Goal: Information Seeking & Learning: Learn about a topic

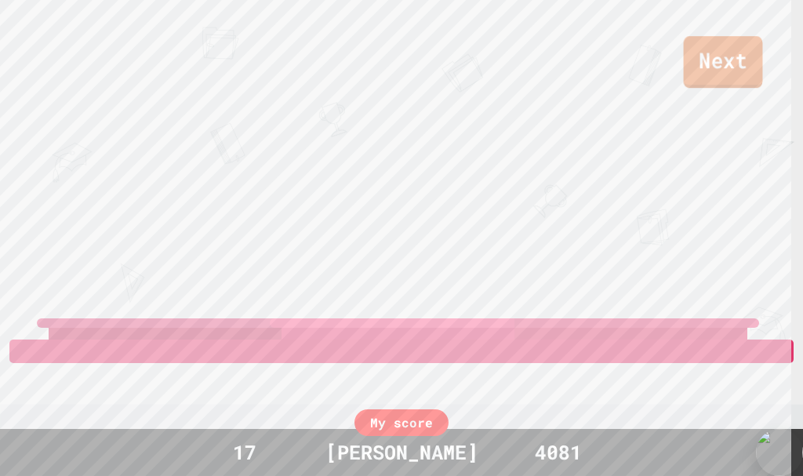
click at [714, 60] on link "Next" at bounding box center [723, 62] width 79 height 52
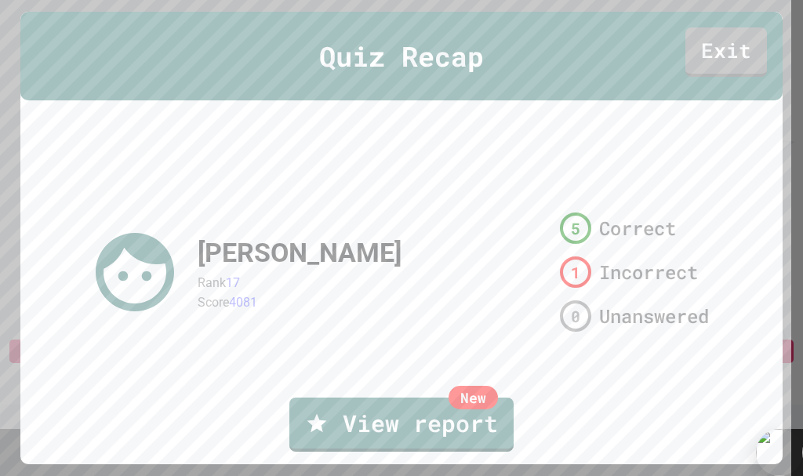
click at [732, 21] on div "Quiz Recap Exit" at bounding box center [401, 56] width 763 height 89
click at [731, 33] on link "Exit" at bounding box center [726, 51] width 82 height 52
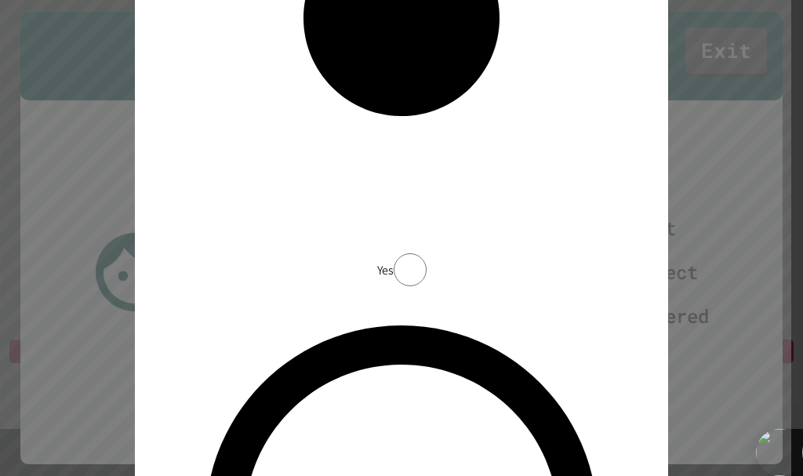
drag, startPoint x: 332, startPoint y: 253, endPoint x: 391, endPoint y: 263, distance: 60.6
click at [380, 262] on div "Yes No" at bounding box center [401, 263] width 471 height 1968
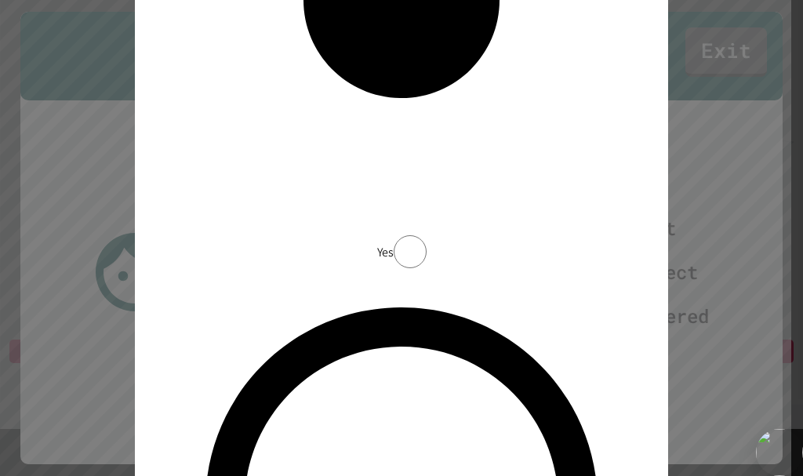
drag, startPoint x: 346, startPoint y: 274, endPoint x: 340, endPoint y: 280, distance: 8.9
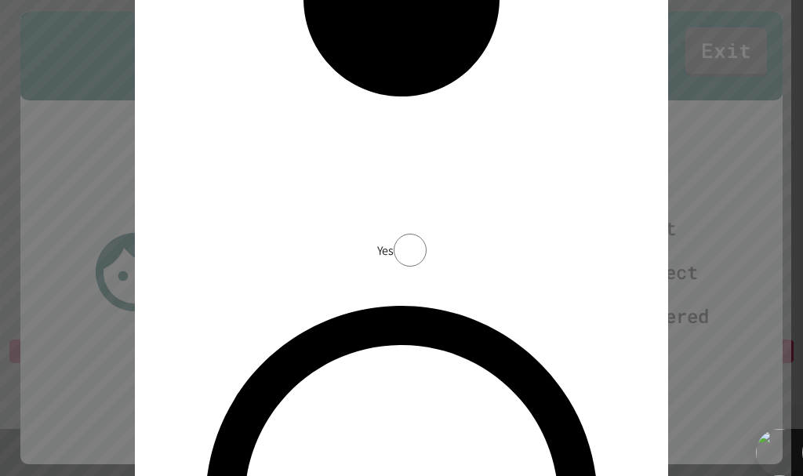
type textarea "*********"
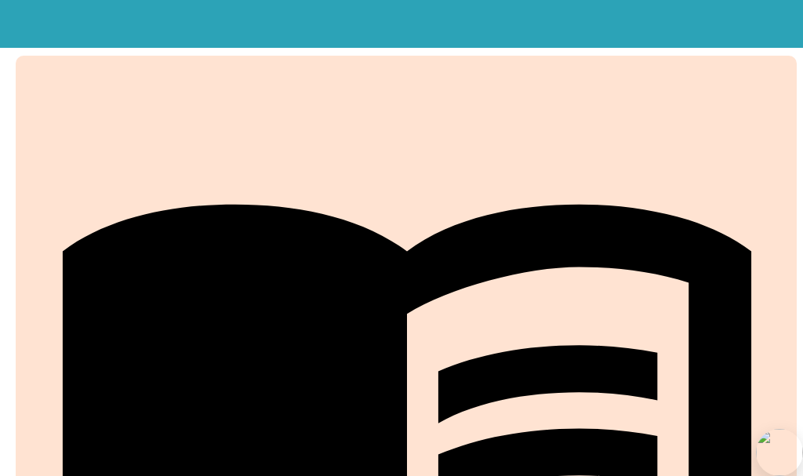
click at [445, 257] on div at bounding box center [496, 272] width 190 height 126
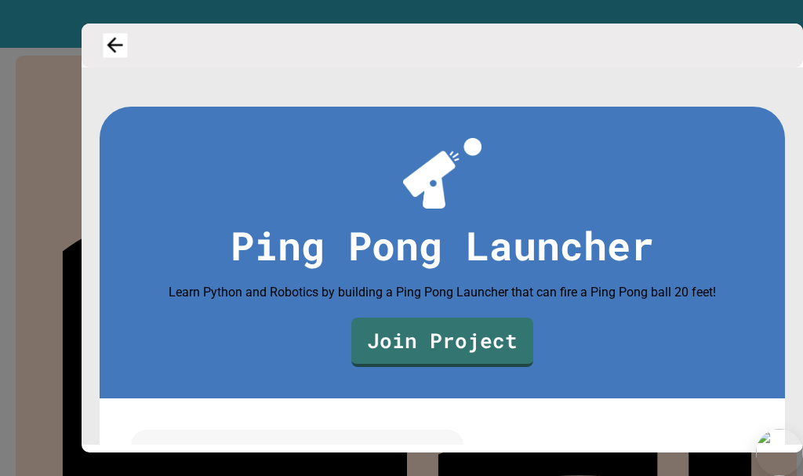
drag, startPoint x: 114, startPoint y: 47, endPoint x: 133, endPoint y: 49, distance: 18.2
click at [127, 49] on icon "button" at bounding box center [116, 46] width 24 height 24
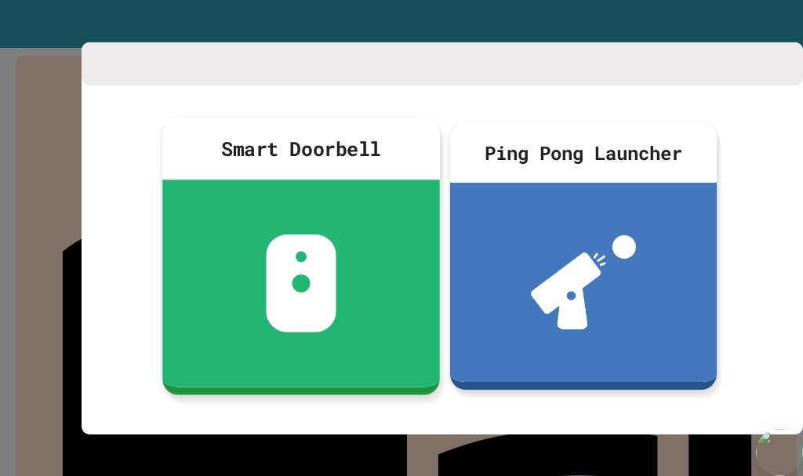
click at [369, 285] on div at bounding box center [301, 283] width 278 height 207
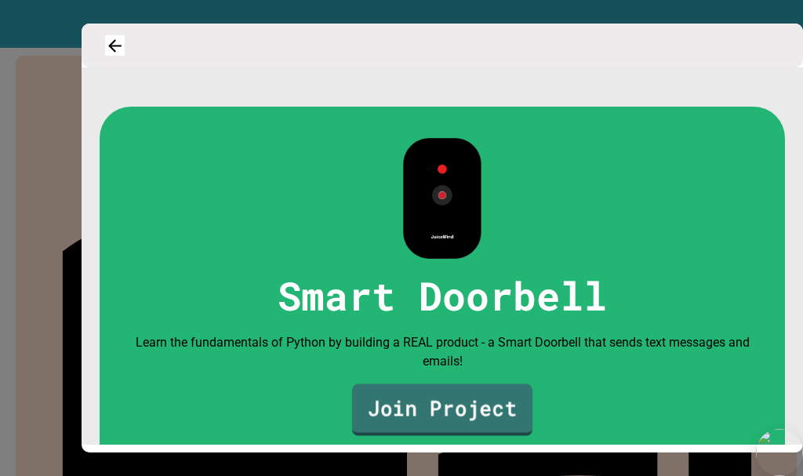
click at [485, 412] on link "Join Project" at bounding box center [442, 409] width 180 height 52
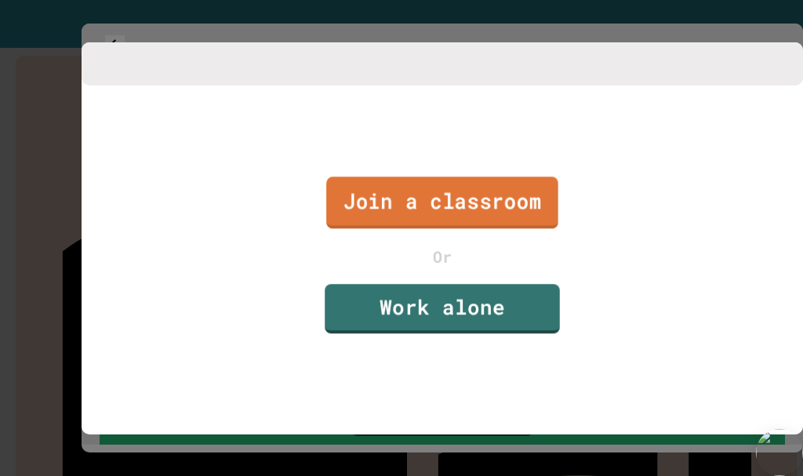
drag, startPoint x: 430, startPoint y: 223, endPoint x: 430, endPoint y: 215, distance: 8.6
click at [430, 215] on link "Join a classroom" at bounding box center [442, 203] width 232 height 52
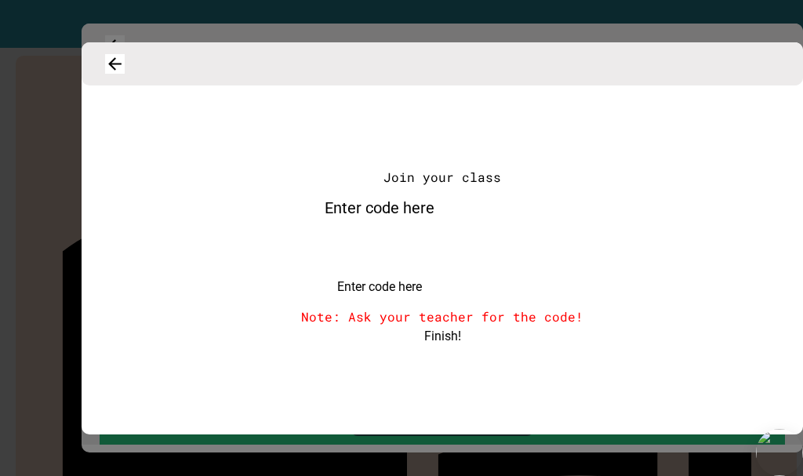
click at [478, 277] on input "Enter code here" at bounding box center [458, 253] width 314 height 47
drag, startPoint x: 110, startPoint y: 74, endPoint x: 139, endPoint y: 14, distance: 67.0
click at [129, 35] on div "Join your class Enter code here Enter code here Note: Ask your teacher for the …" at bounding box center [401, 238] width 803 height 476
click at [118, 70] on icon "button" at bounding box center [115, 64] width 16 height 16
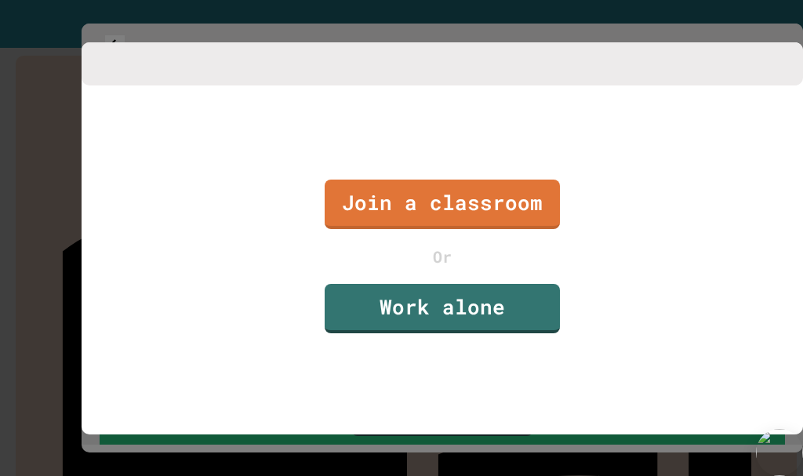
drag, startPoint x: 221, startPoint y: 139, endPoint x: 281, endPoint y: 219, distance: 99.7
click at [276, 222] on div "Join a classroom Or Work alone" at bounding box center [442, 256] width 721 height 343
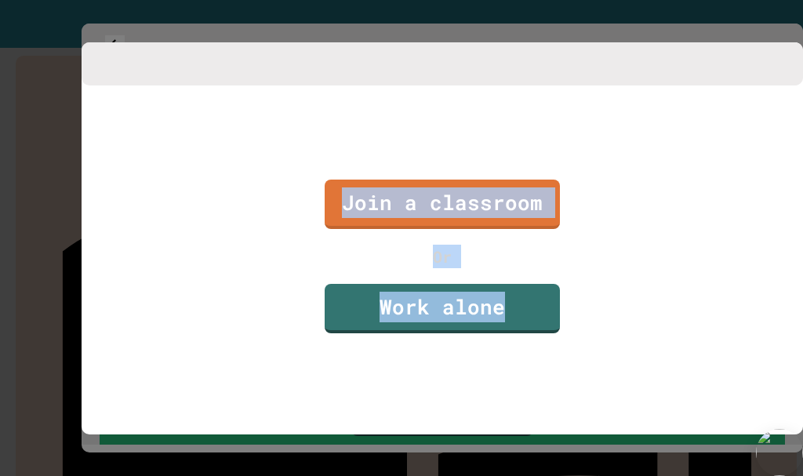
drag, startPoint x: 802, startPoint y: 85, endPoint x: 690, endPoint y: 436, distance: 368.0
click at [690, 434] on div "Join a classroom Or Work alone" at bounding box center [442, 238] width 721 height 392
click at [689, 427] on div "Join a classroom Or Work alone" at bounding box center [442, 256] width 721 height 343
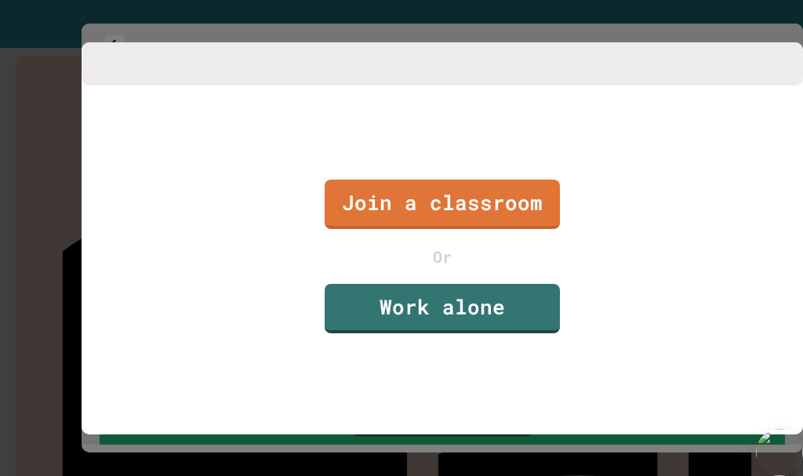
click at [669, 475] on div at bounding box center [401, 238] width 803 height 476
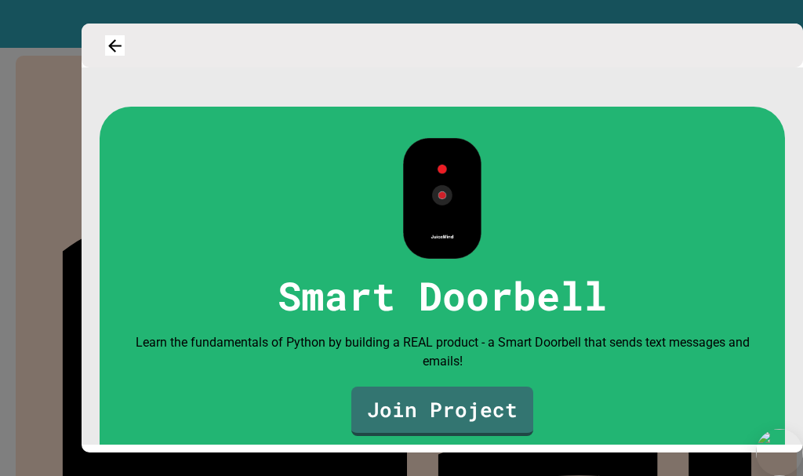
click at [673, 445] on div "Smart Doorbell Learn the fundamentals of Python by building a REAL product - a …" at bounding box center [442, 287] width 685 height 361
drag, startPoint x: 121, startPoint y: 51, endPoint x: 122, endPoint y: 60, distance: 9.5
click at [119, 53] on icon "button" at bounding box center [115, 46] width 23 height 23
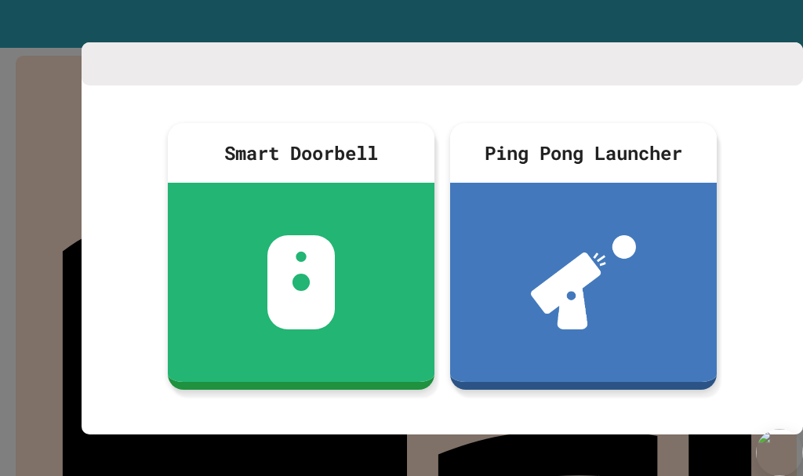
drag, startPoint x: 8, startPoint y: 102, endPoint x: 0, endPoint y: 140, distance: 39.2
click at [0, 140] on div at bounding box center [401, 238] width 803 height 476
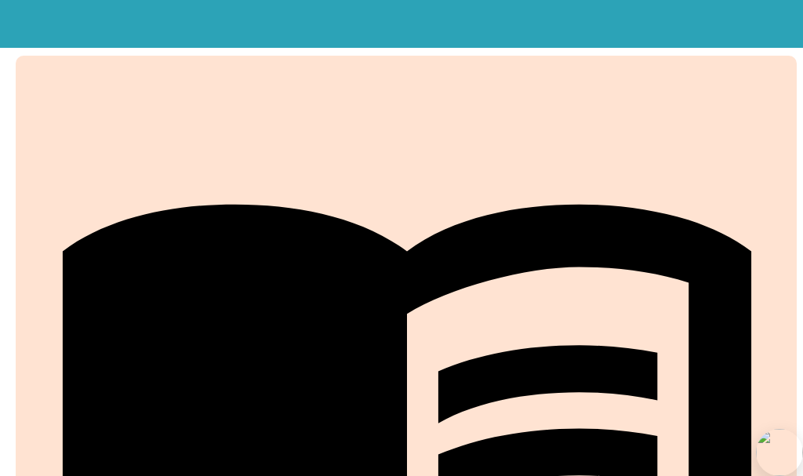
click at [0, 140] on div "My Courses Real-world coding projects. Easily integrated into your Computer Sci…" at bounding box center [401, 210] width 803 height 358
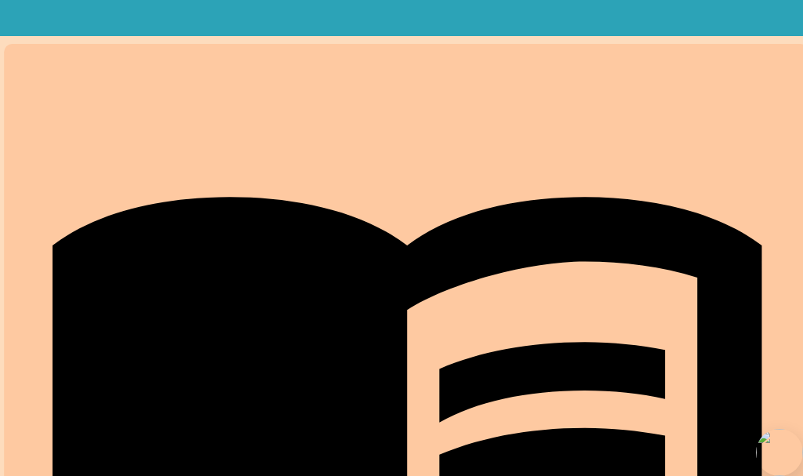
click at [704, 441] on link "Projects" at bounding box center [406, 448] width 805 height 809
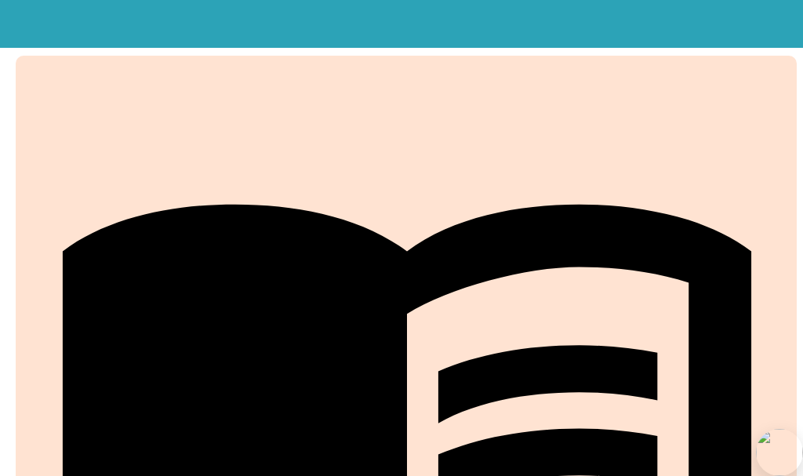
drag, startPoint x: 678, startPoint y: 16, endPoint x: 678, endPoint y: 27, distance: 11.0
click at [756, 38] on button "My Notifications" at bounding box center [756, 38] width 0 height 0
click at [710, 475] on div at bounding box center [401, 476] width 803 height 0
drag, startPoint x: 707, startPoint y: 27, endPoint x: 714, endPoint y: 25, distance: 8.2
click at [756, 38] on button "My Account" at bounding box center [756, 38] width 0 height 0
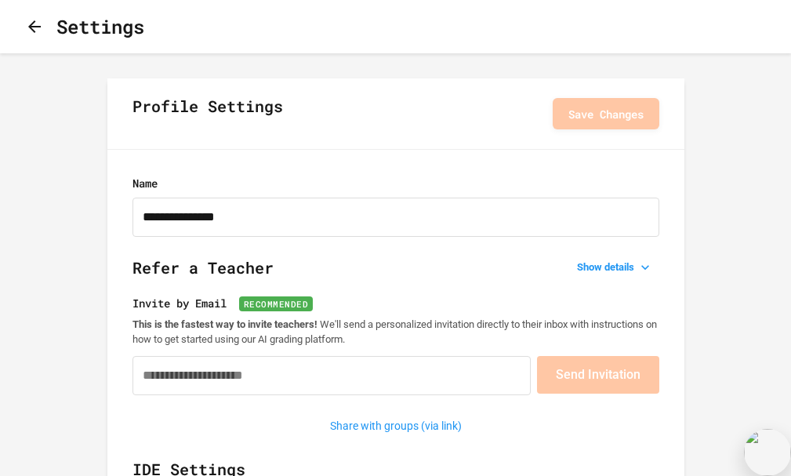
type input "**********"
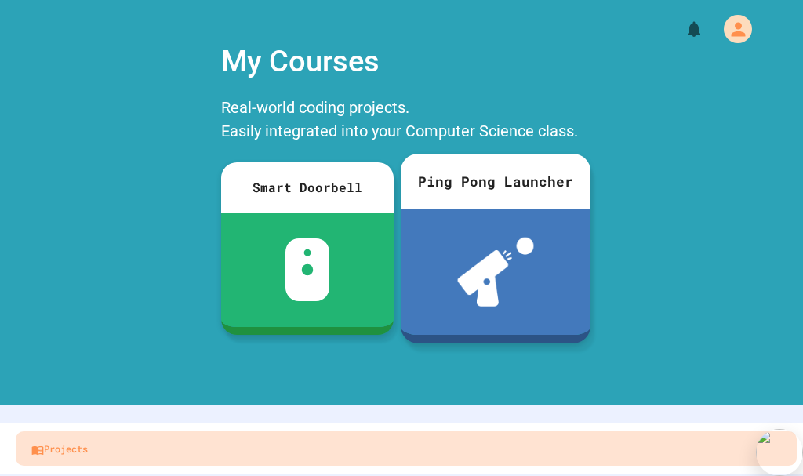
drag, startPoint x: 533, startPoint y: 211, endPoint x: 525, endPoint y: 208, distance: 8.4
click at [525, 208] on link "Ping Pong Launcher" at bounding box center [496, 249] width 190 height 190
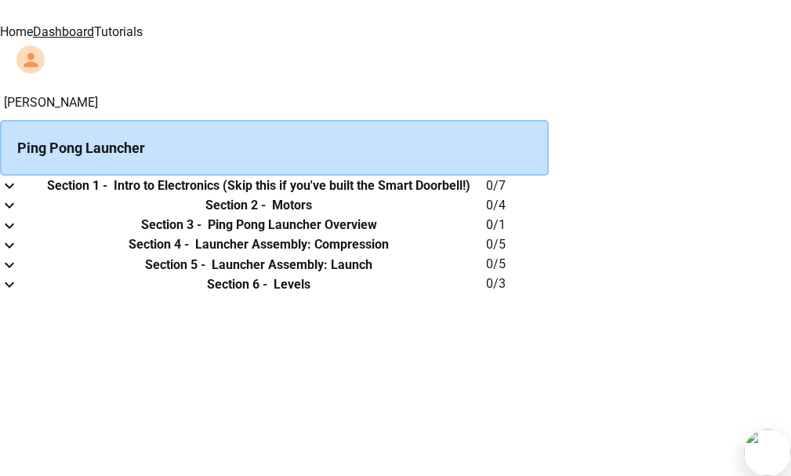
click at [33, 24] on link "Home" at bounding box center [16, 31] width 33 height 15
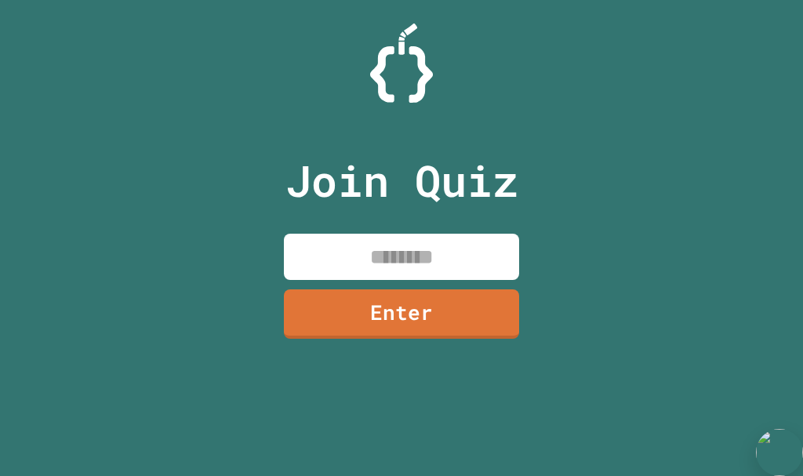
click at [406, 260] on input at bounding box center [401, 257] width 235 height 46
type input "********"
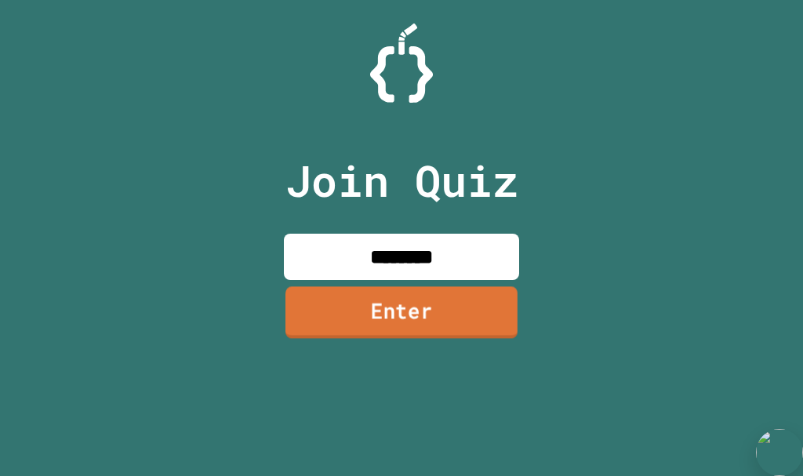
click at [390, 311] on link "Enter" at bounding box center [401, 312] width 232 height 52
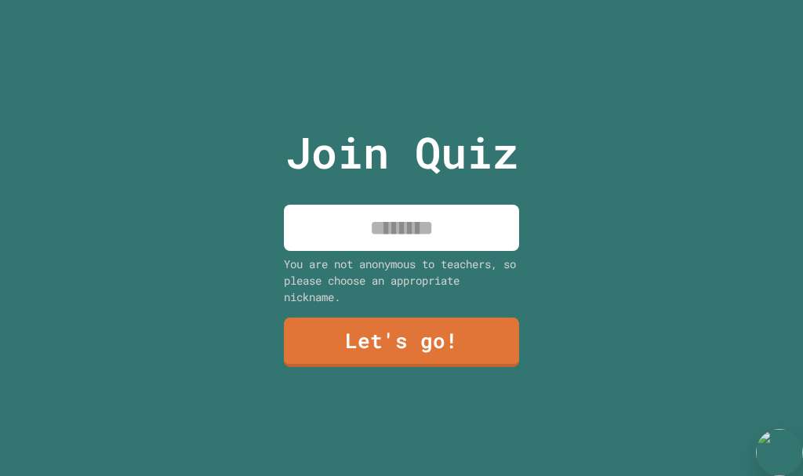
click at [382, 252] on div "Join Quiz You are not anonymous to teachers, so please choose an appropriate ni…" at bounding box center [402, 238] width 264 height 476
click at [370, 241] on input at bounding box center [401, 228] width 235 height 46
type input "******"
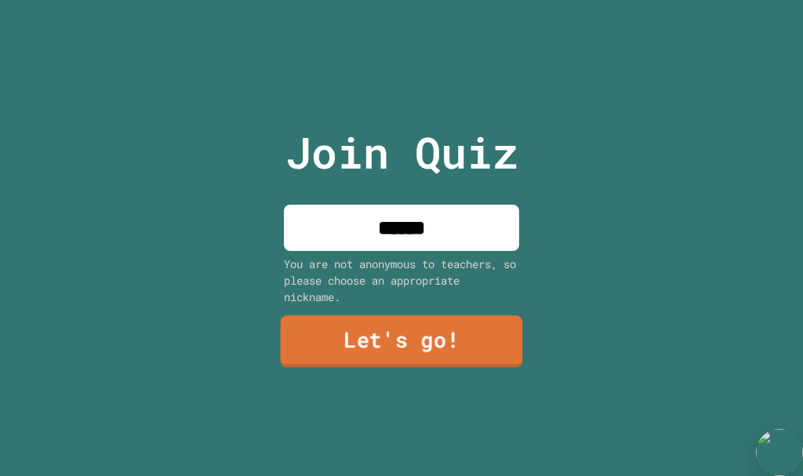
click at [398, 329] on link "Let's go!" at bounding box center [402, 342] width 242 height 52
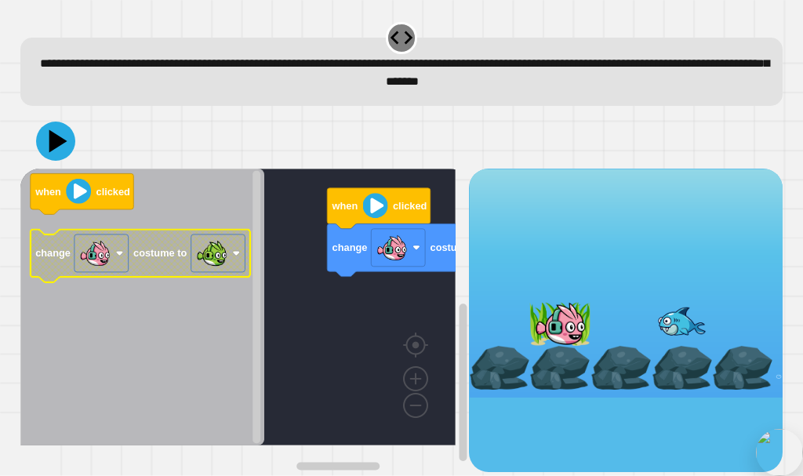
click at [143, 260] on text "costume to" at bounding box center [159, 254] width 53 height 12
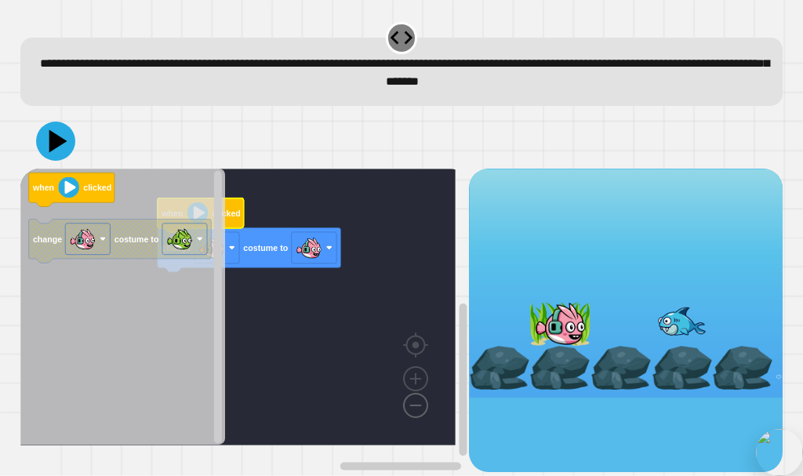
click at [412, 412] on image "Blockly Workspace" at bounding box center [390, 369] width 75 height 97
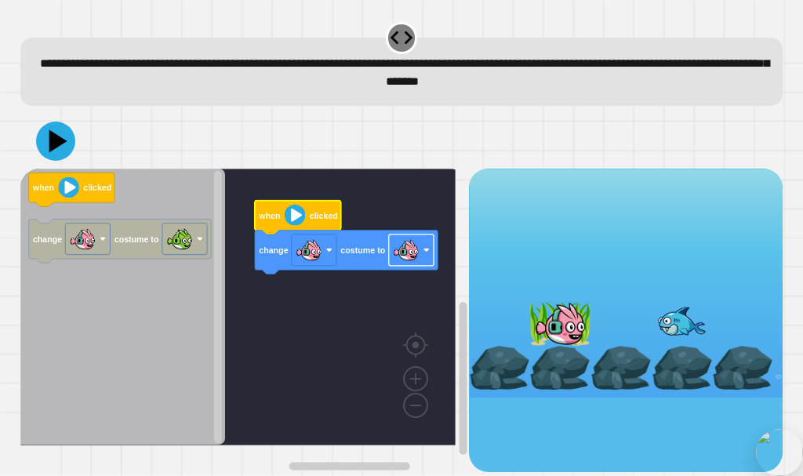
click at [410, 263] on image "Blockly Workspace" at bounding box center [406, 251] width 26 height 26
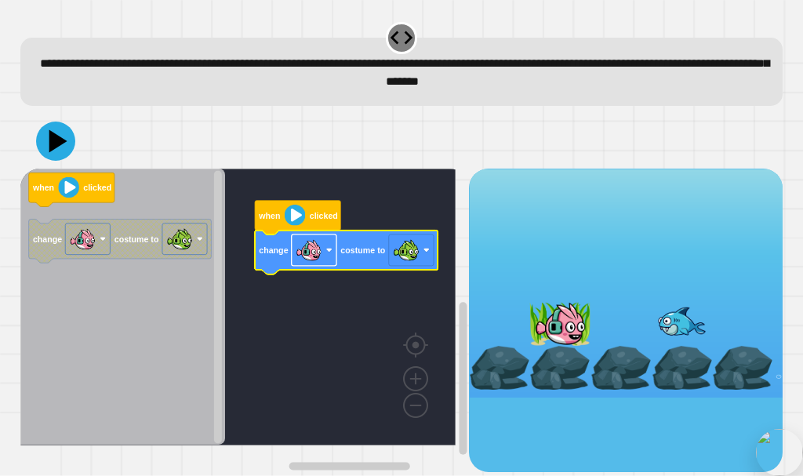
click at [307, 247] on image "Blockly Workspace" at bounding box center [309, 251] width 26 height 26
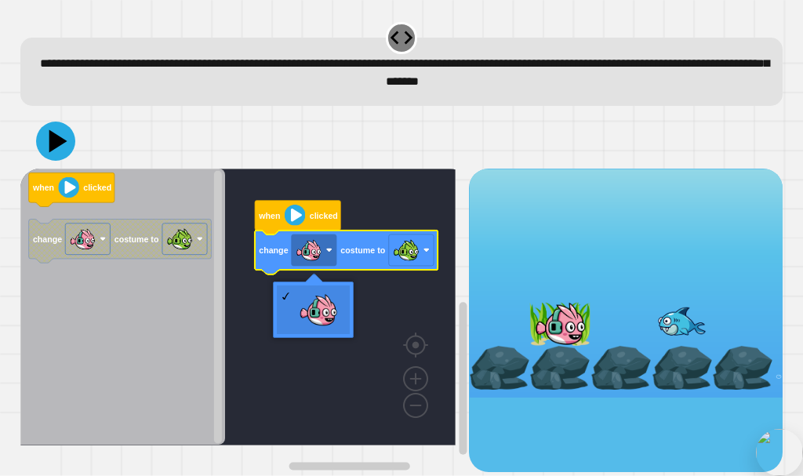
click at [362, 276] on rect "Blockly Workspace" at bounding box center [237, 307] width 435 height 277
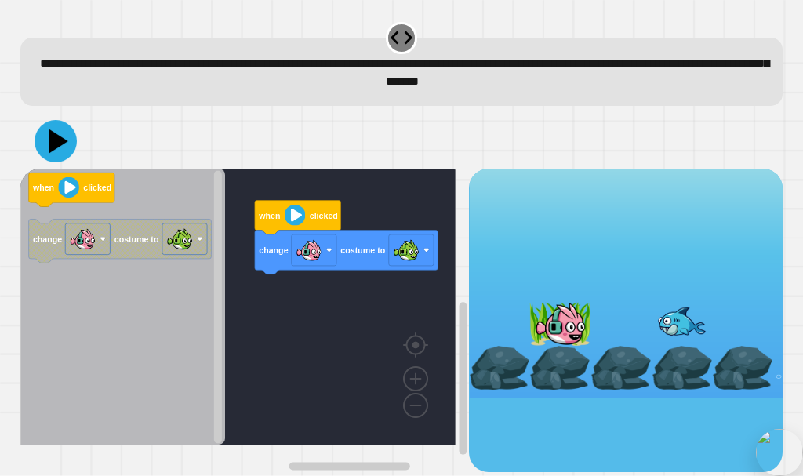
click at [45, 136] on icon at bounding box center [56, 141] width 42 height 42
click at [303, 216] on image "Blockly Workspace" at bounding box center [294, 215] width 21 height 21
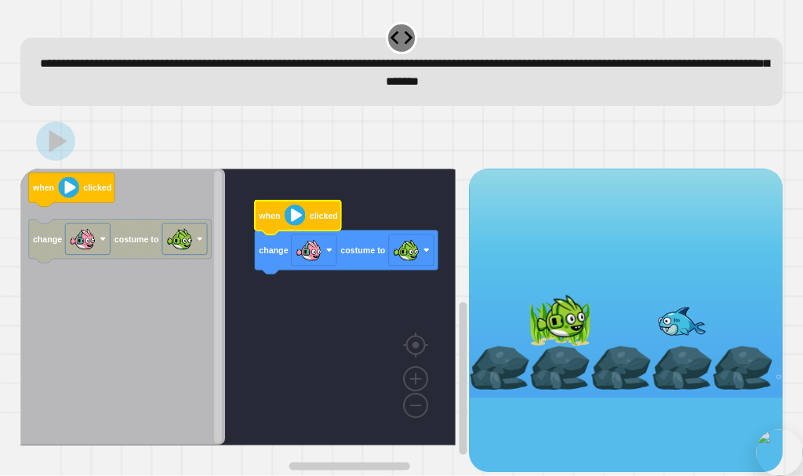
click at [325, 227] on icon "Blockly Workspace" at bounding box center [297, 218] width 86 height 34
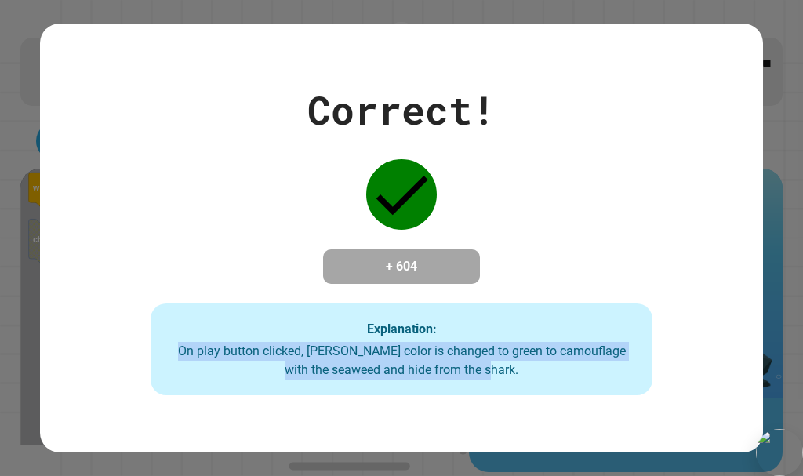
drag, startPoint x: 520, startPoint y: 372, endPoint x: 517, endPoint y: 403, distance: 31.5
click at [518, 391] on div "Explanation: On play button clicked, Finley's color is changed to green to camo…" at bounding box center [401, 349] width 501 height 93
click at [558, 245] on div "Correct! + 604 Explanation: On play button clicked, Finley's color is changed t…" at bounding box center [402, 238] width 716 height 315
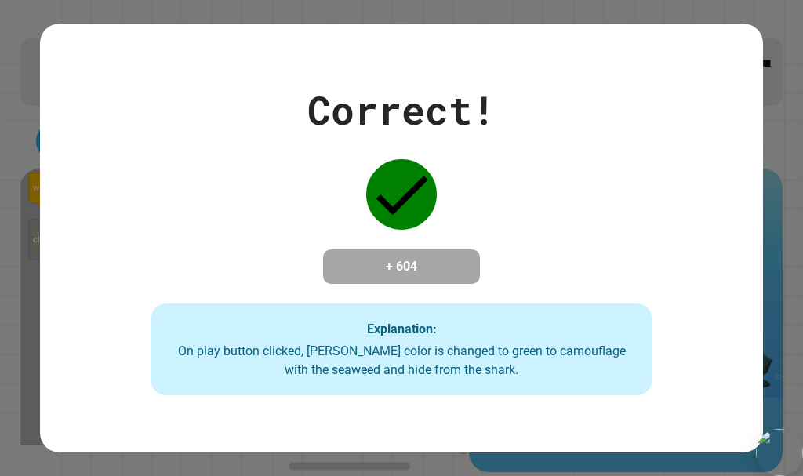
click at [385, 257] on h4 "+ 604" at bounding box center [401, 266] width 125 height 19
click at [383, 173] on icon at bounding box center [401, 194] width 71 height 71
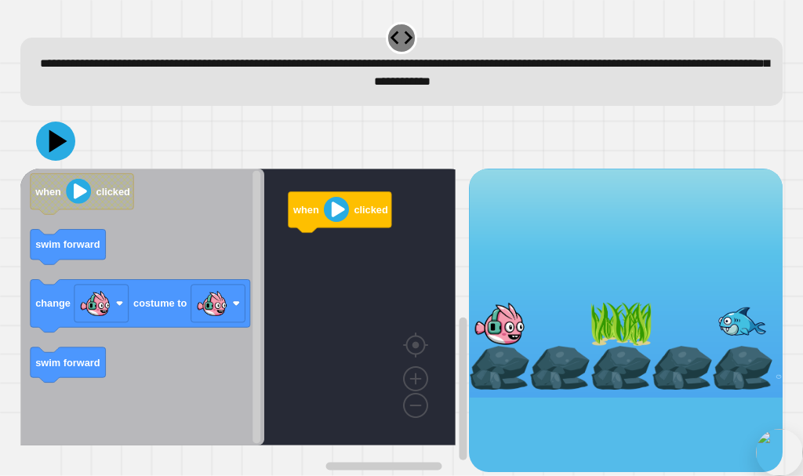
click at [74, 272] on icon "Blockly Workspace" at bounding box center [142, 307] width 244 height 277
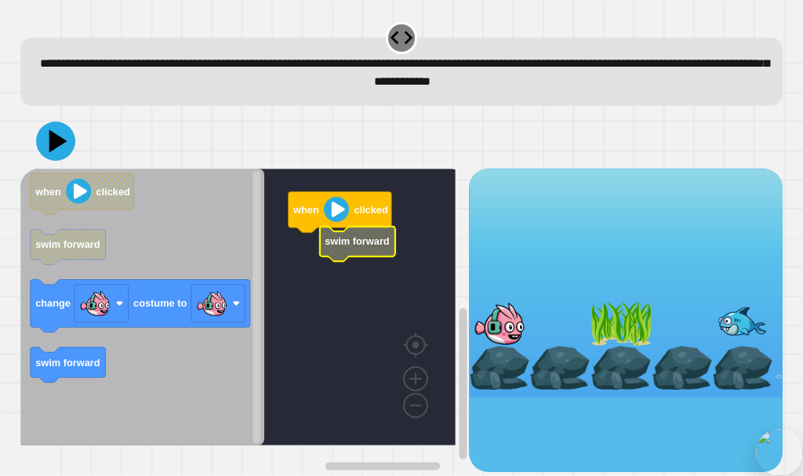
click at [296, 256] on rect "Blockly Workspace" at bounding box center [237, 307] width 435 height 277
click at [321, 256] on icon "Blockly Workspace" at bounding box center [325, 245] width 75 height 35
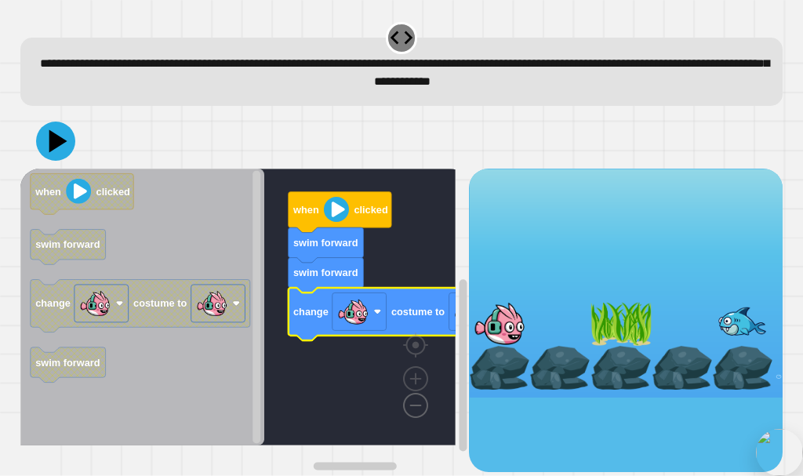
click at [422, 403] on image "Blockly Workspace" at bounding box center [390, 369] width 75 height 97
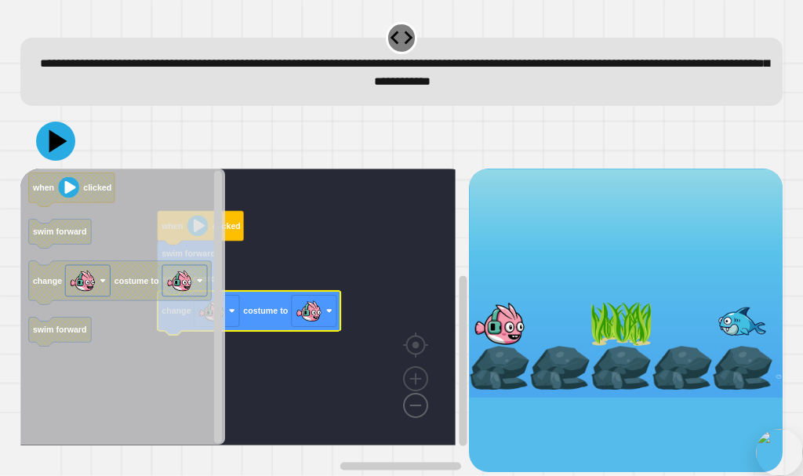
click at [422, 403] on image "Blockly Workspace" at bounding box center [390, 369] width 75 height 97
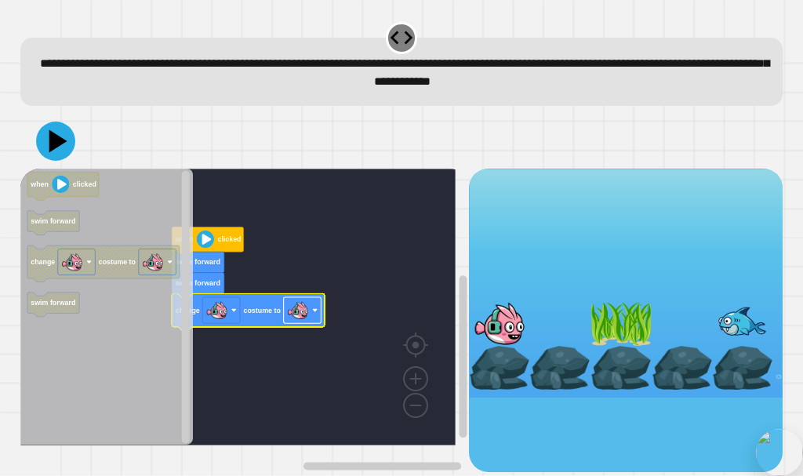
click at [303, 322] on image "Blockly Workspace" at bounding box center [298, 311] width 22 height 22
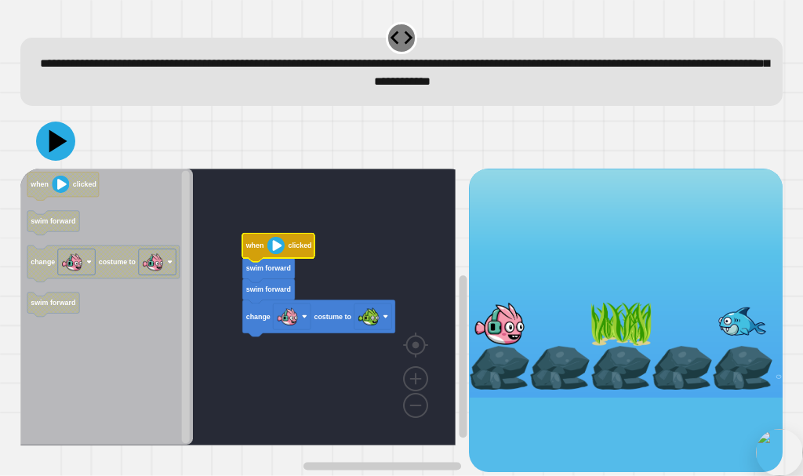
click at [267, 253] on g "when clicked swim forward swim forward change costume to" at bounding box center [318, 286] width 153 height 104
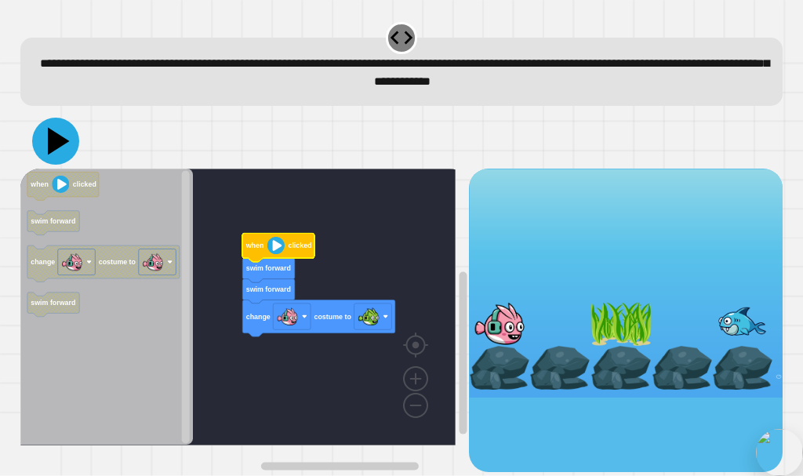
click at [65, 144] on icon at bounding box center [59, 141] width 22 height 27
click at [234, 238] on rect "Blockly Workspace" at bounding box center [237, 307] width 435 height 277
click at [292, 267] on g "when clicked swim forward swim forward change costume to" at bounding box center [249, 307] width 458 height 277
click at [243, 256] on g "when clicked swim forward swim forward change costume to" at bounding box center [318, 286] width 153 height 104
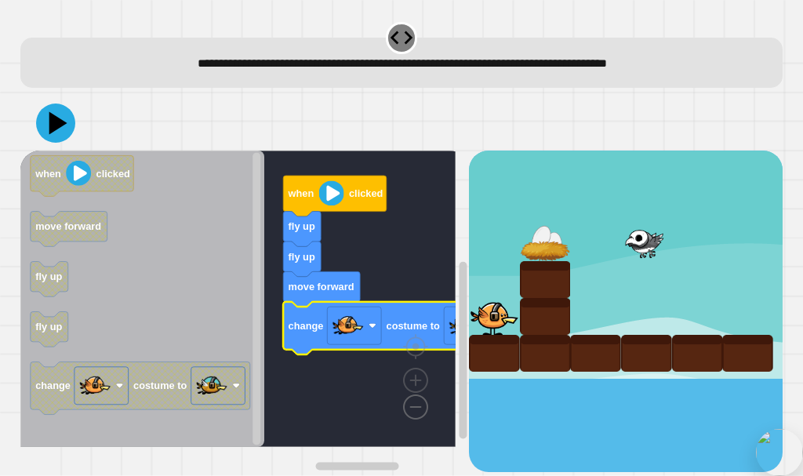
click at [412, 405] on image "Blockly Workspace" at bounding box center [390, 370] width 75 height 97
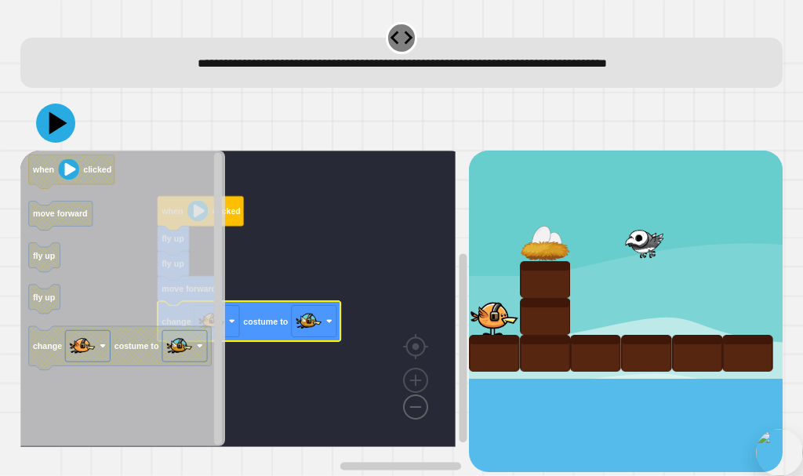
click at [412, 405] on image "Blockly Workspace" at bounding box center [390, 370] width 75 height 97
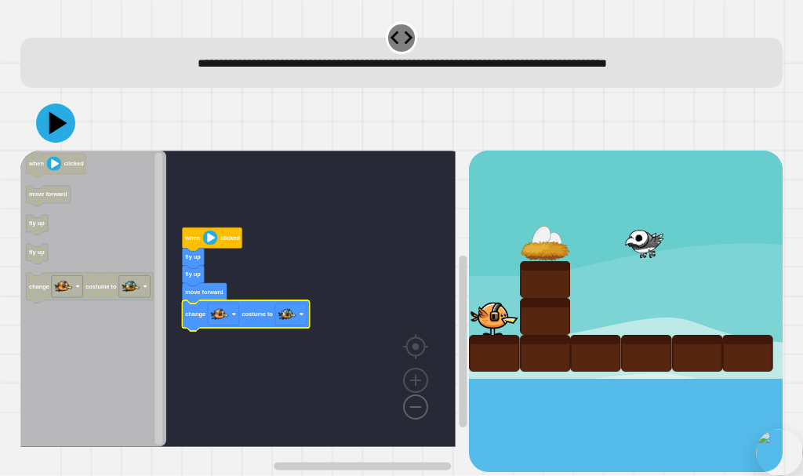
click at [412, 405] on image "Blockly Workspace" at bounding box center [390, 370] width 75 height 97
click at [283, 332] on rect "Blockly Workspace" at bounding box center [237, 299] width 435 height 296
click at [292, 318] on image "Blockly Workspace" at bounding box center [287, 314] width 18 height 18
click at [284, 323] on image "Blockly Workspace" at bounding box center [287, 314] width 18 height 18
click at [55, 132] on icon at bounding box center [58, 123] width 18 height 23
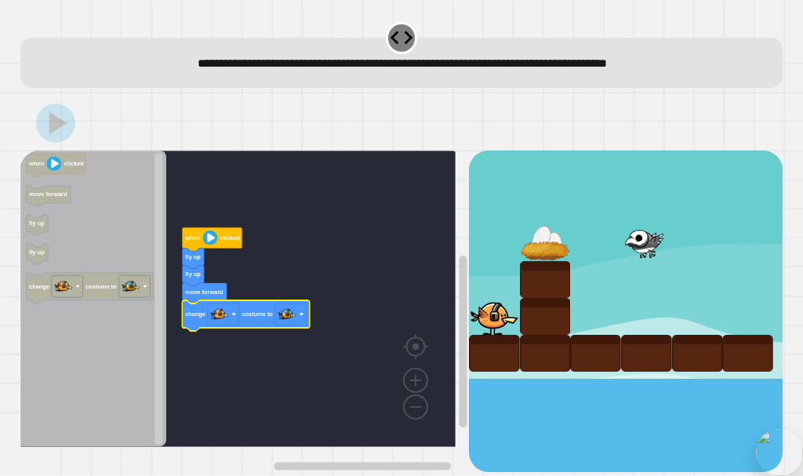
click at [210, 245] on image "Blockly Workspace" at bounding box center [209, 238] width 15 height 15
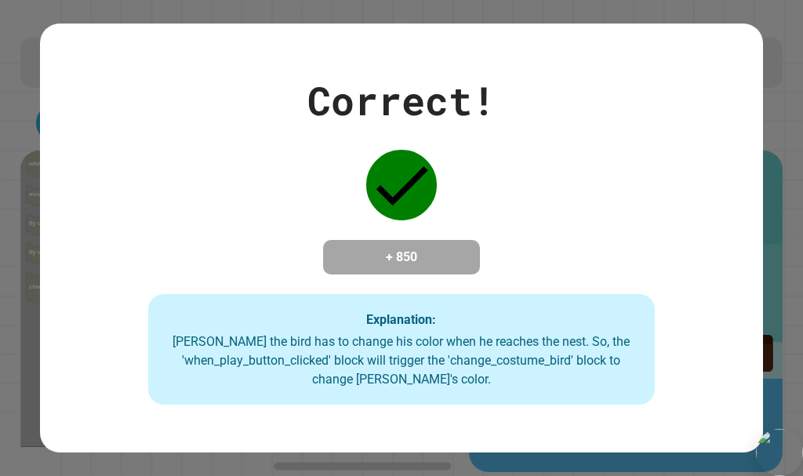
click at [276, 159] on div "Correct! + 850 Explanation: Ollie the bird has to change his color when he reac…" at bounding box center [401, 238] width 723 height 334
click at [584, 230] on div "Correct! + 850 Explanation: Ollie the bird has to change his color when he reac…" at bounding box center [401, 238] width 723 height 334
click at [565, 185] on div "Correct! + 850 Explanation: Ollie the bird has to change his color when he reac…" at bounding box center [401, 238] width 723 height 334
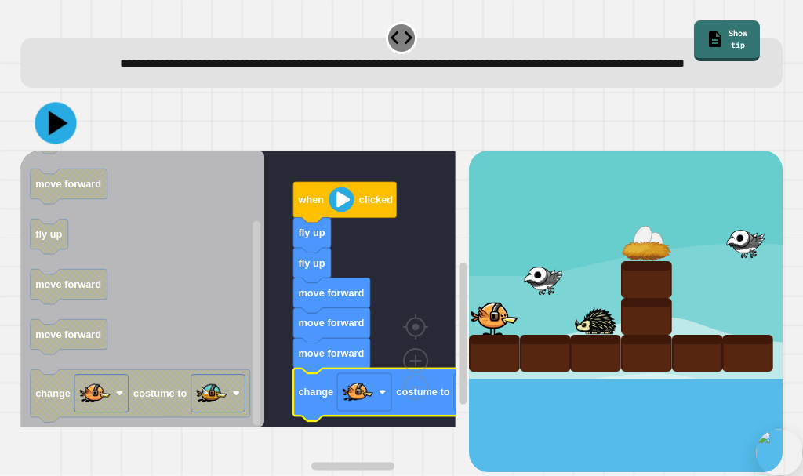
drag, startPoint x: 32, startPoint y: 141, endPoint x: 49, endPoint y: 140, distance: 17.3
click at [33, 140] on div at bounding box center [401, 123] width 763 height 55
drag, startPoint x: 57, startPoint y: 150, endPoint x: 143, endPoint y: 175, distance: 89.1
click at [62, 147] on icon at bounding box center [55, 123] width 47 height 47
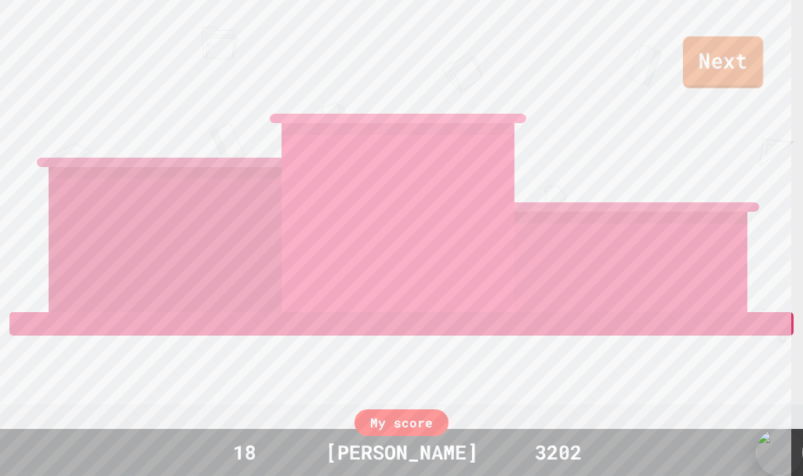
click at [754, 68] on link "Next" at bounding box center [723, 62] width 80 height 52
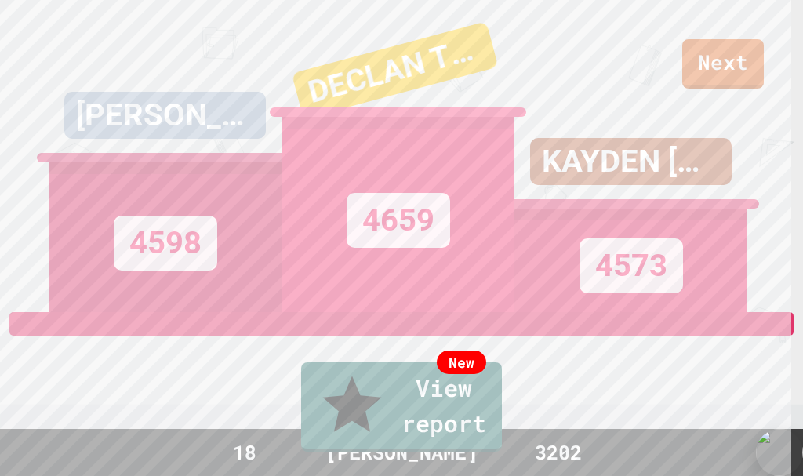
drag, startPoint x: 423, startPoint y: 318, endPoint x: 435, endPoint y: 314, distance: 12.4
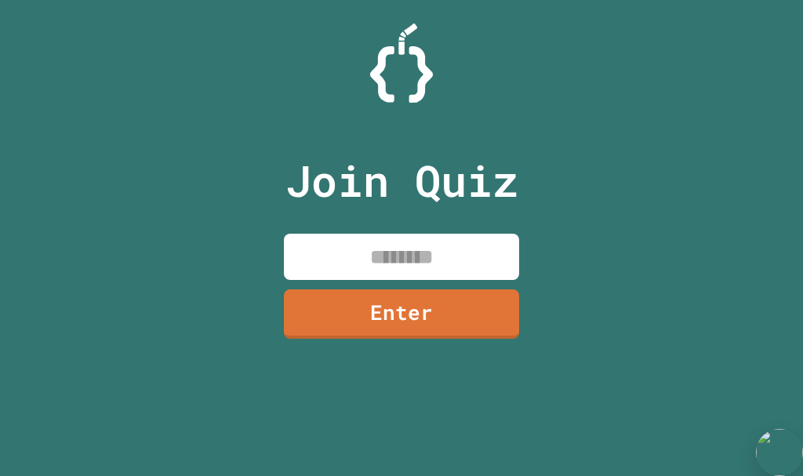
click at [450, 252] on input at bounding box center [401, 257] width 235 height 46
type input "********"
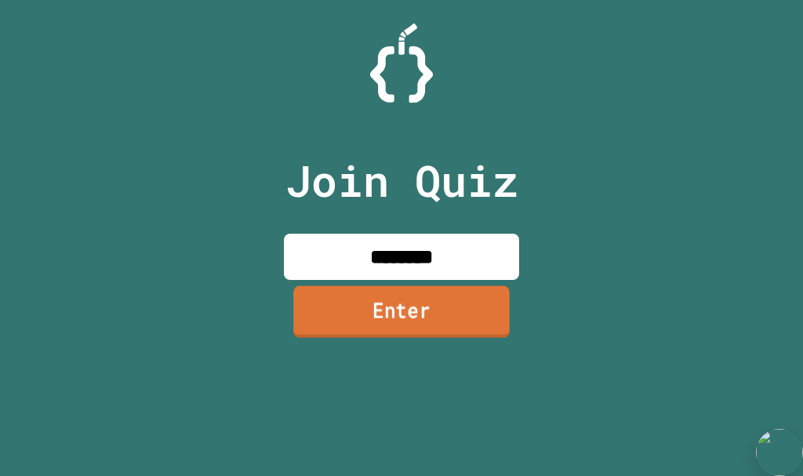
click at [412, 289] on link "Enter" at bounding box center [401, 311] width 216 height 52
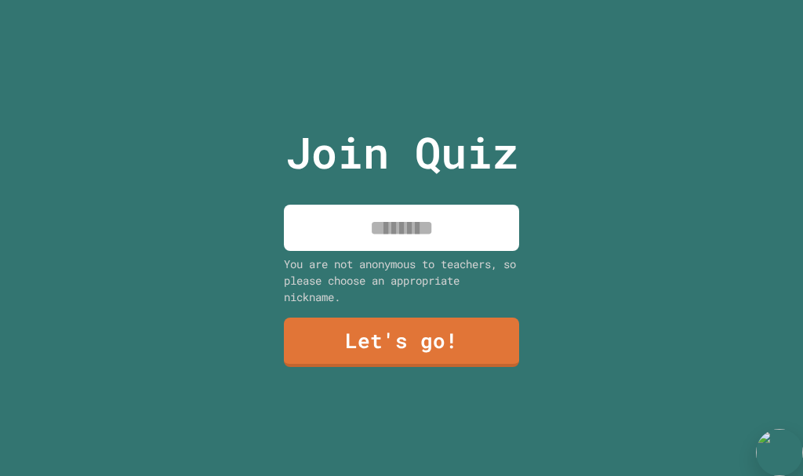
click at [305, 235] on div "Join Quiz You are not anonymous to teachers, so please choose an appropriate ni…" at bounding box center [401, 238] width 803 height 476
click at [326, 235] on input at bounding box center [401, 228] width 235 height 46
type input "********"
click at [401, 318] on link "Let's go!" at bounding box center [401, 342] width 234 height 49
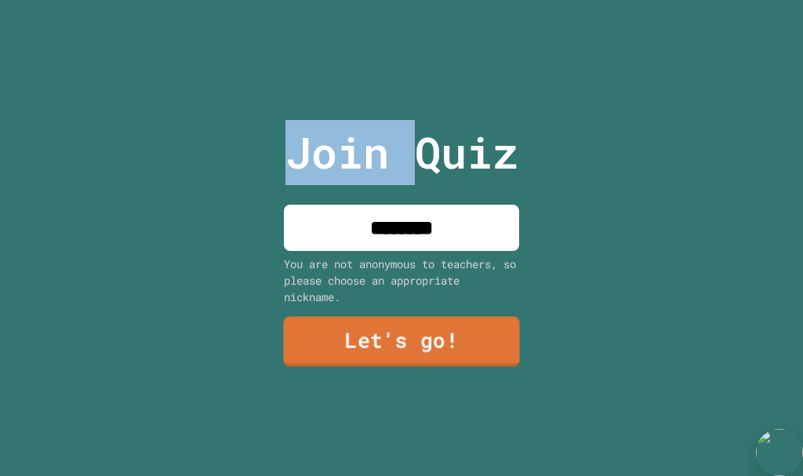
click at [402, 0] on div at bounding box center [402, 0] width 0 height 0
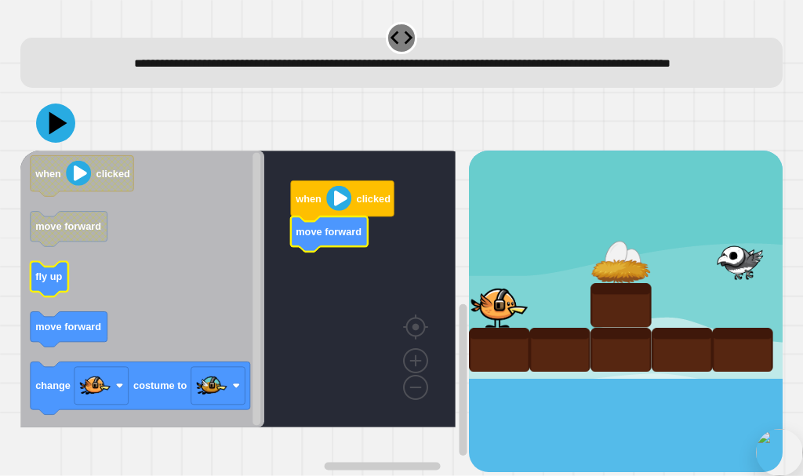
click at [38, 282] on text "fly up" at bounding box center [48, 277] width 27 height 12
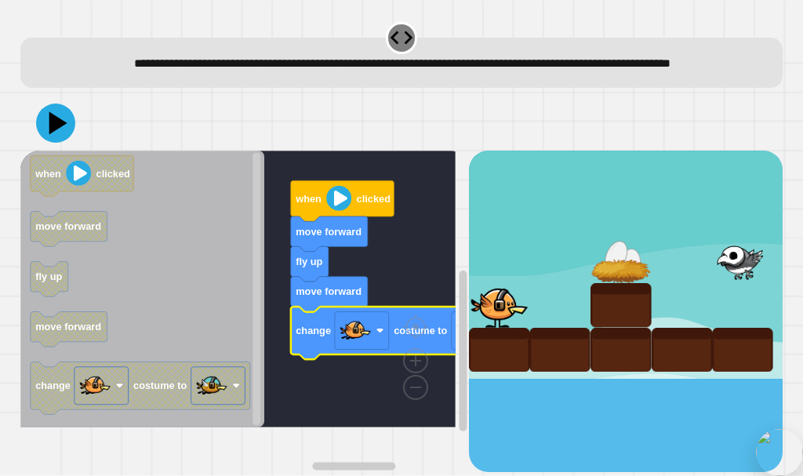
click at [58, 133] on button at bounding box center [55, 123] width 39 height 39
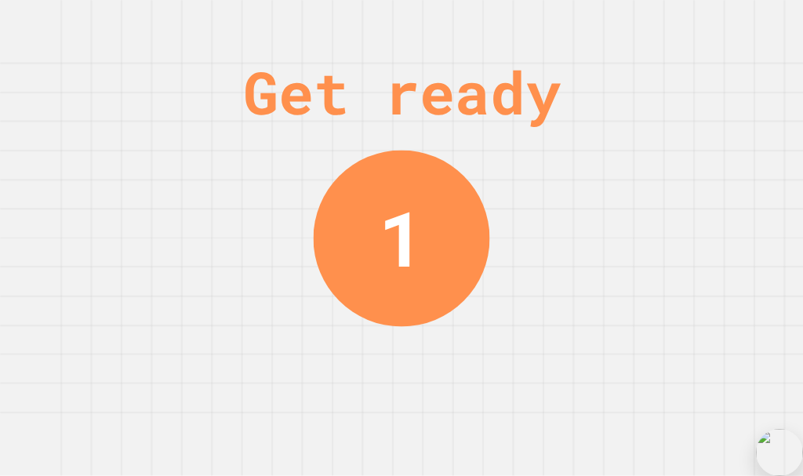
drag, startPoint x: 384, startPoint y: 323, endPoint x: 173, endPoint y: 397, distance: 224.2
click at [173, 397] on div "Get ready 1" at bounding box center [401, 238] width 803 height 476
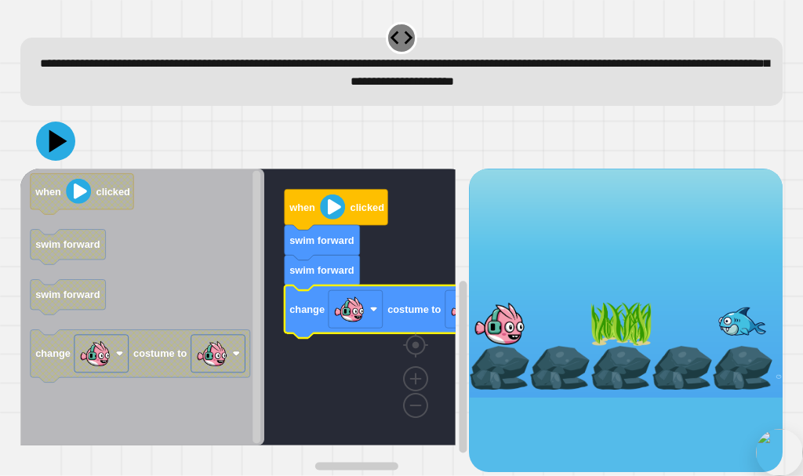
click at [469, 317] on div at bounding box center [499, 324] width 61 height 44
click at [425, 396] on g "when clicked swim forward swim forward change costume to" at bounding box center [262, 307] width 484 height 277
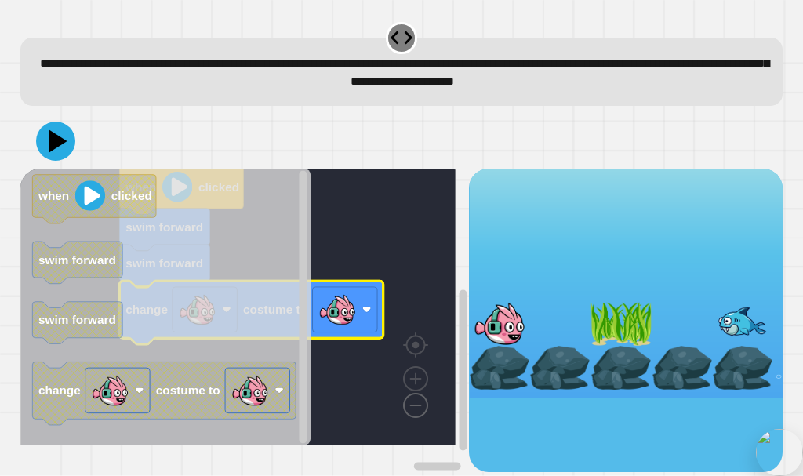
click at [424, 402] on image "Blockly Workspace" at bounding box center [390, 369] width 75 height 97
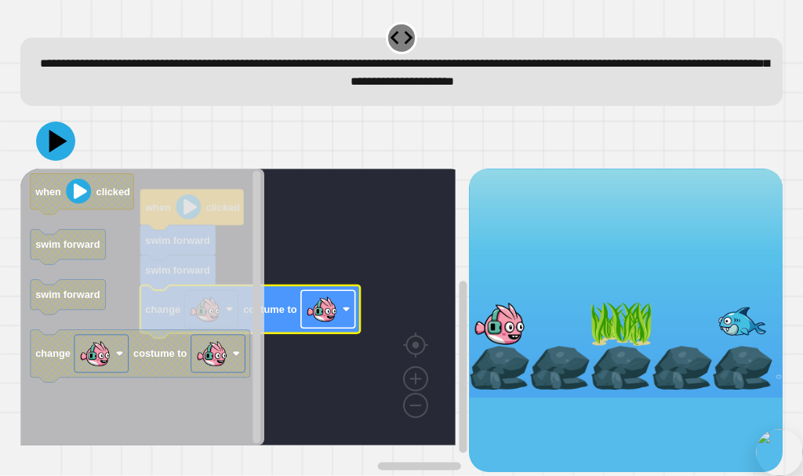
click at [329, 324] on image "Blockly Workspace" at bounding box center [321, 309] width 31 height 31
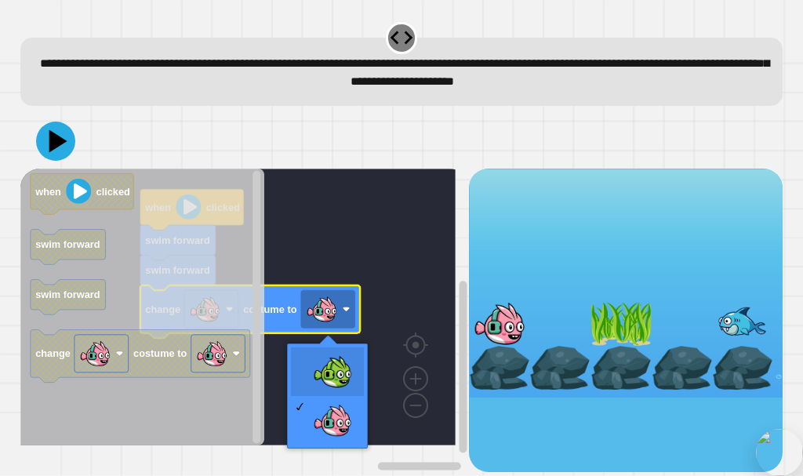
drag, startPoint x: 346, startPoint y: 372, endPoint x: 332, endPoint y: 369, distance: 13.7
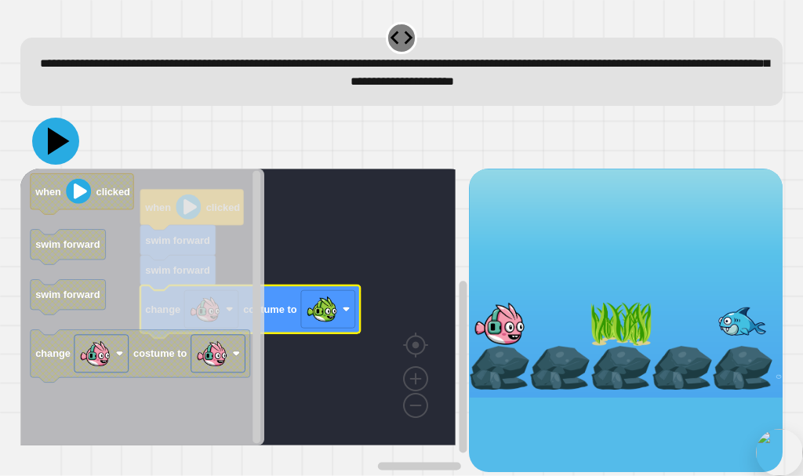
click at [53, 151] on icon at bounding box center [59, 141] width 22 height 27
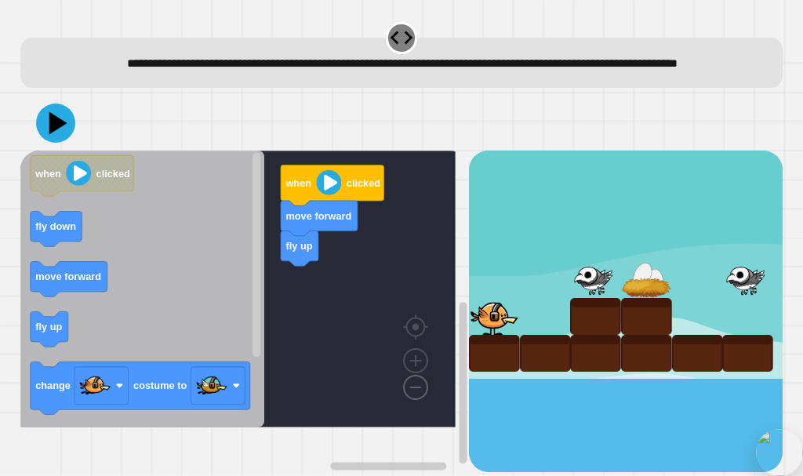
click at [413, 400] on image "Blockly Workspace" at bounding box center [390, 351] width 75 height 97
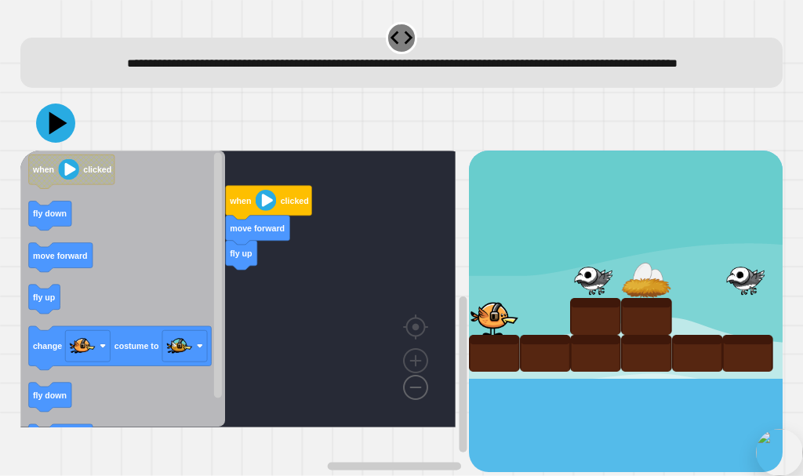
click at [413, 400] on image "Blockly Workspace" at bounding box center [390, 351] width 75 height 97
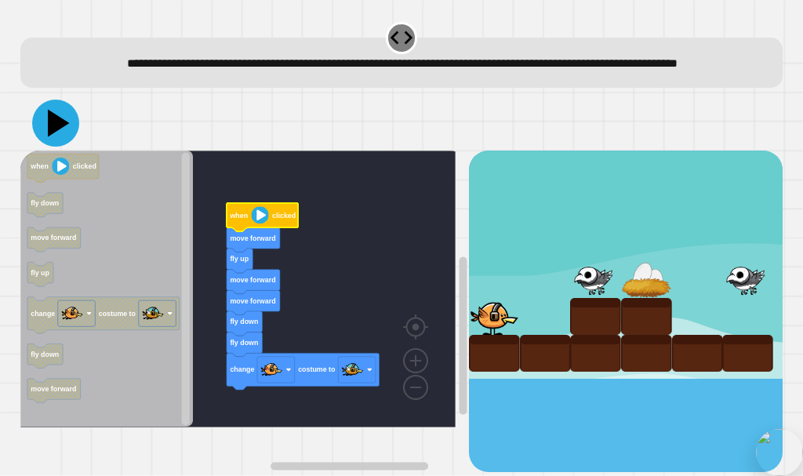
click at [48, 147] on icon at bounding box center [55, 123] width 47 height 47
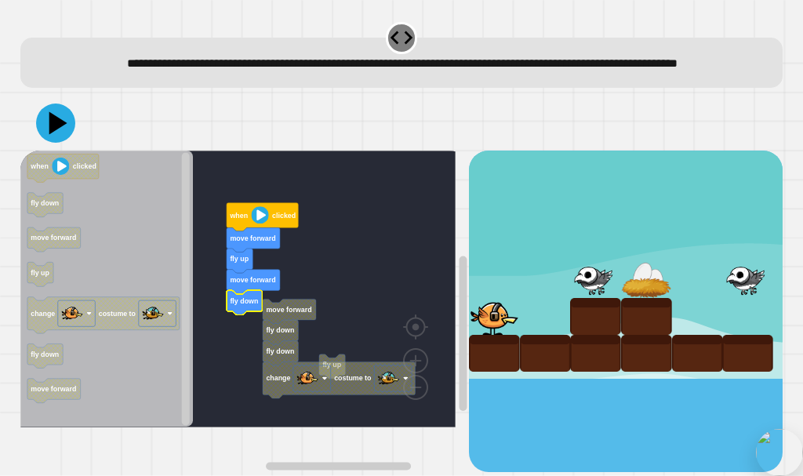
click at [271, 356] on g "fly up move forward fly down fly down change costume to when clicked move forwa…" at bounding box center [249, 289] width 458 height 277
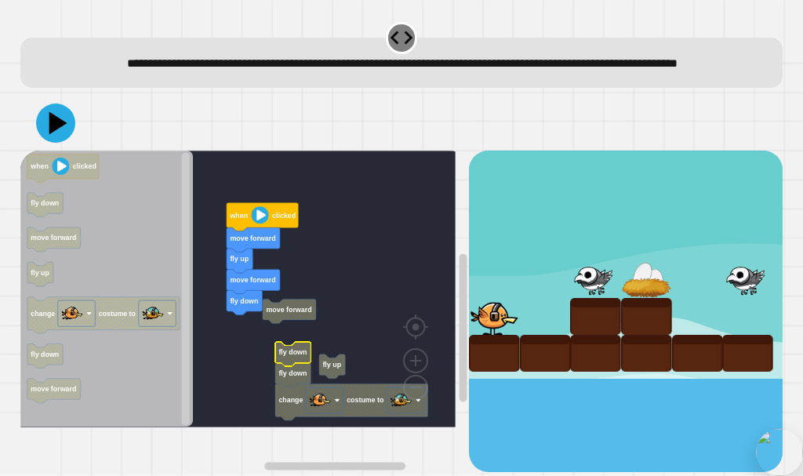
click at [274, 349] on rect "Blockly Workspace" at bounding box center [237, 289] width 435 height 277
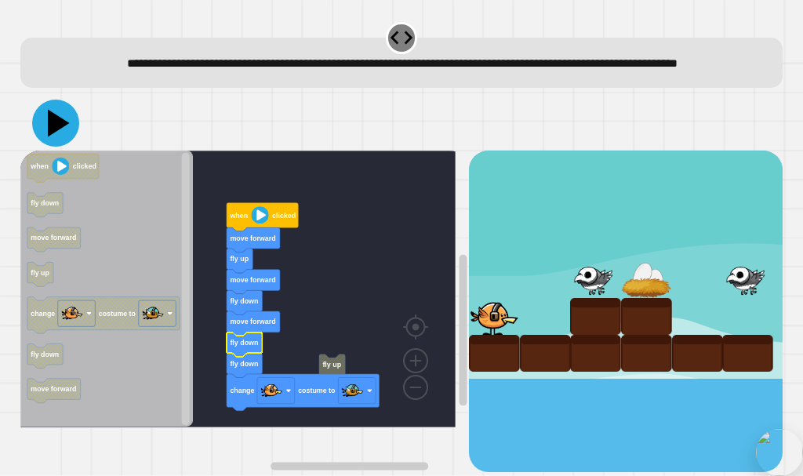
click at [57, 147] on icon at bounding box center [55, 123] width 47 height 47
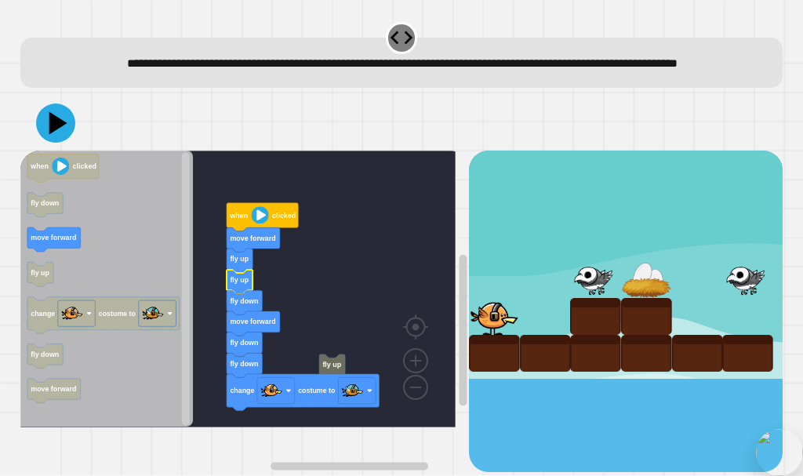
click at [81, 264] on icon "Blockly Workspace" at bounding box center [106, 289] width 173 height 277
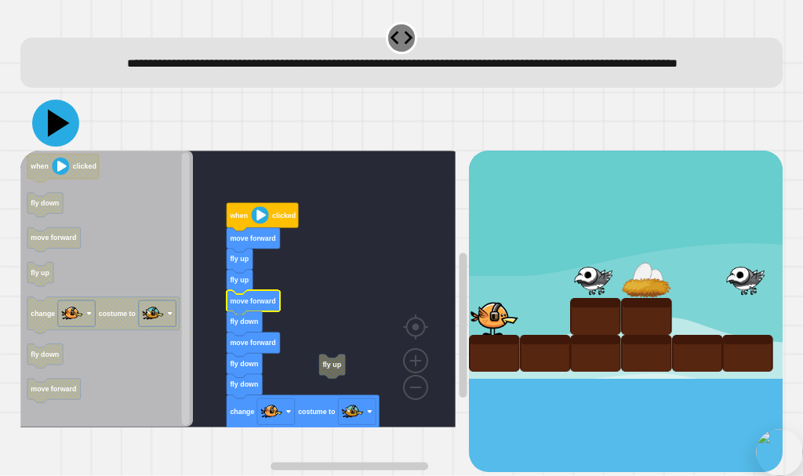
drag, startPoint x: 52, startPoint y: 151, endPoint x: 113, endPoint y: 172, distance: 64.5
click at [75, 151] on div at bounding box center [401, 123] width 763 height 55
click at [53, 133] on icon at bounding box center [56, 123] width 44 height 44
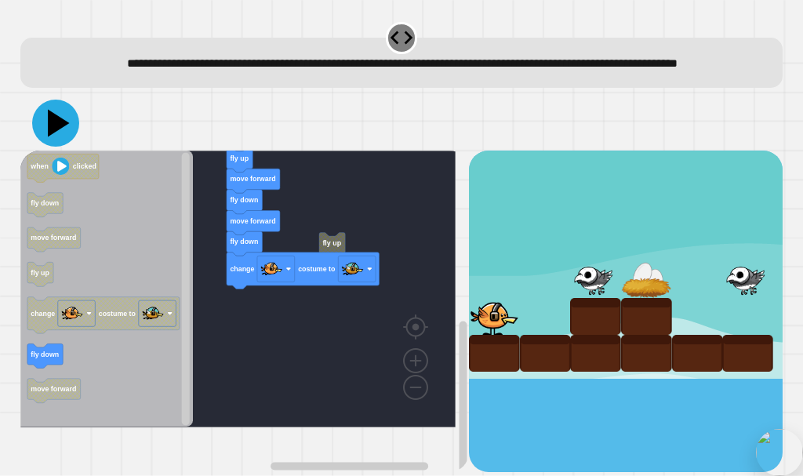
click at [65, 147] on icon at bounding box center [55, 123] width 47 height 47
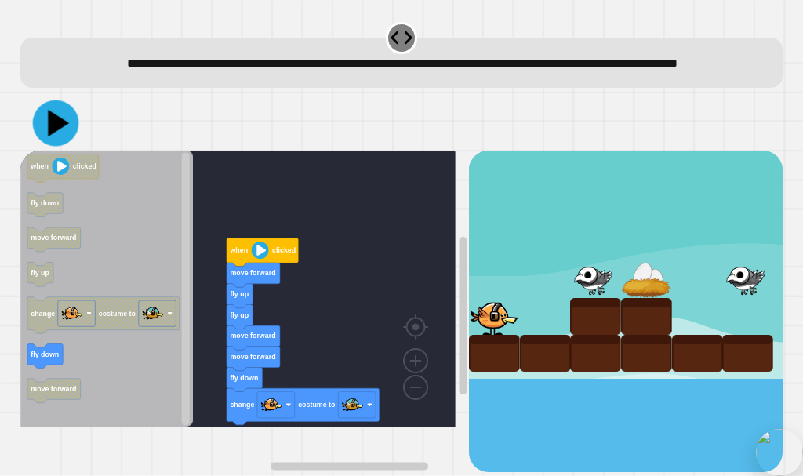
click at [63, 138] on icon at bounding box center [55, 123] width 46 height 46
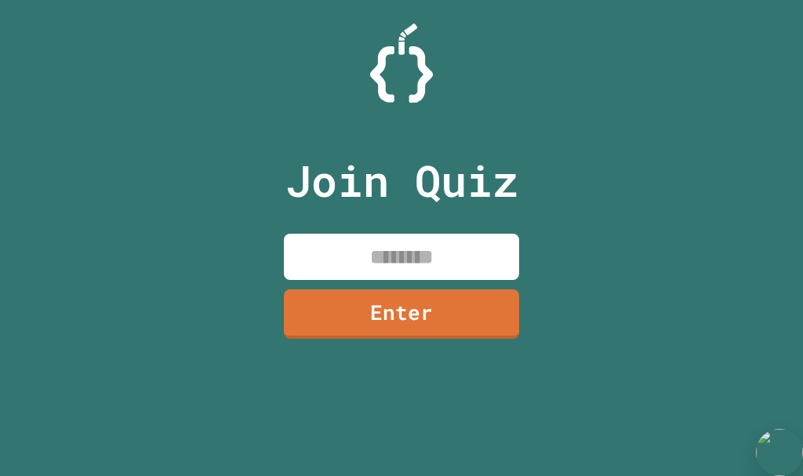
drag, startPoint x: 758, startPoint y: 157, endPoint x: 787, endPoint y: 191, distance: 45.0
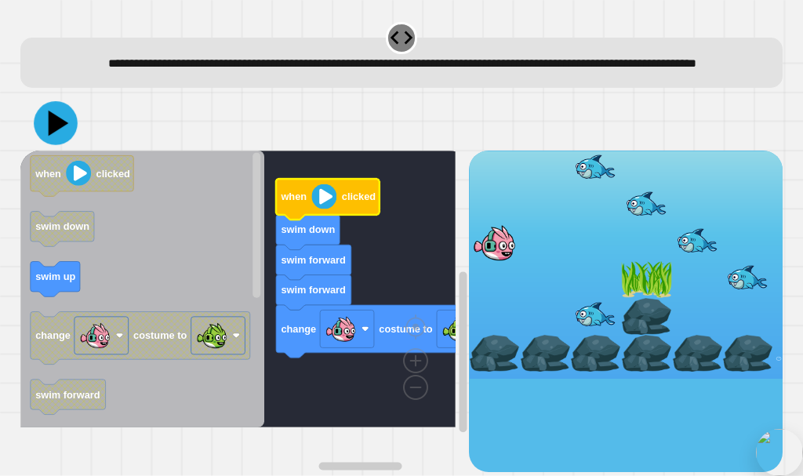
click at [69, 145] on icon at bounding box center [56, 123] width 44 height 44
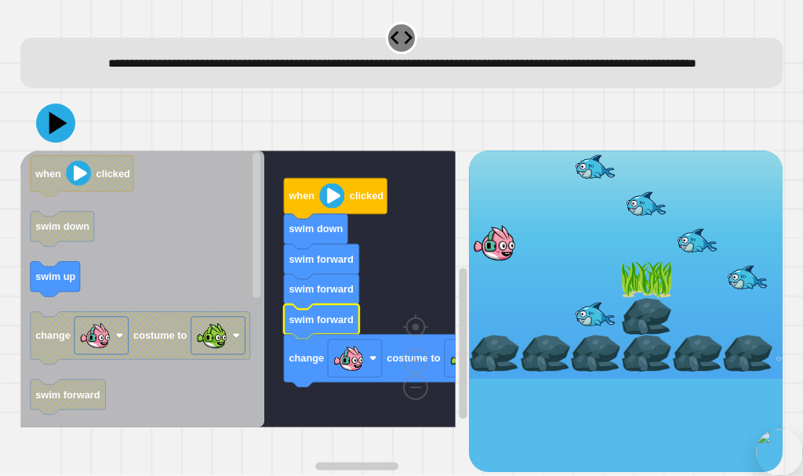
click at [31, 140] on div at bounding box center [401, 123] width 763 height 55
click at [46, 143] on icon at bounding box center [55, 122] width 45 height 45
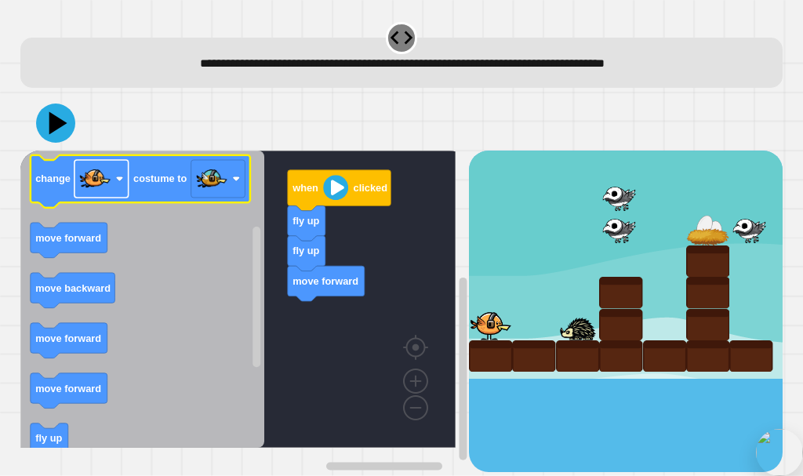
click at [129, 194] on rect "Blockly Workspace" at bounding box center [101, 179] width 54 height 38
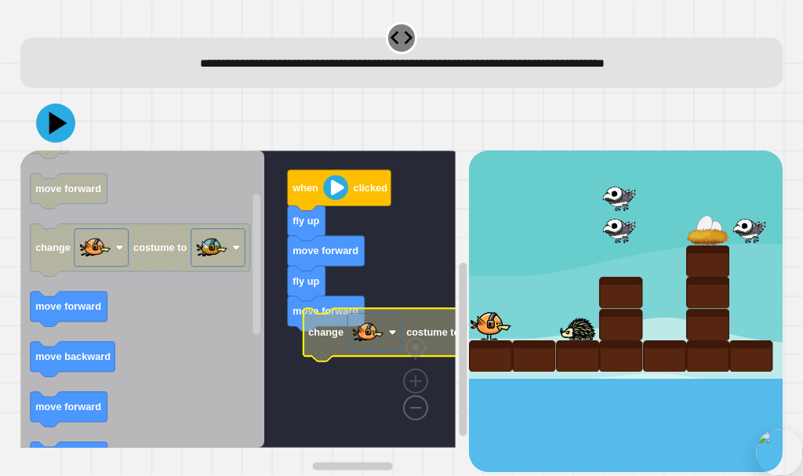
click at [420, 409] on image "Blockly Workspace" at bounding box center [390, 371] width 75 height 97
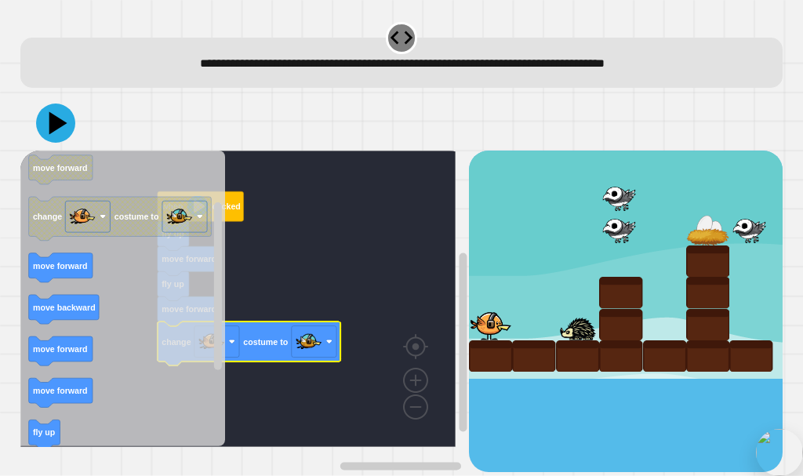
click at [67, 150] on div at bounding box center [401, 123] width 763 height 55
click at [56, 144] on div at bounding box center [401, 123] width 763 height 55
click at [39, 141] on div at bounding box center [401, 123] width 763 height 55
drag, startPoint x: 39, startPoint y: 141, endPoint x: 60, endPoint y: 135, distance: 21.3
click at [58, 136] on div at bounding box center [401, 123] width 763 height 55
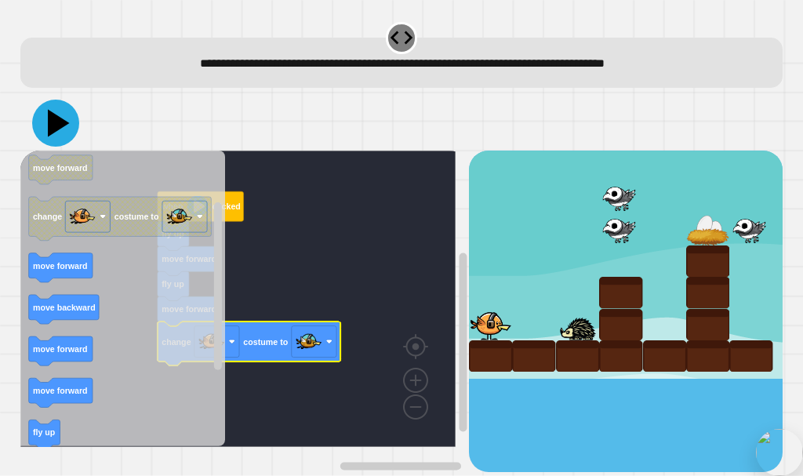
click at [63, 124] on icon at bounding box center [59, 123] width 22 height 27
click at [253, 217] on rect "Blockly Workspace" at bounding box center [237, 299] width 435 height 296
click at [242, 213] on icon "Blockly Workspace" at bounding box center [200, 208] width 86 height 34
click at [240, 215] on icon "Blockly Workspace" at bounding box center [200, 208] width 86 height 34
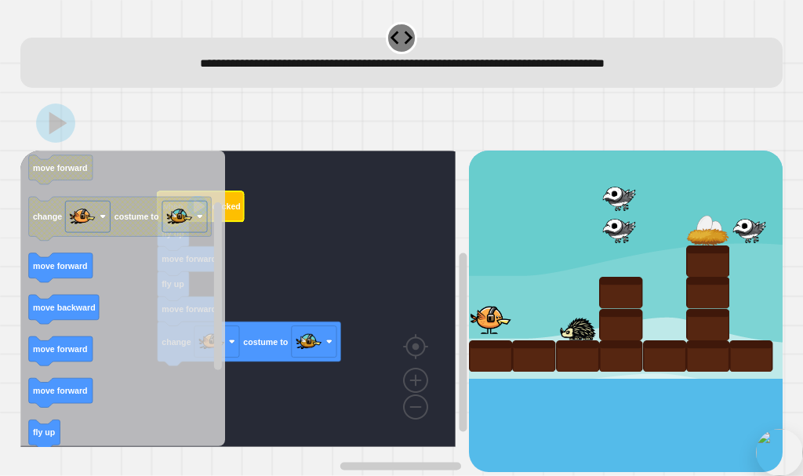
click at [240, 218] on icon "Blockly Workspace" at bounding box center [200, 208] width 86 height 34
click at [343, 282] on rect "Blockly Workspace" at bounding box center [237, 299] width 435 height 296
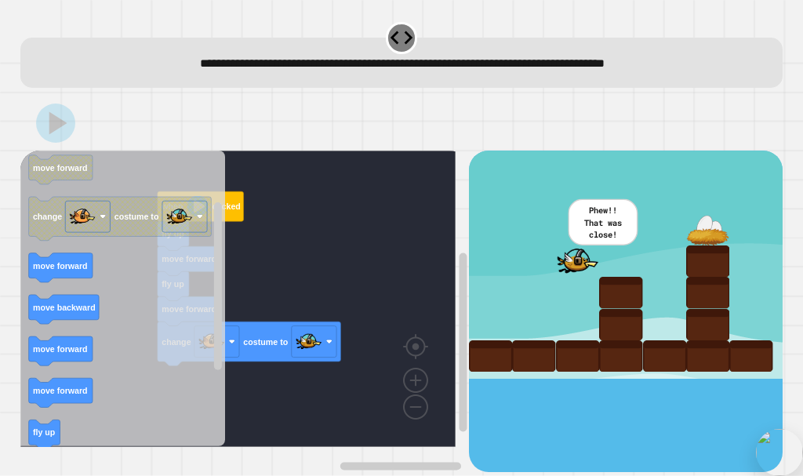
click at [251, 278] on rect "Blockly Workspace" at bounding box center [237, 299] width 435 height 296
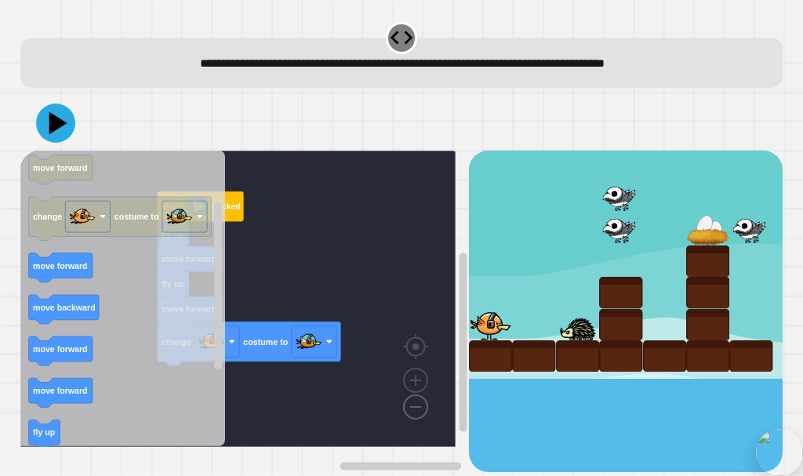
click at [420, 413] on image "Blockly Workspace" at bounding box center [390, 370] width 75 height 97
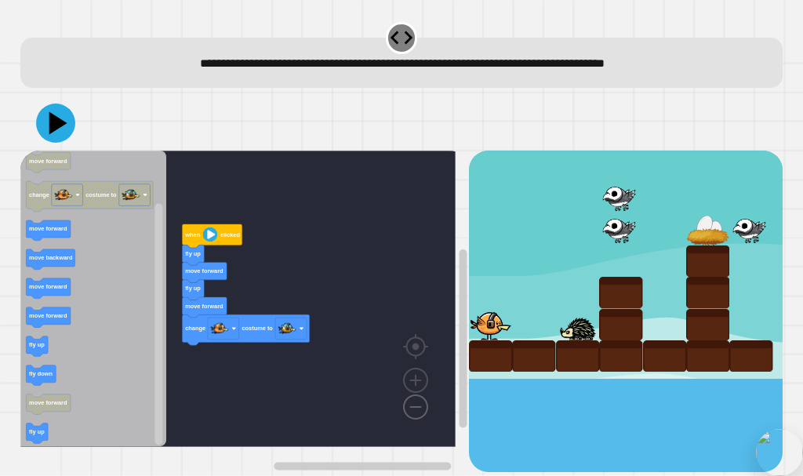
click at [411, 412] on image "Blockly Workspace" at bounding box center [390, 370] width 75 height 97
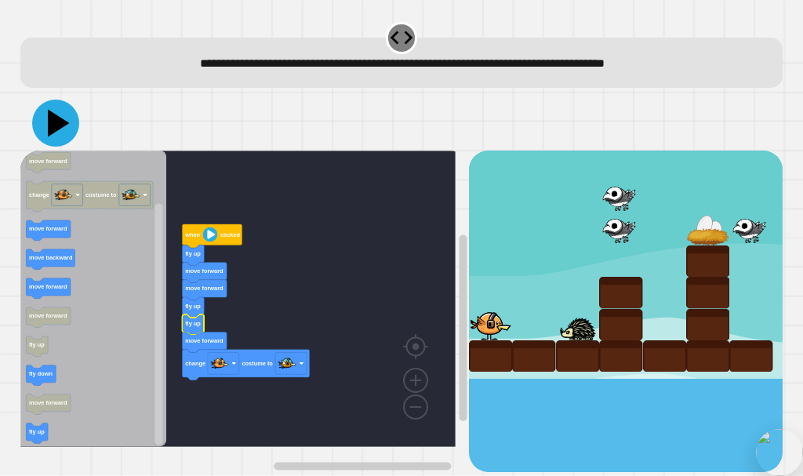
click at [55, 140] on button at bounding box center [55, 123] width 47 height 47
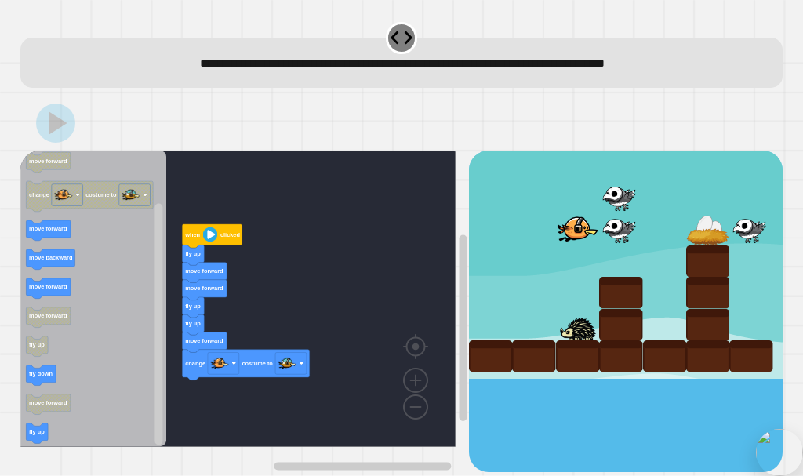
click at [167, 372] on div "when clicked fly up move forward move forward fly up fly up move forward change…" at bounding box center [244, 312] width 449 height 322
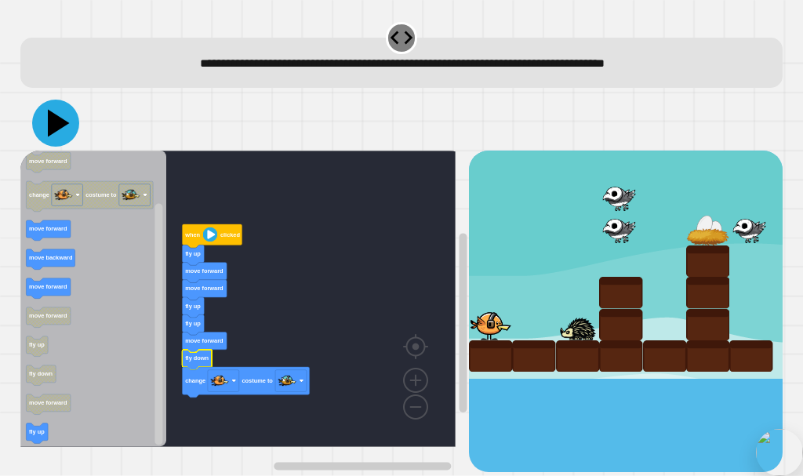
click at [59, 115] on icon at bounding box center [55, 123] width 47 height 47
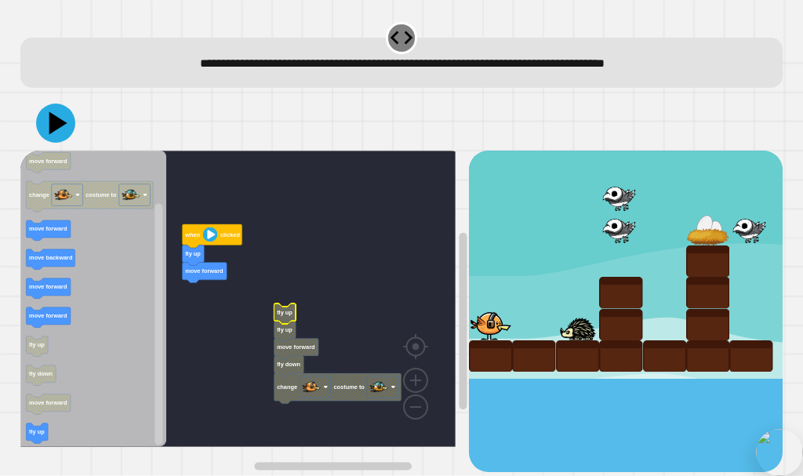
click at [303, 273] on rect "Blockly Workspace" at bounding box center [237, 299] width 435 height 296
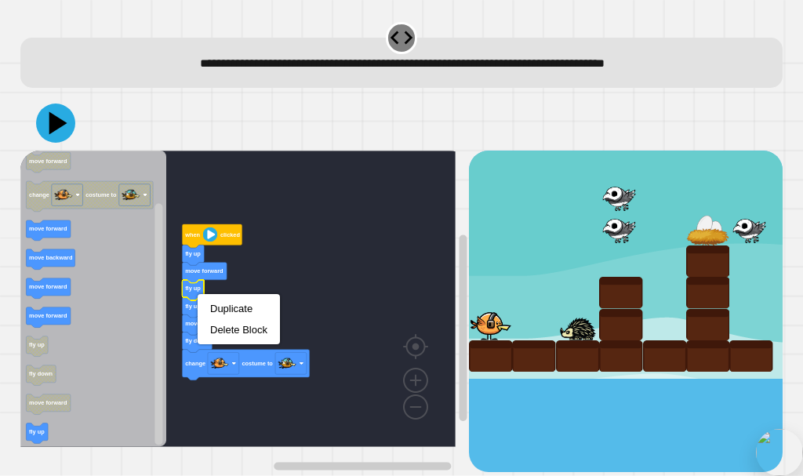
click at [208, 293] on rect "Blockly Workspace" at bounding box center [237, 299] width 435 height 296
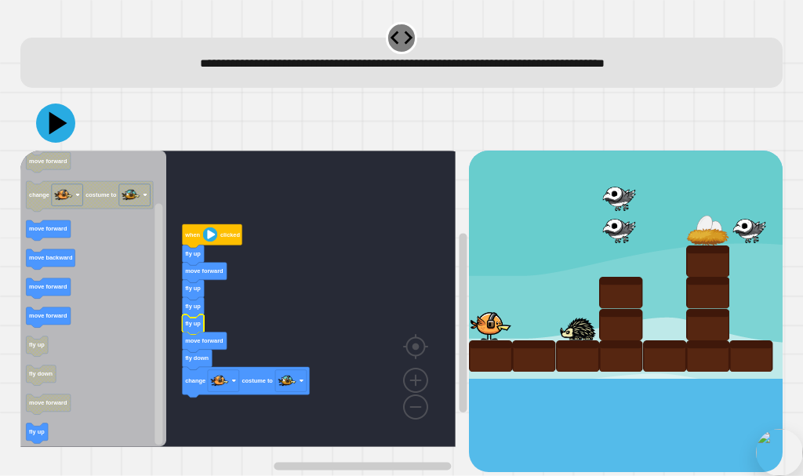
click at [223, 282] on g "when clicked fly up move forward fly up fly up fly up move forward fly down cha…" at bounding box center [249, 299] width 458 height 296
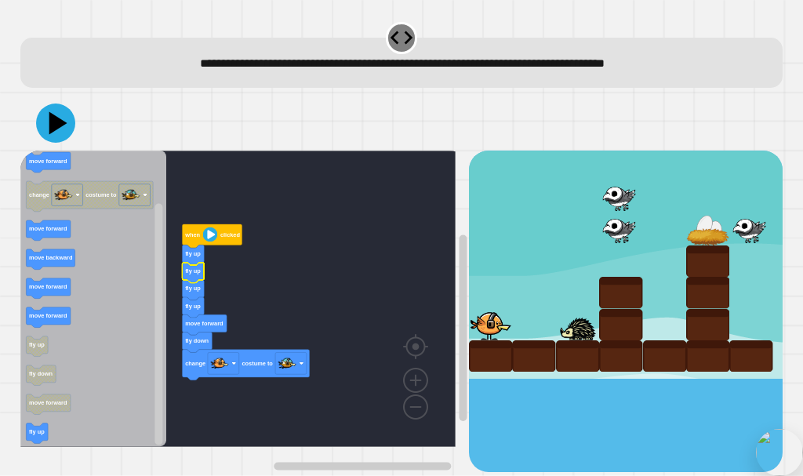
click at [59, 147] on div at bounding box center [401, 123] width 763 height 55
click at [60, 134] on icon at bounding box center [55, 123] width 41 height 41
click at [196, 223] on rect "Blockly Workspace" at bounding box center [237, 299] width 435 height 296
click at [201, 227] on icon "Blockly Workspace" at bounding box center [212, 236] width 60 height 24
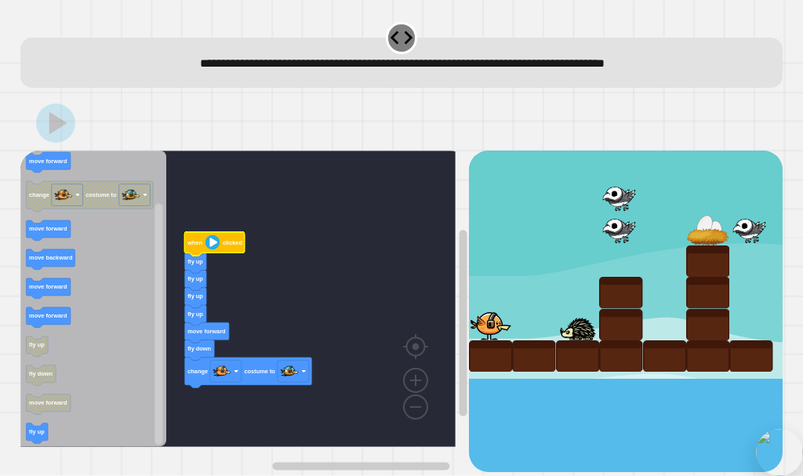
click at [209, 244] on image "Blockly Workspace" at bounding box center [212, 242] width 15 height 15
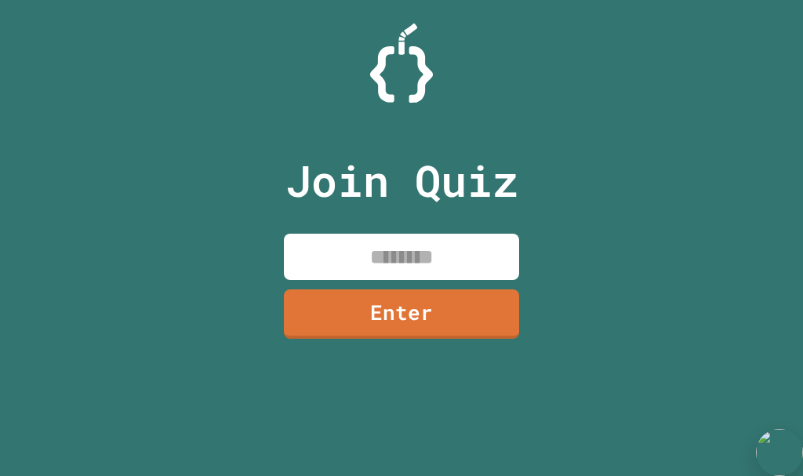
click at [391, 259] on input at bounding box center [401, 257] width 235 height 46
paste input "********"
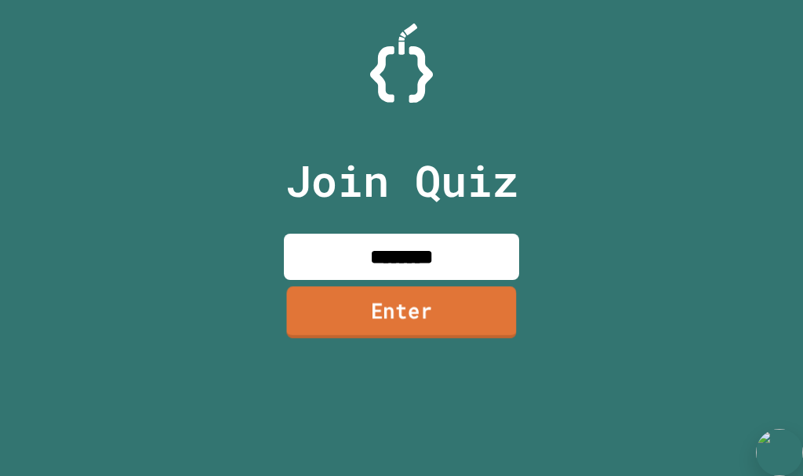
type input "********"
click at [405, 299] on link "Enter" at bounding box center [401, 312] width 233 height 52
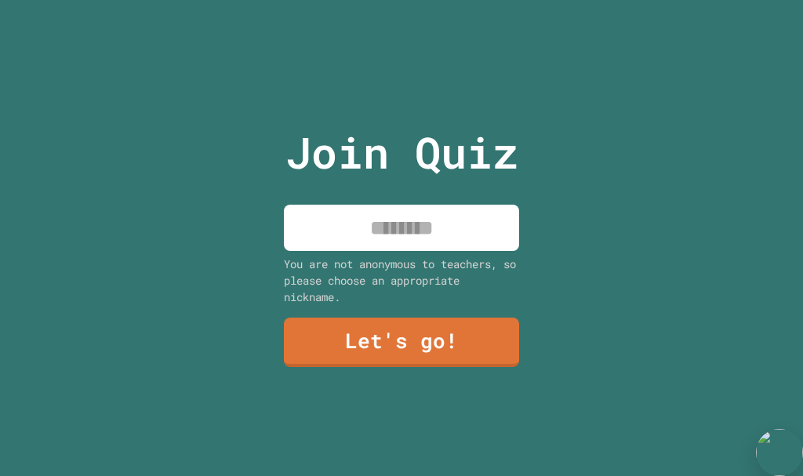
click at [421, 216] on input at bounding box center [401, 228] width 235 height 46
type input "******"
drag, startPoint x: 414, startPoint y: 366, endPoint x: 418, endPoint y: 329, distance: 37.1
click at [418, 329] on div "Join Quiz ****** You are not anonymous to teachers, so please choose an appropr…" at bounding box center [402, 238] width 264 height 476
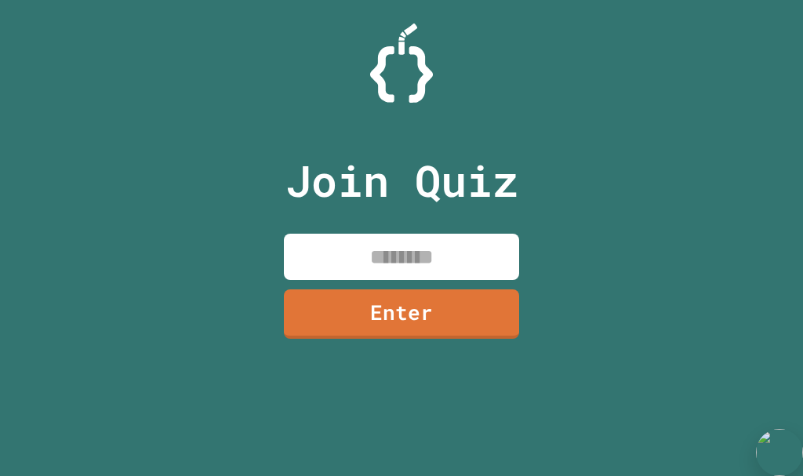
drag, startPoint x: 170, startPoint y: 16, endPoint x: 235, endPoint y: 10, distance: 65.4
drag, startPoint x: 802, startPoint y: 300, endPoint x: 802, endPoint y: 404, distance: 103.5
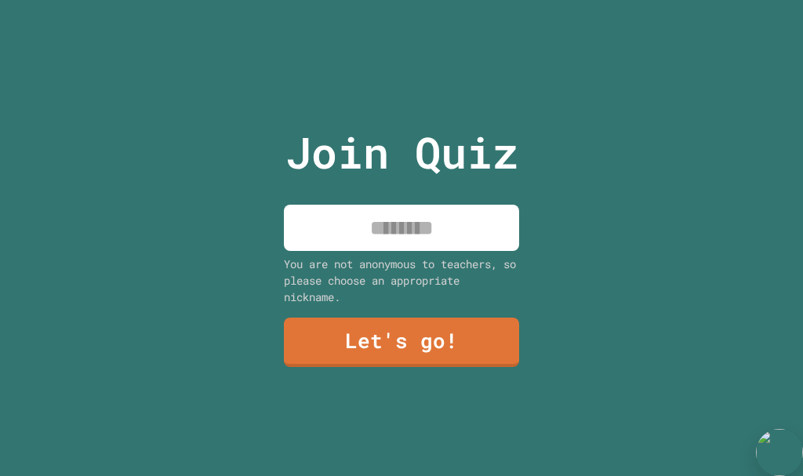
drag, startPoint x: 453, startPoint y: 77, endPoint x: 402, endPoint y: 176, distance: 111.5
click at [380, 237] on input at bounding box center [401, 228] width 235 height 46
type input "******"
drag, startPoint x: 410, startPoint y: 312, endPoint x: 403, endPoint y: 358, distance: 46.0
click at [403, 350] on div "Join Quiz ****** You are not anonymous to teachers, so please choose an appropr…" at bounding box center [402, 238] width 264 height 476
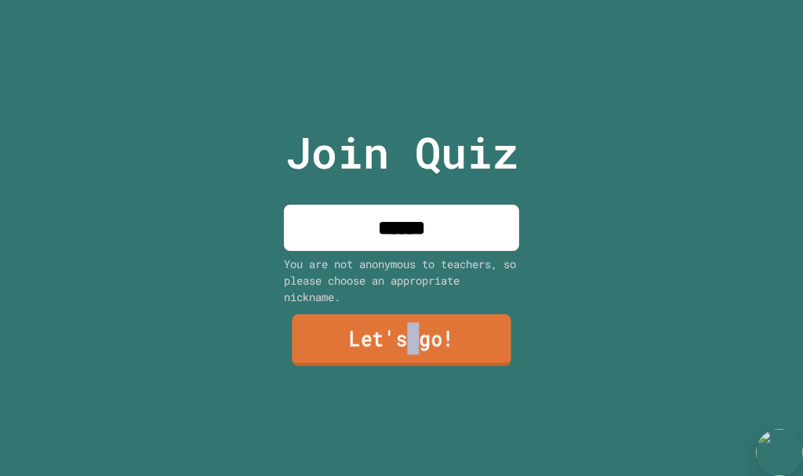
click at [403, 358] on link "Let's go!" at bounding box center [401, 340] width 219 height 52
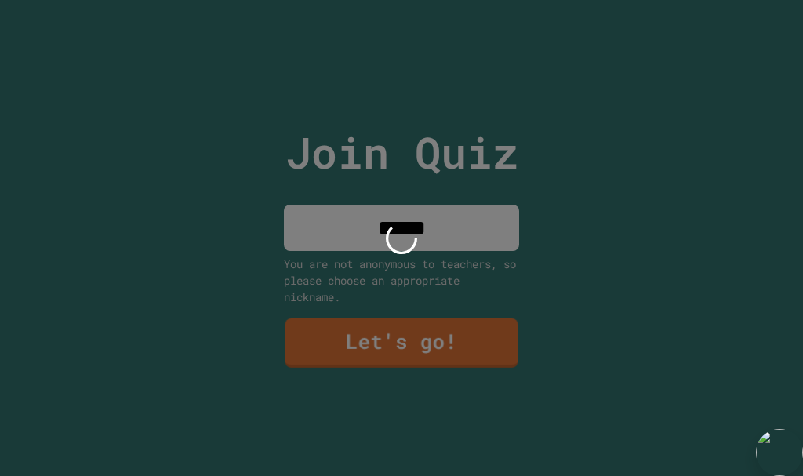
click at [389, 326] on div at bounding box center [401, 238] width 803 height 476
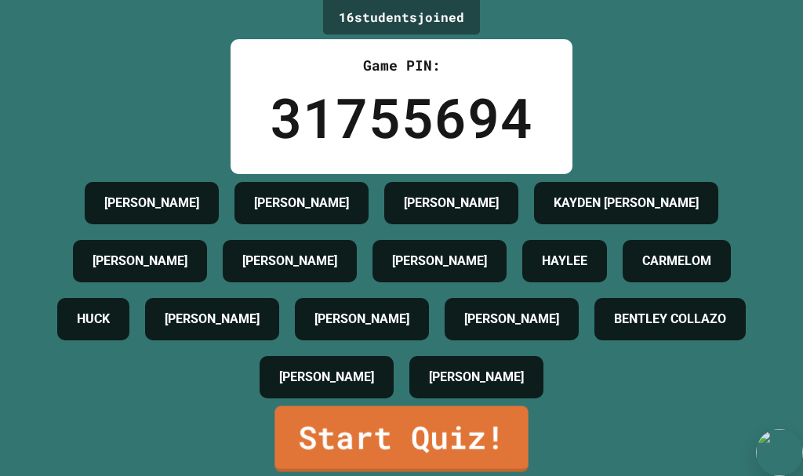
scroll to position [209, 0]
click at [407, 435] on link "Start Quiz!" at bounding box center [401, 437] width 251 height 69
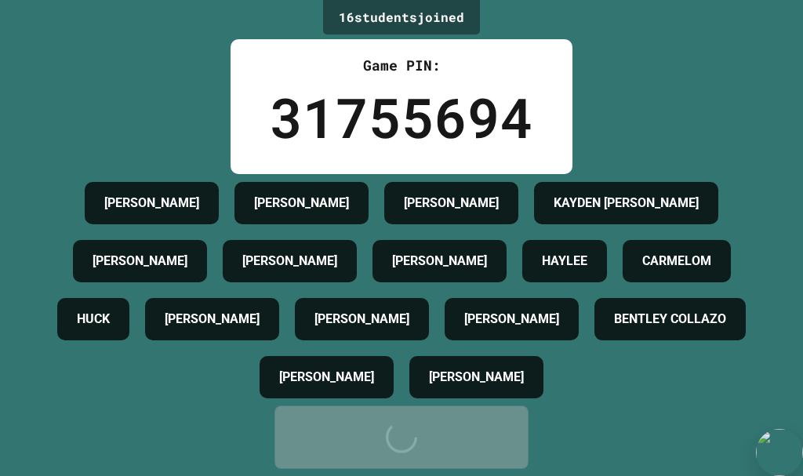
scroll to position [0, 0]
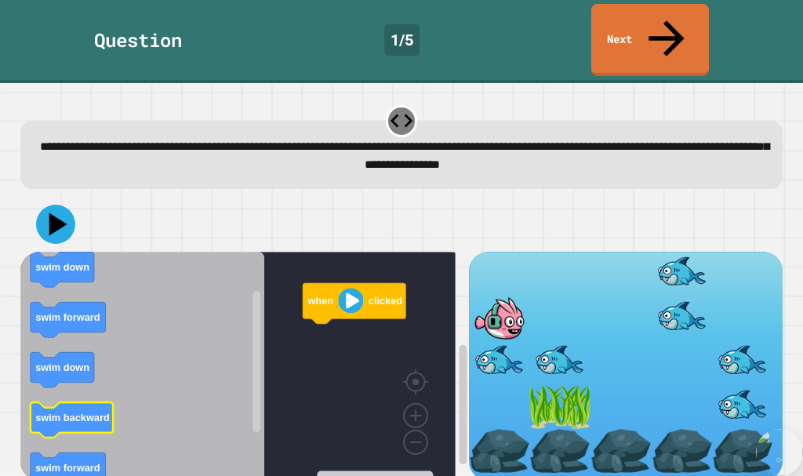
click at [96, 403] on icon "Blockly Workspace" at bounding box center [71, 420] width 83 height 35
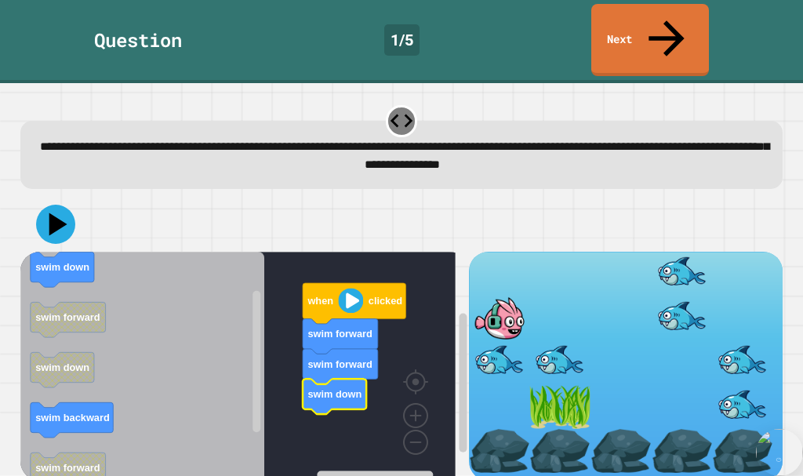
click at [51, 256] on icon "Blockly Workspace" at bounding box center [142, 367] width 244 height 231
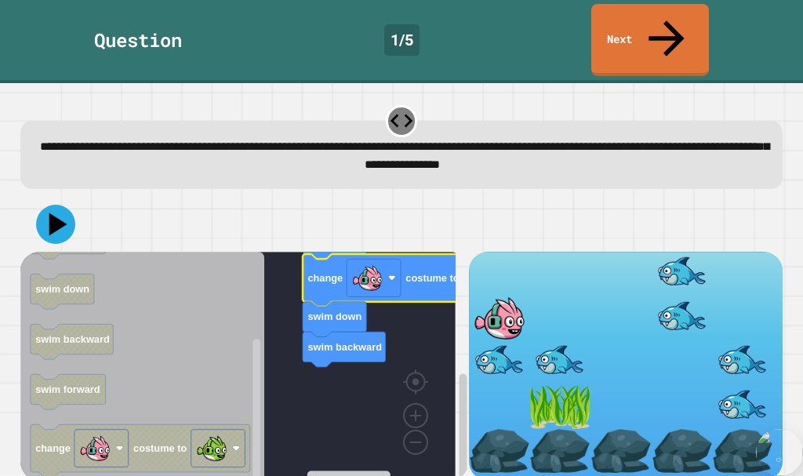
click at [332, 262] on icon "Blockly Workspace" at bounding box center [413, 280] width 220 height 53
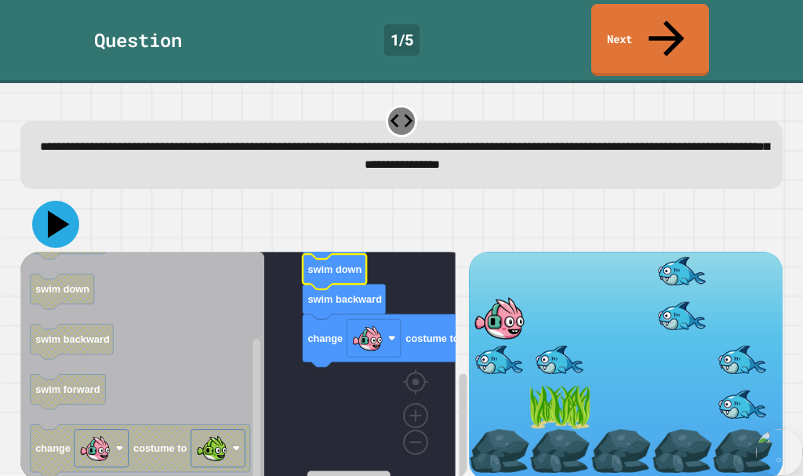
click at [53, 211] on icon at bounding box center [59, 224] width 22 height 27
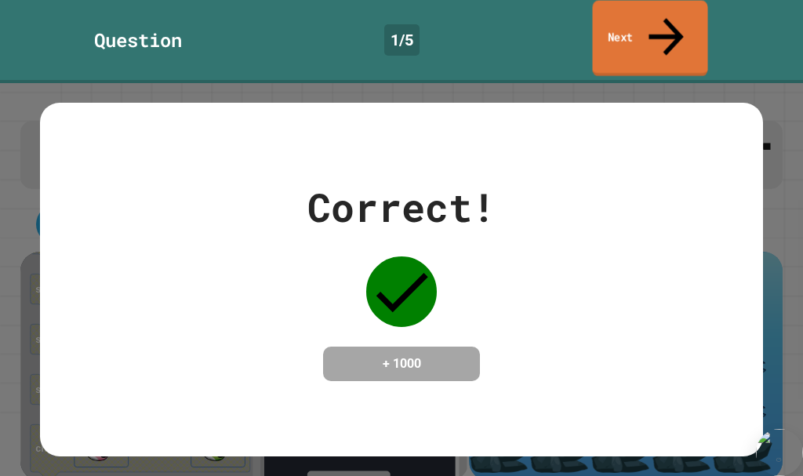
click at [603, 6] on link "Next" at bounding box center [649, 39] width 115 height 76
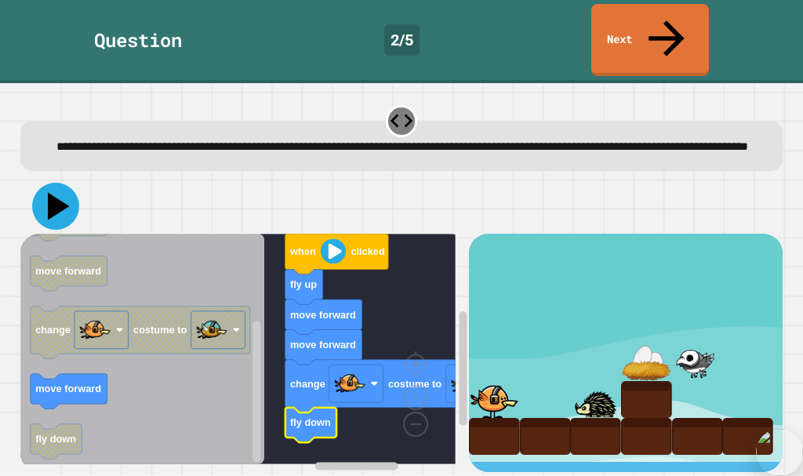
click at [59, 196] on icon at bounding box center [55, 206] width 47 height 47
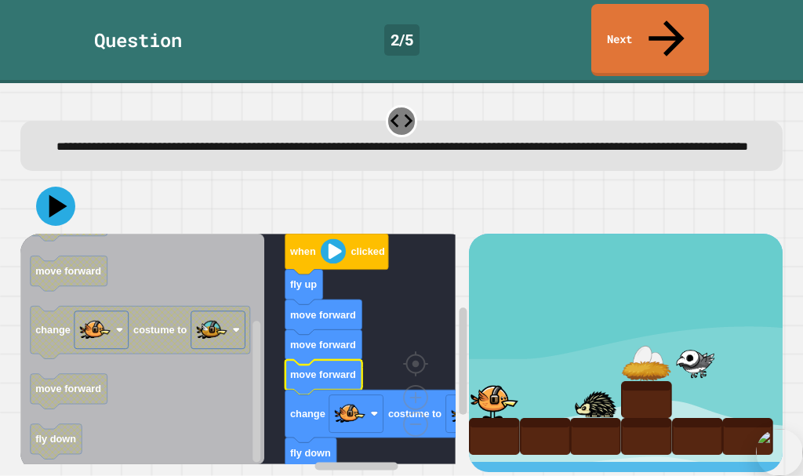
click at [85, 194] on div at bounding box center [401, 206] width 763 height 55
click at [68, 198] on icon at bounding box center [55, 206] width 47 height 47
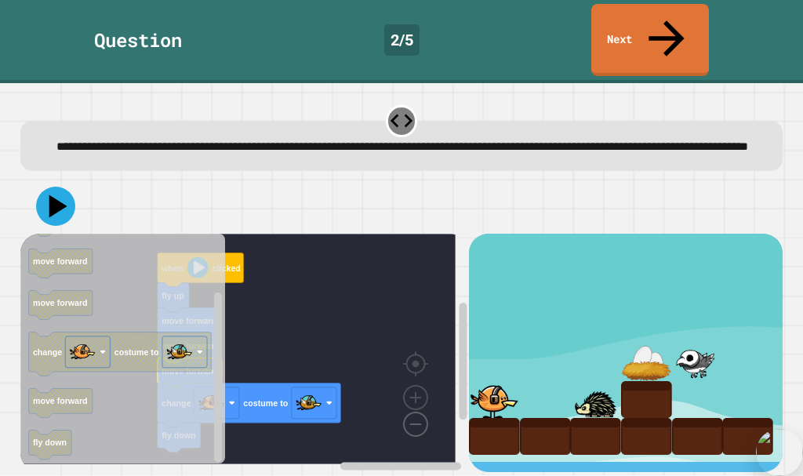
click at [412, 409] on image "Blockly Workspace" at bounding box center [390, 388] width 75 height 97
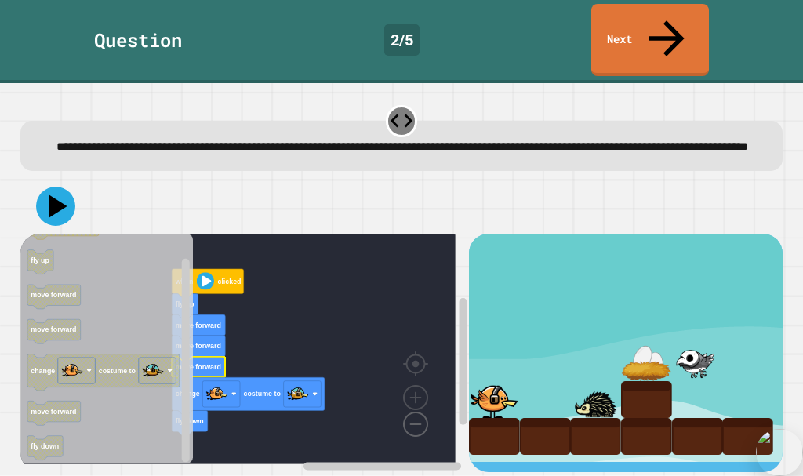
click at [412, 409] on image "Blockly Workspace" at bounding box center [390, 388] width 75 height 97
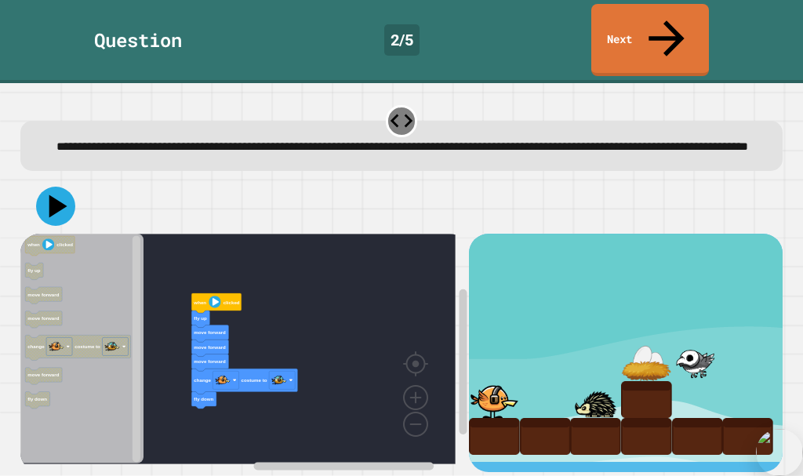
click at [138, 358] on div "when clicked fly up move forward move forward move forward change costume to fl…" at bounding box center [244, 353] width 449 height 238
click at [225, 309] on g "when clicked fly up move forward move forward move forward change costume to fl…" at bounding box center [249, 349] width 458 height 231
click at [223, 294] on icon "Blockly Workspace" at bounding box center [215, 303] width 49 height 20
click at [39, 185] on icon at bounding box center [55, 206] width 47 height 47
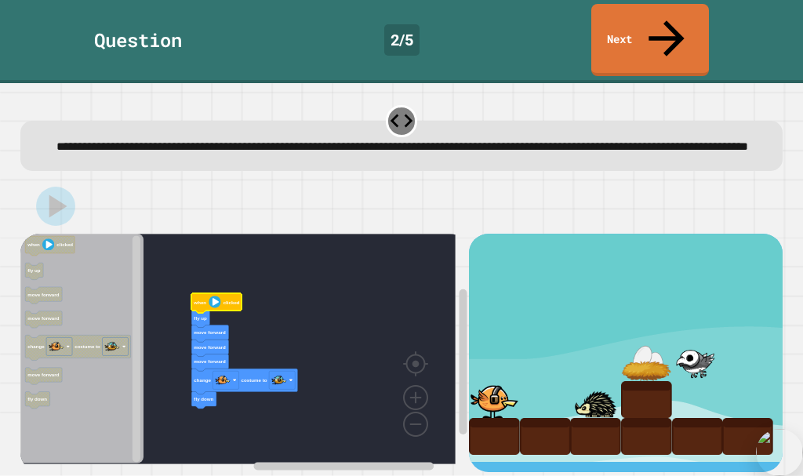
click at [245, 289] on rect "Blockly Workspace" at bounding box center [237, 349] width 435 height 231
click at [223, 293] on icon "Blockly Workspace" at bounding box center [215, 303] width 49 height 20
drag, startPoint x: 51, startPoint y: 192, endPoint x: 266, endPoint y: 253, distance: 223.4
click at [53, 193] on icon at bounding box center [59, 206] width 22 height 27
click at [213, 296] on image "Blockly Workspace" at bounding box center [215, 302] width 12 height 12
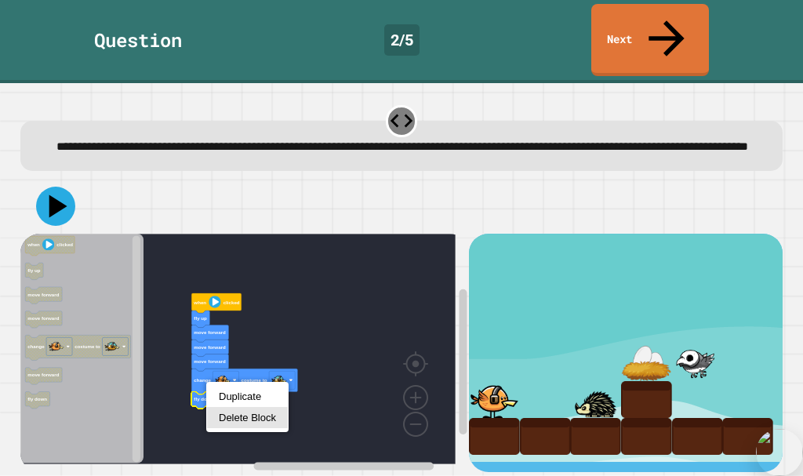
drag, startPoint x: 256, startPoint y: 423, endPoint x: 53, endPoint y: 372, distance: 210.0
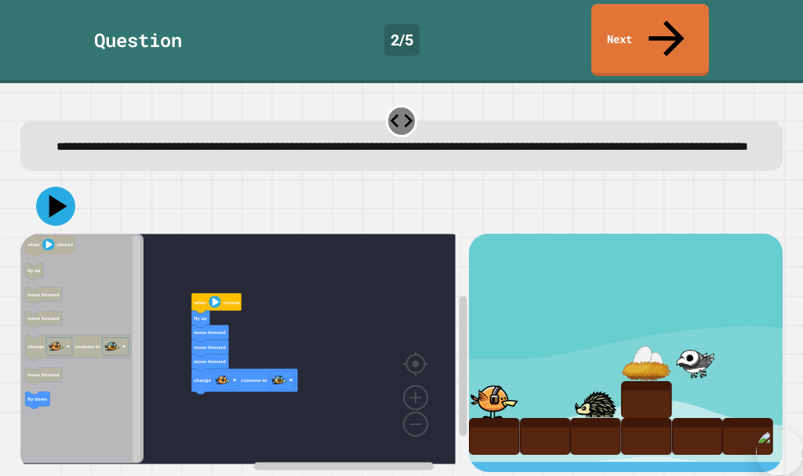
drag, startPoint x: 56, startPoint y: 165, endPoint x: 58, endPoint y: 181, distance: 16.5
click at [54, 179] on div at bounding box center [401, 206] width 763 height 55
drag, startPoint x: 58, startPoint y: 181, endPoint x: 223, endPoint y: 241, distance: 175.1
click at [58, 183] on icon at bounding box center [55, 206] width 47 height 47
click at [207, 293] on icon "Blockly Workspace" at bounding box center [215, 303] width 49 height 20
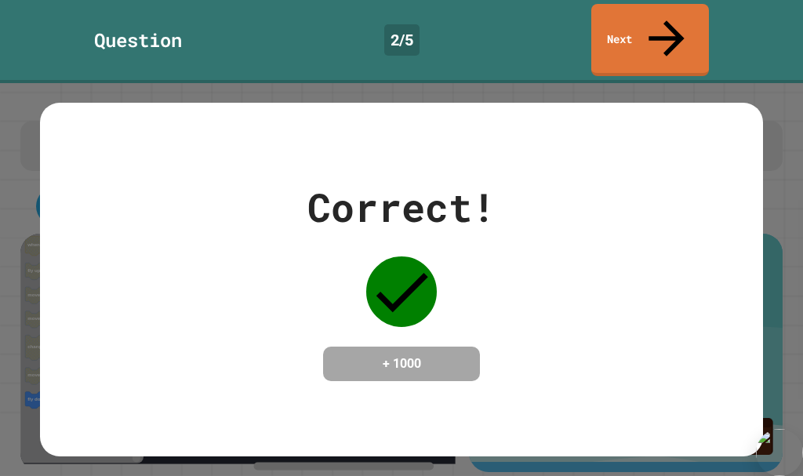
click at [394, 354] on h4 "+ 1000" at bounding box center [401, 363] width 125 height 19
drag, startPoint x: 434, startPoint y: 291, endPoint x: 469, endPoint y: 267, distance: 42.2
click at [442, 277] on div "Correct! + 1000" at bounding box center [401, 279] width 188 height 203
click at [626, 38] on link "Next" at bounding box center [649, 39] width 118 height 76
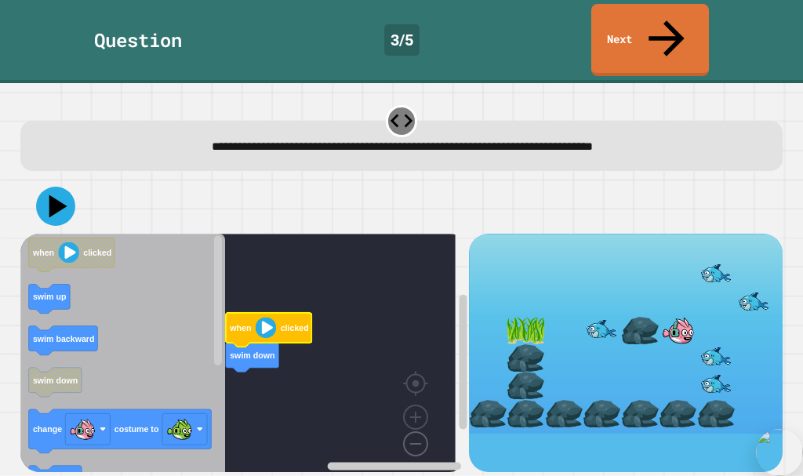
click at [416, 396] on image "Blockly Workspace" at bounding box center [390, 407] width 75 height 97
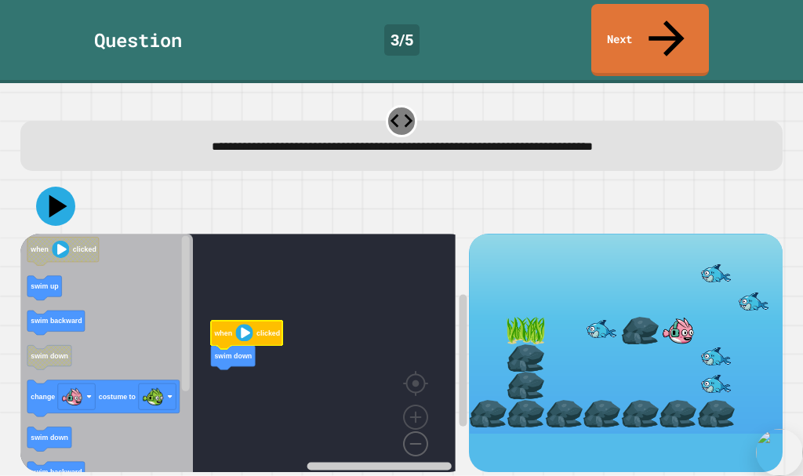
click at [416, 396] on image "Blockly Workspace" at bounding box center [390, 407] width 75 height 97
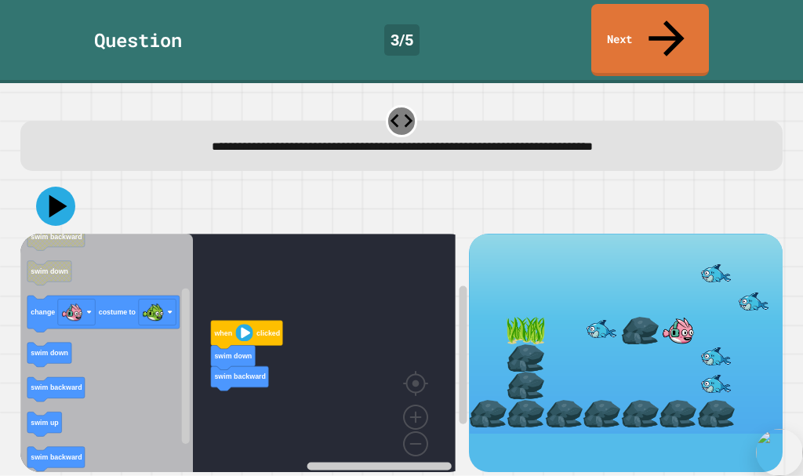
click at [90, 413] on icon "Blockly Workspace" at bounding box center [106, 359] width 173 height 250
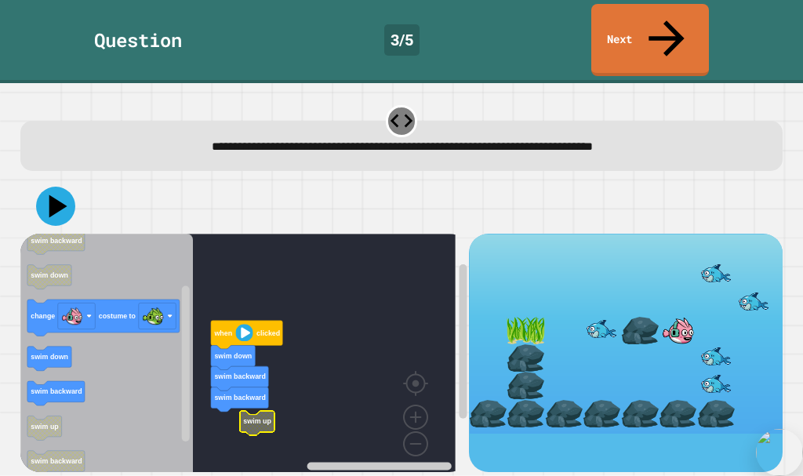
click at [219, 387] on rect "Blockly Workspace" at bounding box center [237, 359] width 435 height 250
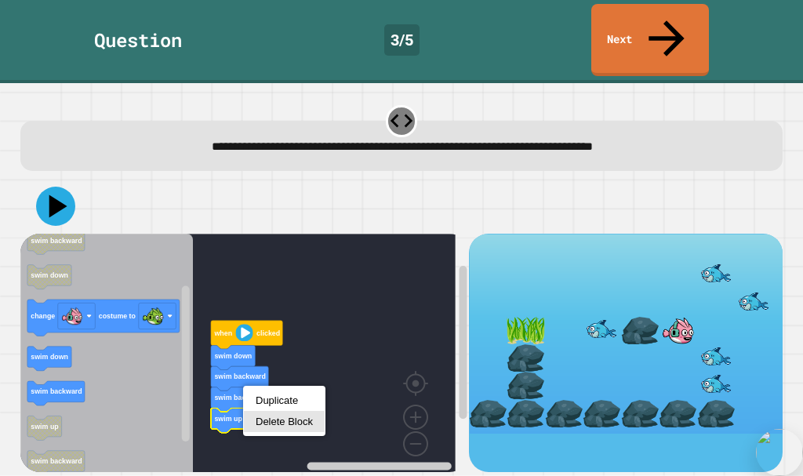
drag, startPoint x: 271, startPoint y: 419, endPoint x: 213, endPoint y: 413, distance: 58.3
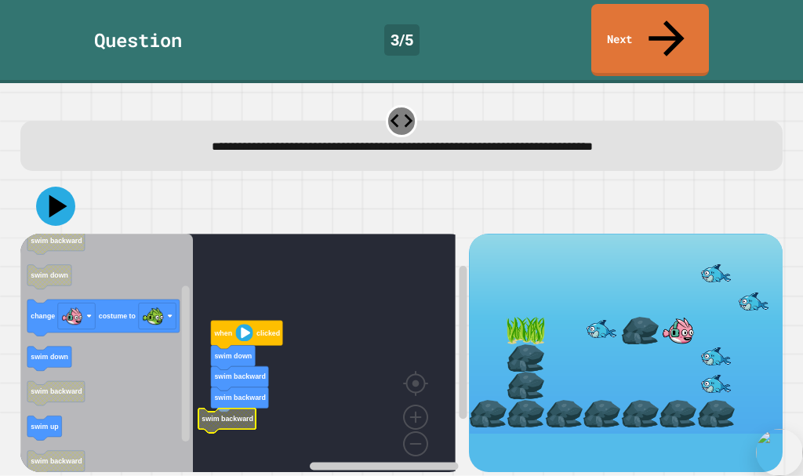
click at [274, 392] on rect "Blockly Workspace" at bounding box center [237, 359] width 435 height 250
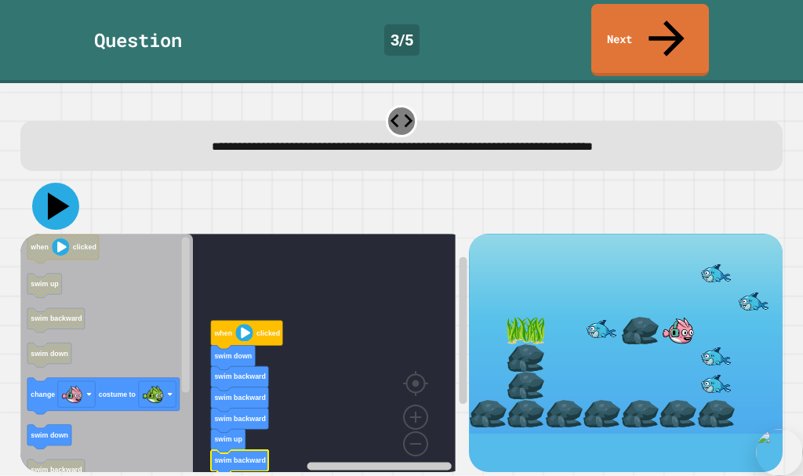
click at [47, 183] on icon at bounding box center [55, 206] width 47 height 47
click at [78, 135] on div "**********" at bounding box center [401, 287] width 771 height 377
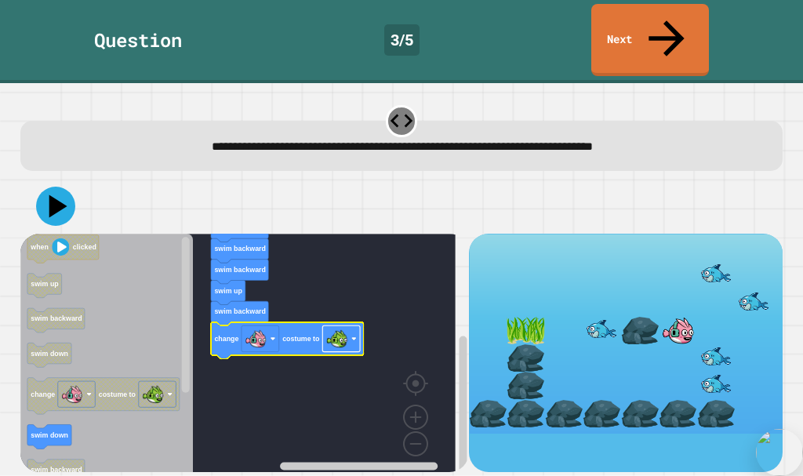
click at [331, 328] on image "Blockly Workspace" at bounding box center [336, 339] width 22 height 22
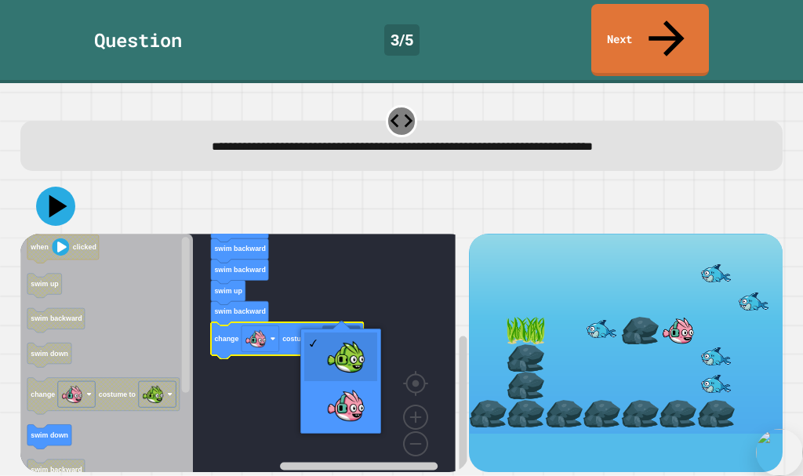
click at [285, 282] on rect "Blockly Workspace" at bounding box center [237, 359] width 435 height 250
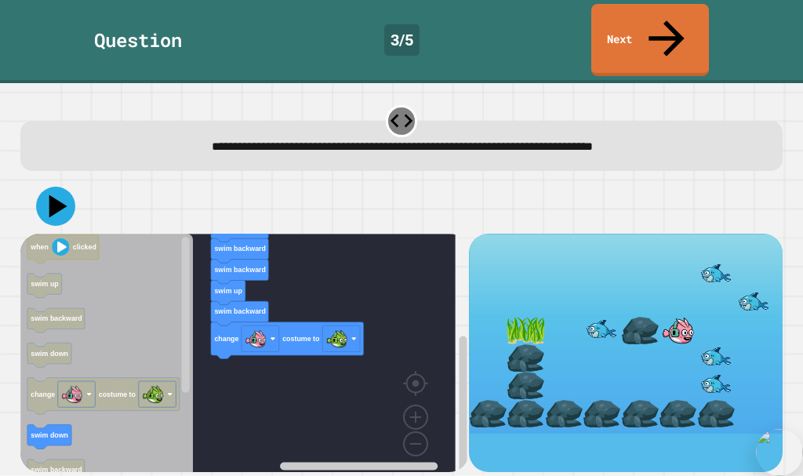
click at [93, 138] on div "**********" at bounding box center [401, 137] width 771 height 76
click at [28, 235] on icon "Blockly Workspace" at bounding box center [62, 249] width 71 height 28
click at [43, 185] on icon at bounding box center [56, 206] width 42 height 42
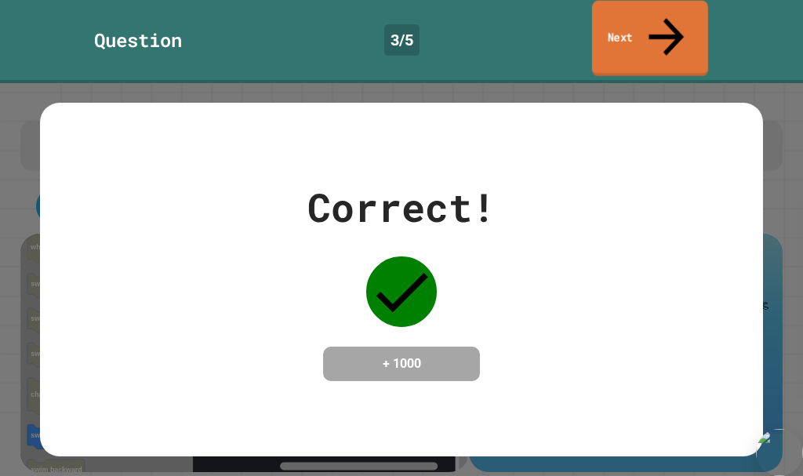
click at [674, 35] on link "Next" at bounding box center [650, 39] width 116 height 76
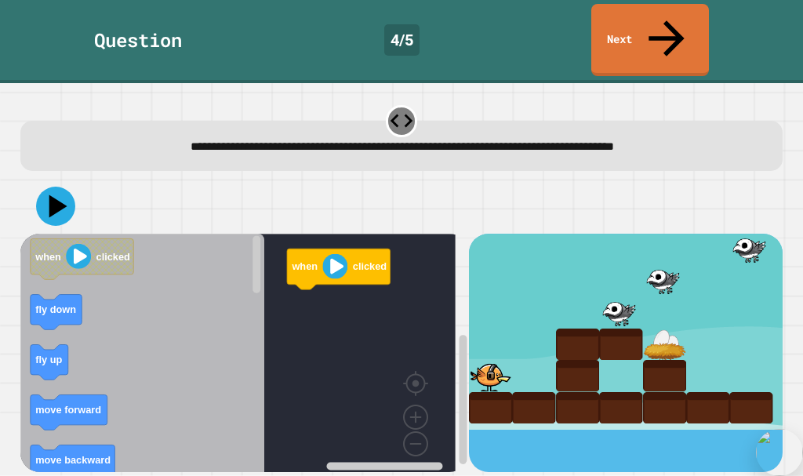
click at [268, 320] on div "when clicked when clicked fly down fly up move forward move backward move forwa…" at bounding box center [244, 353] width 449 height 238
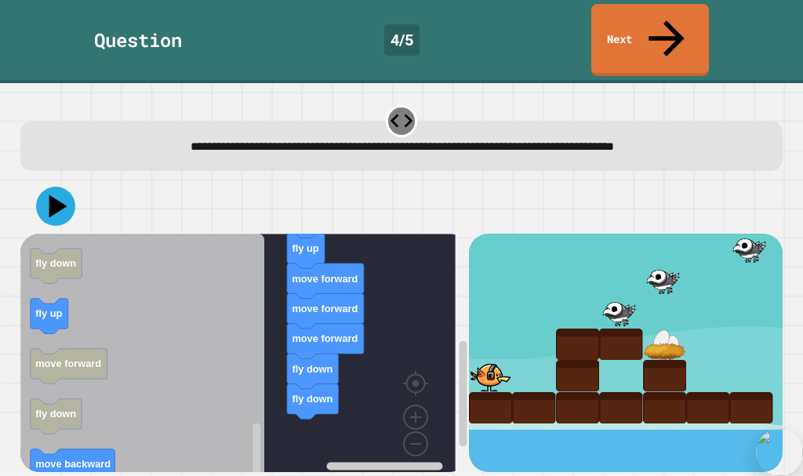
click at [216, 423] on icon "Blockly Workspace" at bounding box center [142, 359] width 244 height 250
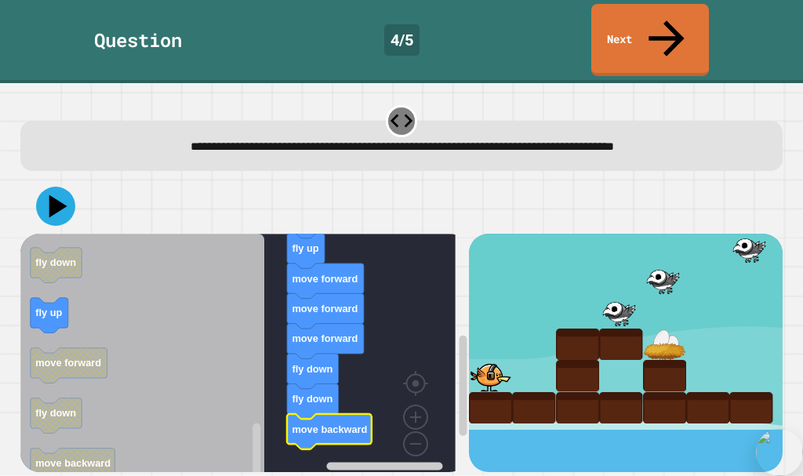
click at [67, 197] on div at bounding box center [401, 206] width 763 height 55
click at [56, 185] on icon at bounding box center [55, 206] width 47 height 47
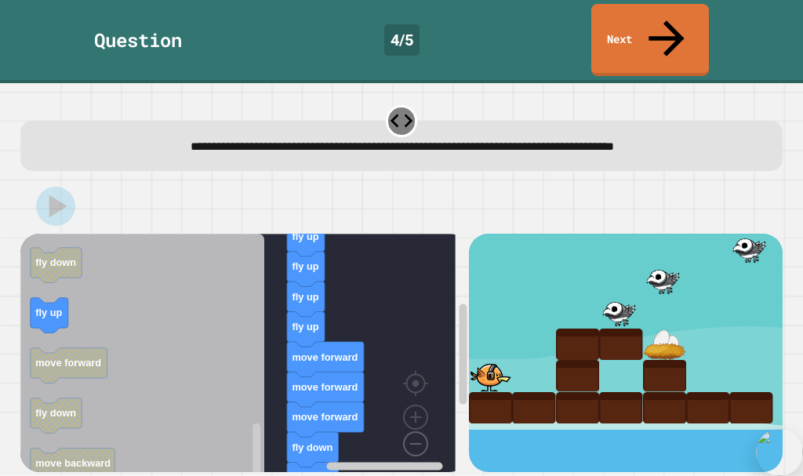
click at [421, 413] on image "Blockly Workspace" at bounding box center [390, 407] width 75 height 97
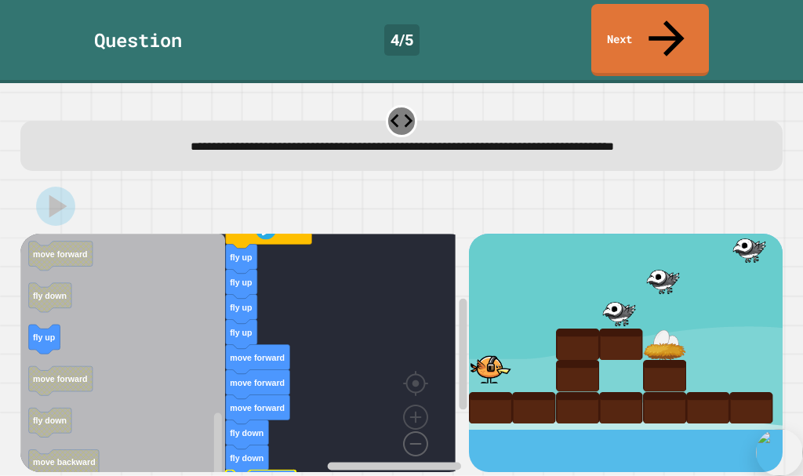
click at [421, 413] on image "Blockly Workspace" at bounding box center [390, 407] width 75 height 97
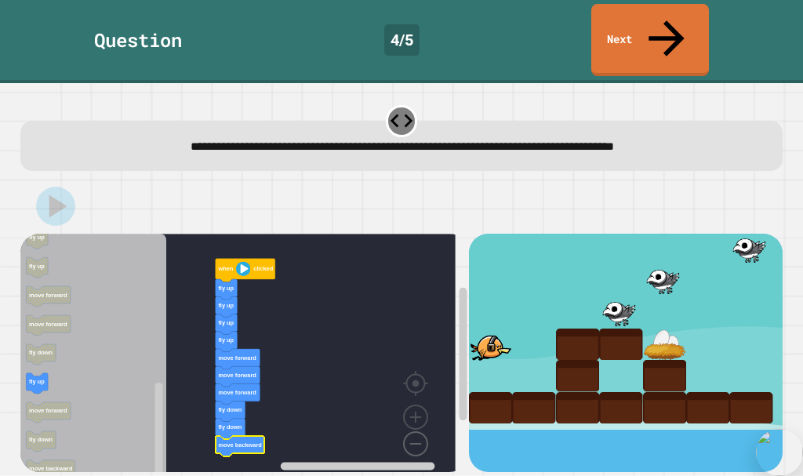
click at [421, 413] on image "Blockly Workspace" at bounding box center [390, 407] width 75 height 97
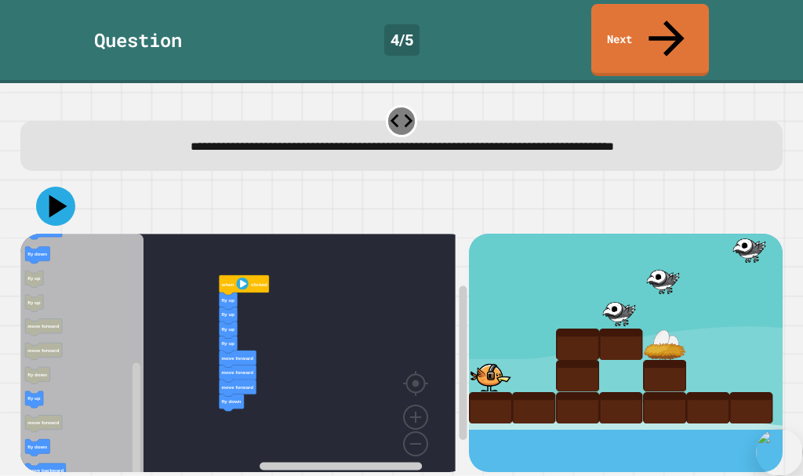
click at [231, 398] on text "fly down" at bounding box center [231, 400] width 20 height 5
click at [45, 183] on icon at bounding box center [55, 206] width 47 height 47
click at [222, 394] on rect "Blockly Workspace" at bounding box center [237, 359] width 435 height 250
click at [231, 393] on rect "Blockly Workspace" at bounding box center [237, 359] width 435 height 250
drag, startPoint x: 24, startPoint y: 158, endPoint x: 49, endPoint y: 183, distance: 35.5
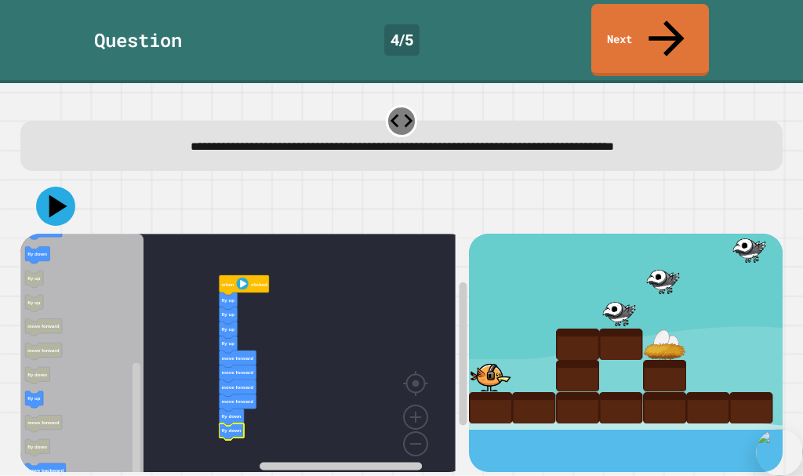
click at [26, 179] on div at bounding box center [401, 206] width 763 height 55
click at [49, 183] on icon at bounding box center [55, 206] width 47 height 47
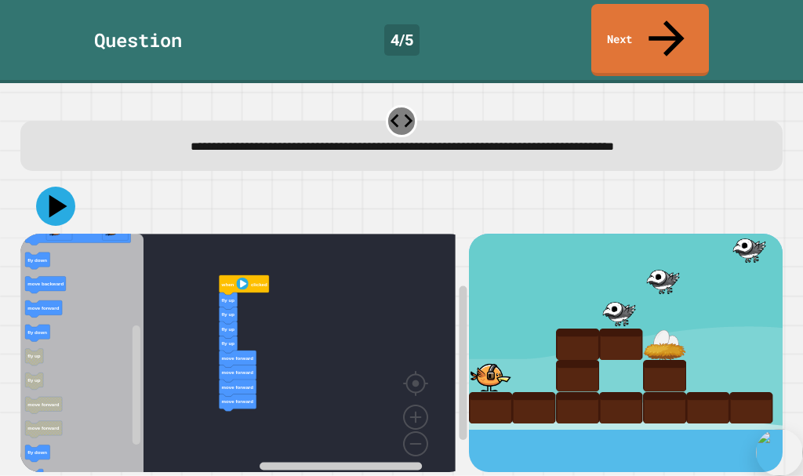
click at [98, 299] on icon "Blockly Workspace" at bounding box center [82, 359] width 124 height 250
click at [245, 377] on rect "Blockly Workspace" at bounding box center [237, 359] width 435 height 250
click at [247, 409] on text "move forward" at bounding box center [234, 411] width 32 height 5
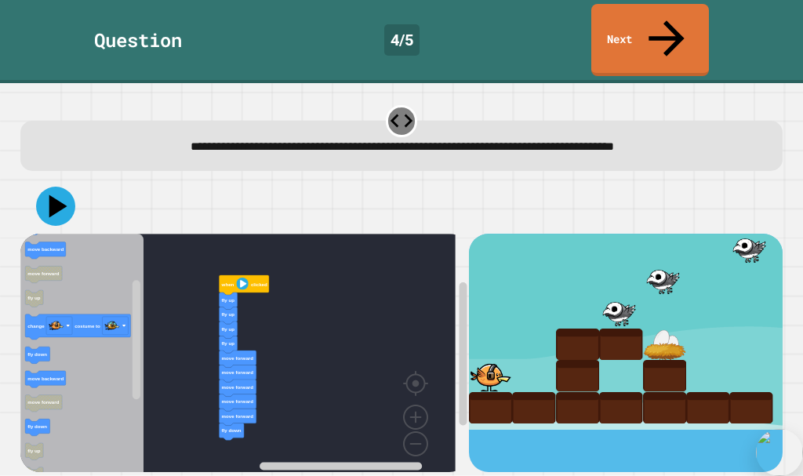
click at [209, 380] on div "when clicked fly up fly up fly up fly up move forward move forward move forward…" at bounding box center [244, 353] width 449 height 238
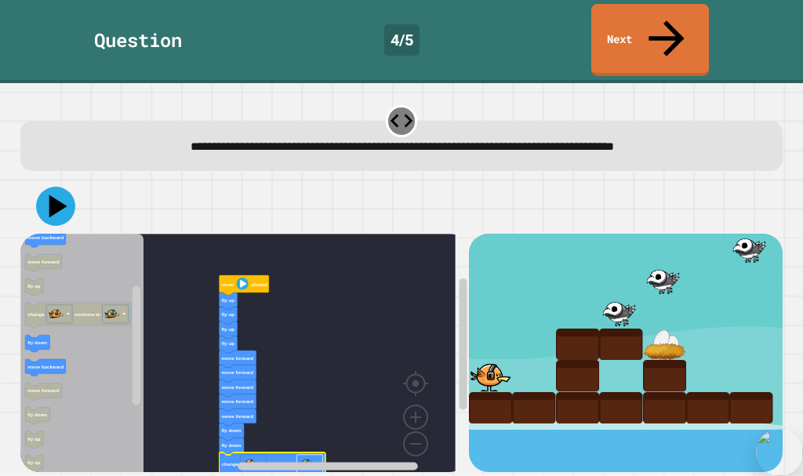
click at [308, 456] on image "Blockly Workspace" at bounding box center [306, 463] width 15 height 15
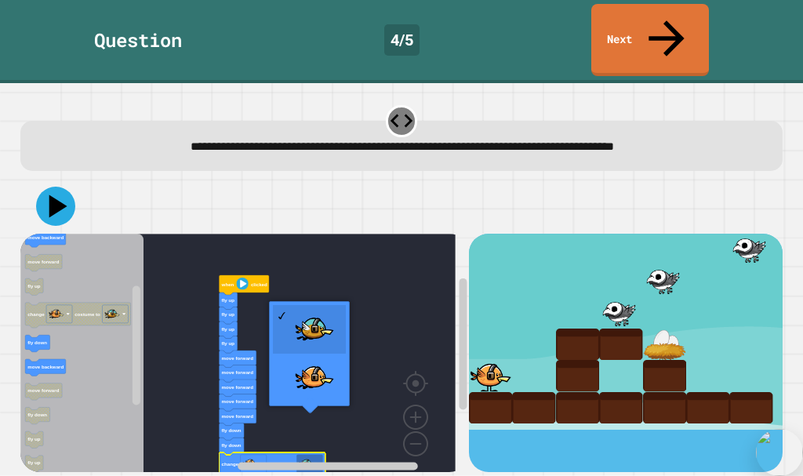
click at [376, 376] on rect "Blockly Workspace" at bounding box center [237, 359] width 435 height 250
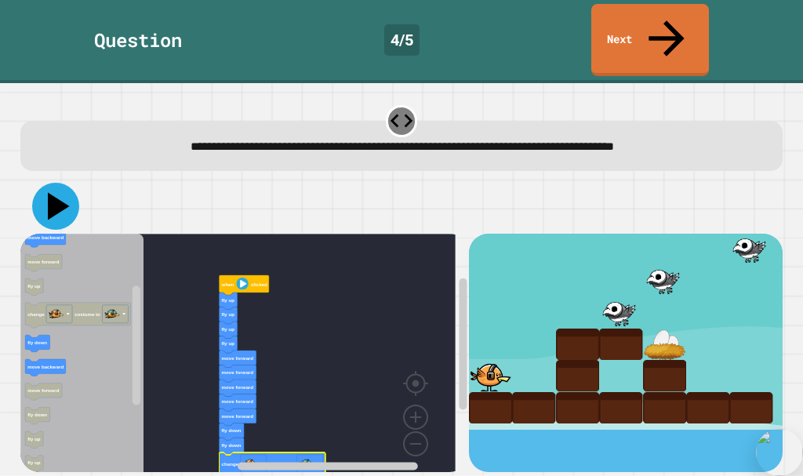
drag, startPoint x: 56, startPoint y: 148, endPoint x: 77, endPoint y: 162, distance: 24.8
click at [68, 183] on button at bounding box center [55, 206] width 47 height 47
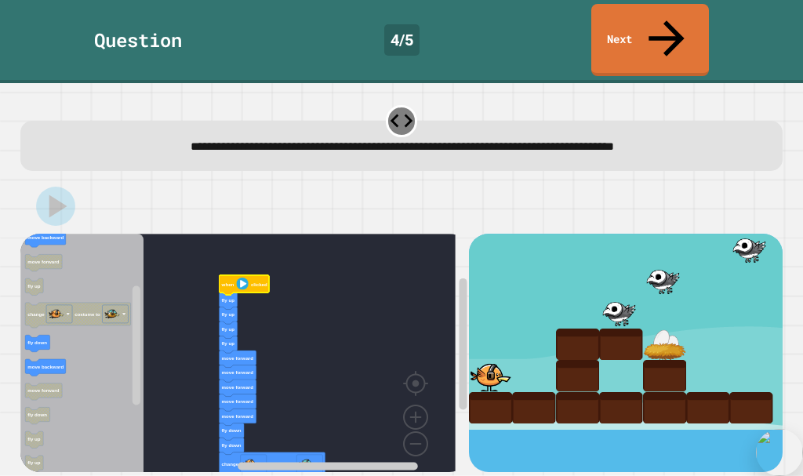
click at [227, 275] on icon "Blockly Workspace" at bounding box center [243, 285] width 49 height 20
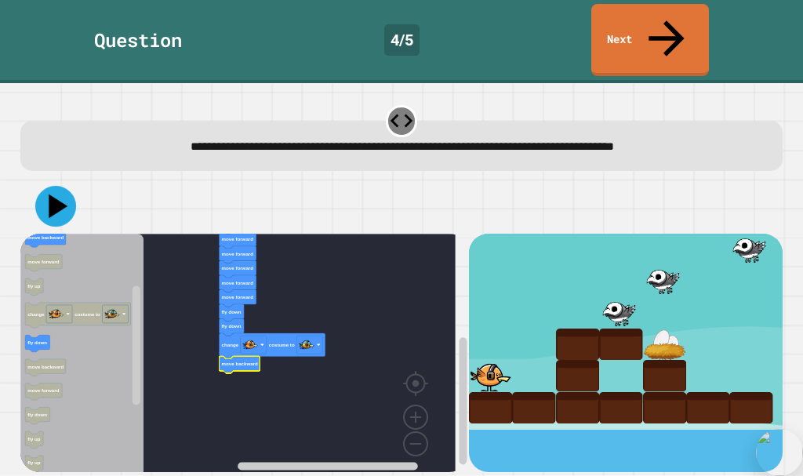
drag, startPoint x: 39, startPoint y: 172, endPoint x: 56, endPoint y: 180, distance: 18.2
click at [47, 186] on icon at bounding box center [55, 206] width 41 height 41
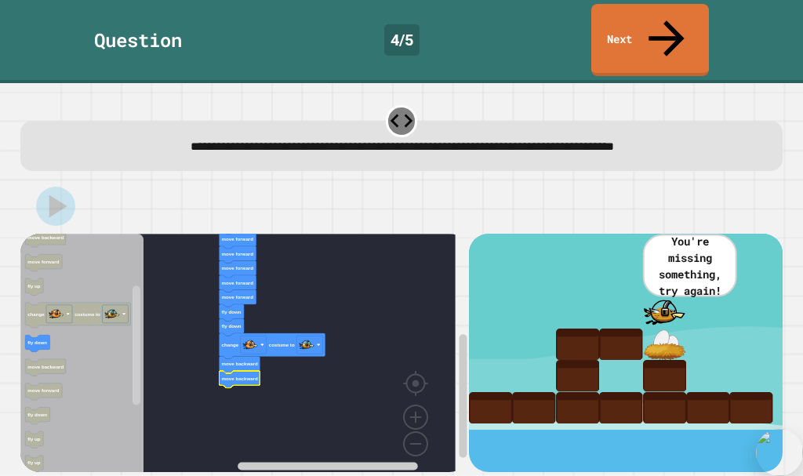
click at [54, 318] on icon "Blockly Workspace" at bounding box center [82, 359] width 124 height 250
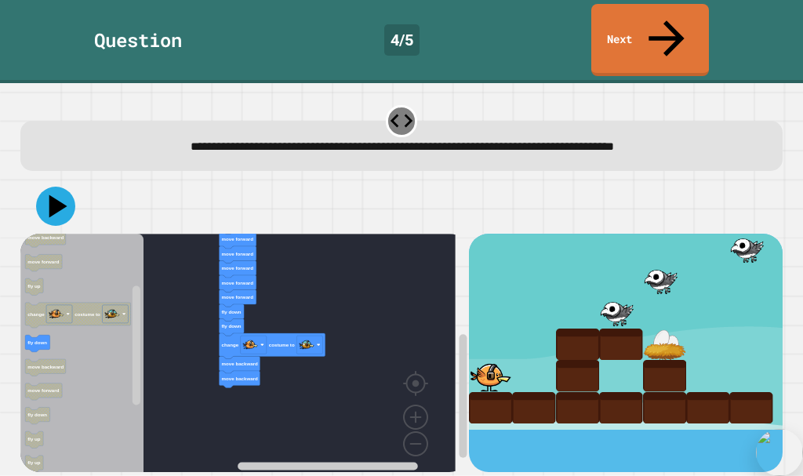
click at [64, 324] on icon "Blockly Workspace" at bounding box center [82, 359] width 124 height 250
click at [47, 197] on div at bounding box center [401, 206] width 763 height 55
click at [59, 194] on div at bounding box center [401, 206] width 763 height 55
click at [50, 185] on icon at bounding box center [56, 206] width 42 height 42
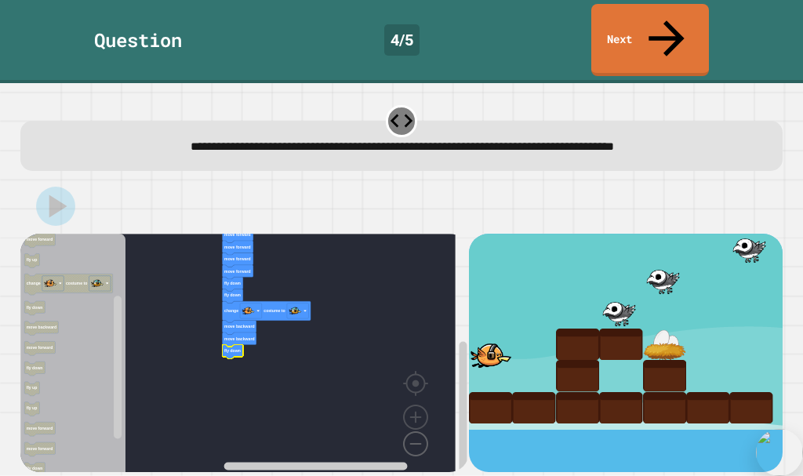
click at [411, 408] on image "Blockly Workspace" at bounding box center [390, 407] width 75 height 97
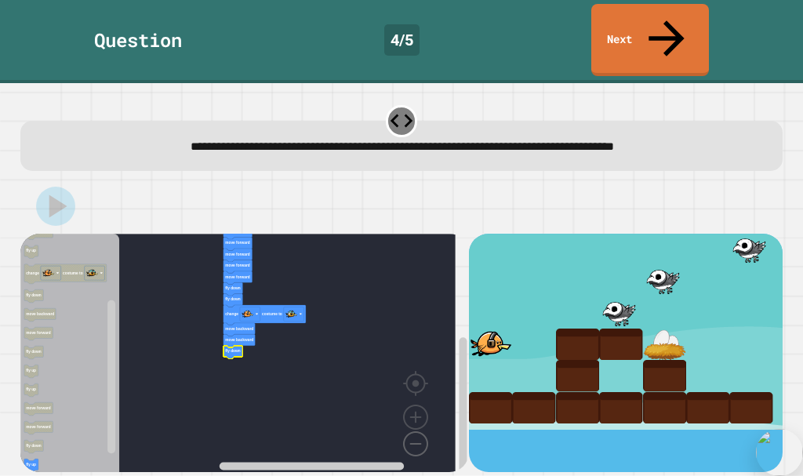
click at [411, 408] on image "Blockly Workspace" at bounding box center [390, 407] width 75 height 97
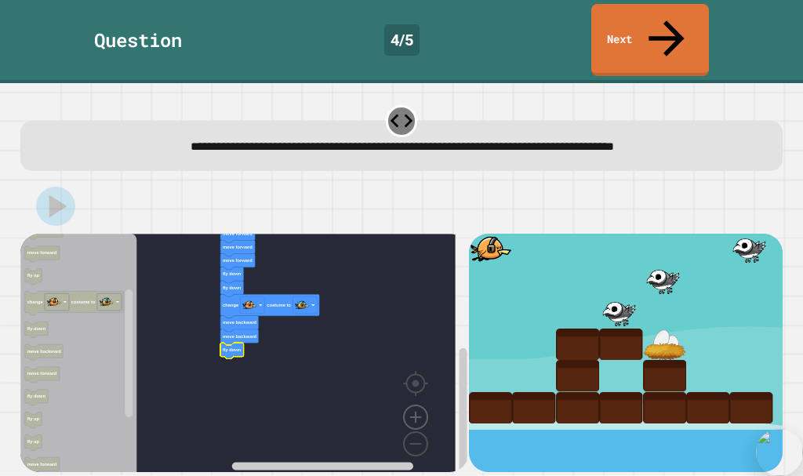
click at [419, 375] on image "Blockly Workspace" at bounding box center [415, 380] width 75 height 97
click at [416, 380] on image "Blockly Workspace" at bounding box center [415, 380] width 75 height 97
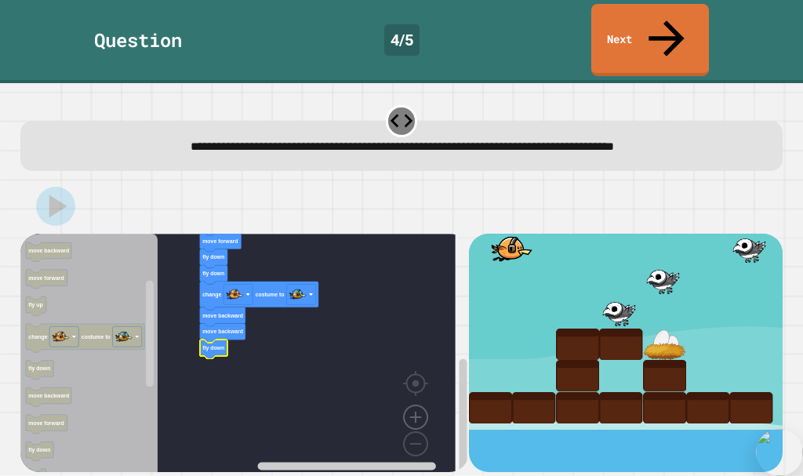
click at [416, 380] on image "Blockly Workspace" at bounding box center [415, 380] width 75 height 97
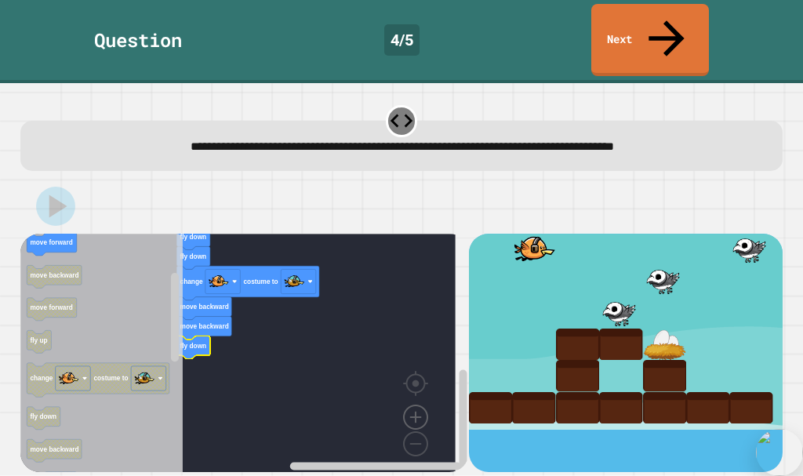
click at [416, 380] on image "Blockly Workspace" at bounding box center [415, 380] width 75 height 97
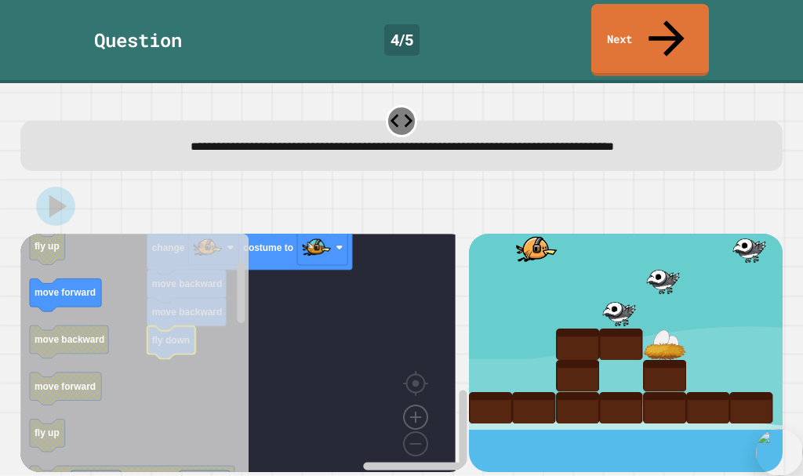
click at [416, 380] on image "Blockly Workspace" at bounding box center [415, 380] width 75 height 97
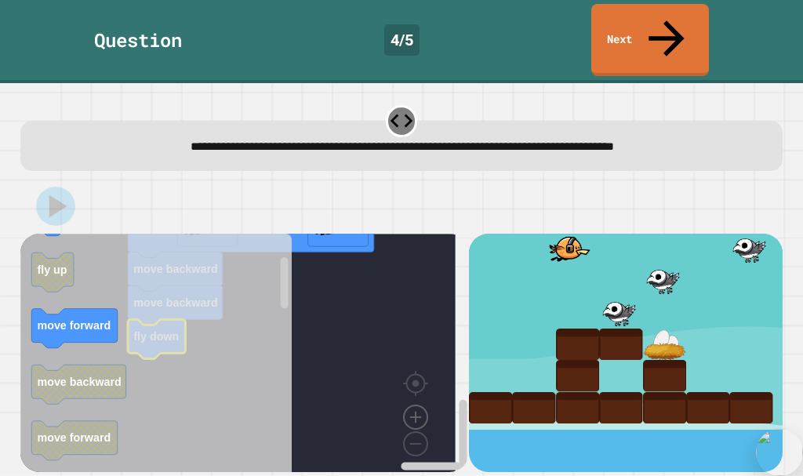
click at [416, 380] on image "Blockly Workspace" at bounding box center [415, 380] width 75 height 97
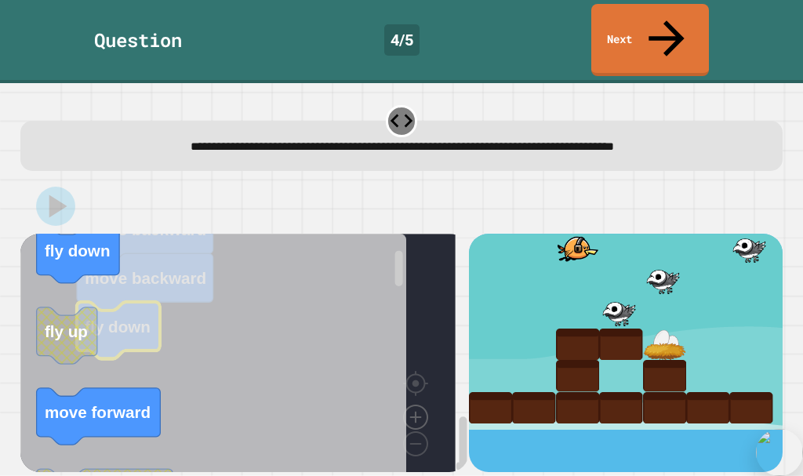
click at [416, 380] on image "Blockly Workspace" at bounding box center [415, 380] width 75 height 97
click at [416, 380] on div "when clicked fly up fly up fly up fly up move forward move forward move forward…" at bounding box center [244, 353] width 449 height 238
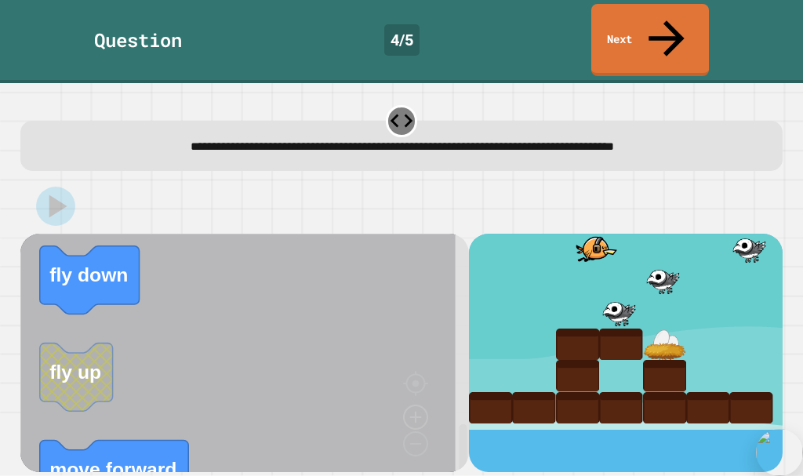
click at [416, 380] on icon "Blockly Workspace" at bounding box center [250, 359] width 461 height 250
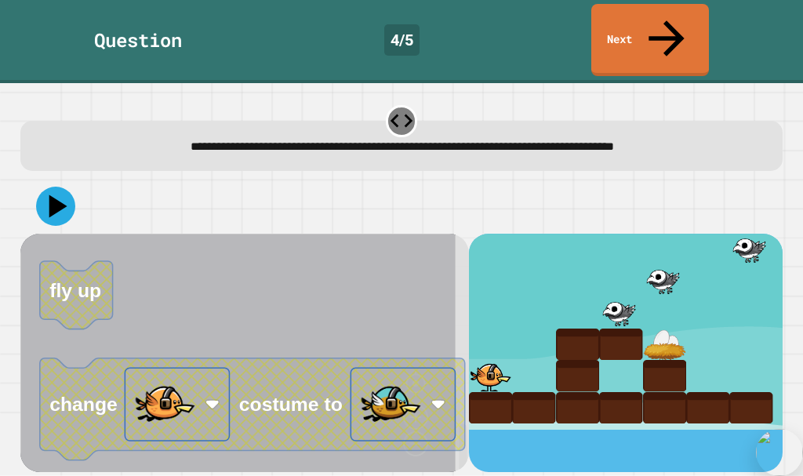
click at [108, 280] on icon "when clicked fly down fly up move forward move backward move forward fly up cha…" at bounding box center [250, 359] width 461 height 250
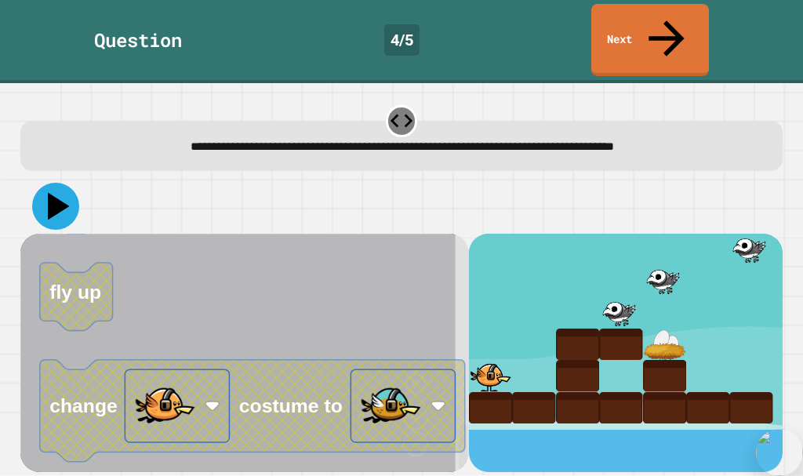
click at [67, 183] on icon at bounding box center [55, 206] width 47 height 47
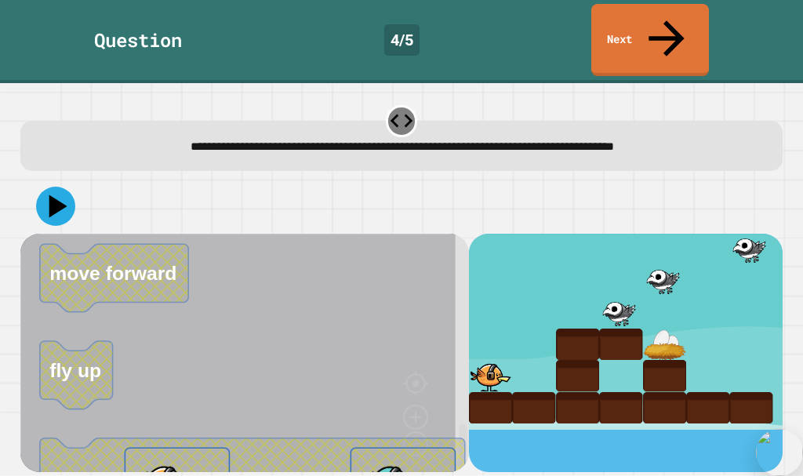
click at [390, 107] on icon at bounding box center [401, 120] width 27 height 27
click at [357, 336] on icon "Blockly Workspace" at bounding box center [250, 359] width 461 height 250
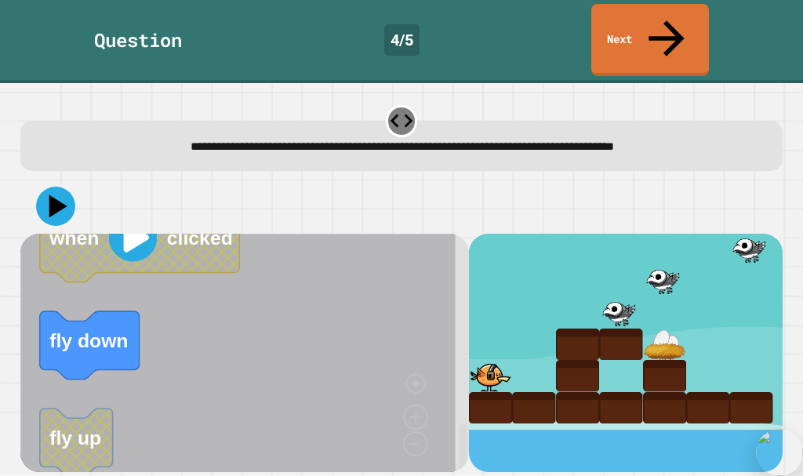
click at [456, 384] on div "when clicked fly up fly up fly up fly up move forward move forward move forward…" at bounding box center [401, 353] width 763 height 238
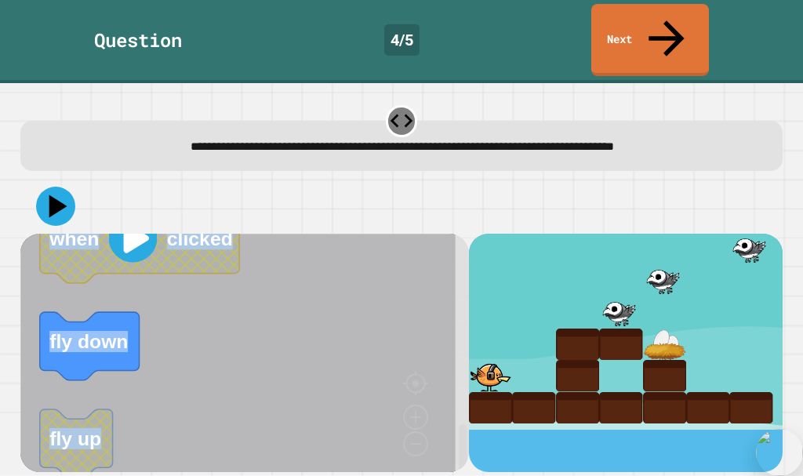
drag, startPoint x: 456, startPoint y: 411, endPoint x: 443, endPoint y: 424, distance: 18.3
click at [452, 421] on div "when clicked fly up fly up fly up fly up move forward move forward move forward…" at bounding box center [401, 353] width 763 height 238
click at [417, 400] on icon "Blockly Workspace" at bounding box center [250, 359] width 461 height 250
click at [416, 400] on icon "Blockly Workspace" at bounding box center [250, 359] width 461 height 250
click at [416, 409] on icon "Blockly Workspace" at bounding box center [250, 359] width 461 height 250
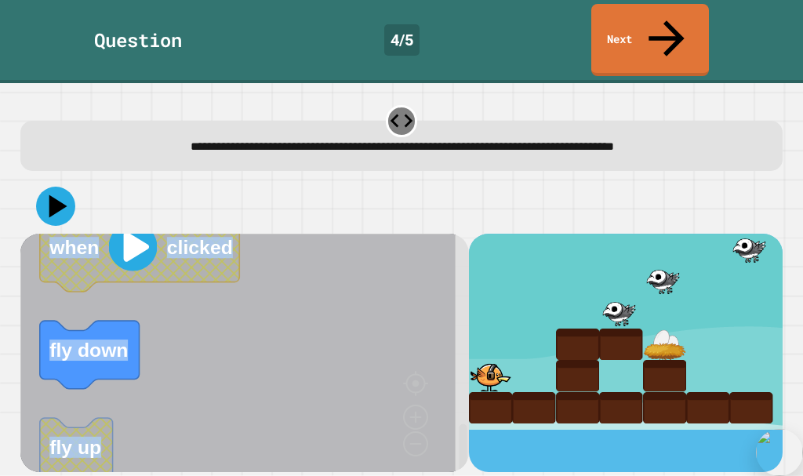
click at [416, 410] on icon "Blockly Workspace" at bounding box center [250, 359] width 461 height 250
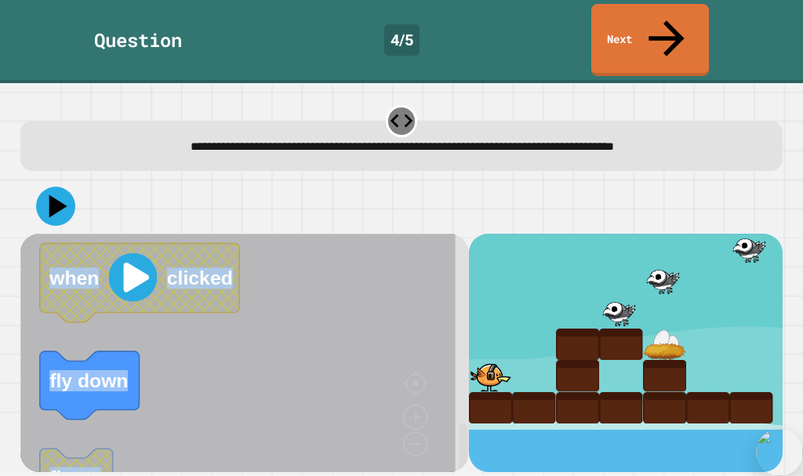
click at [431, 474] on div "**********" at bounding box center [401, 279] width 803 height 393
click at [422, 336] on icon "Blockly Workspace" at bounding box center [250, 359] width 461 height 250
click at [417, 348] on icon "Blockly Workspace" at bounding box center [250, 359] width 461 height 250
click at [416, 350] on icon "Blockly Workspace" at bounding box center [250, 359] width 461 height 250
click at [416, 352] on icon "Blockly Workspace" at bounding box center [250, 359] width 461 height 250
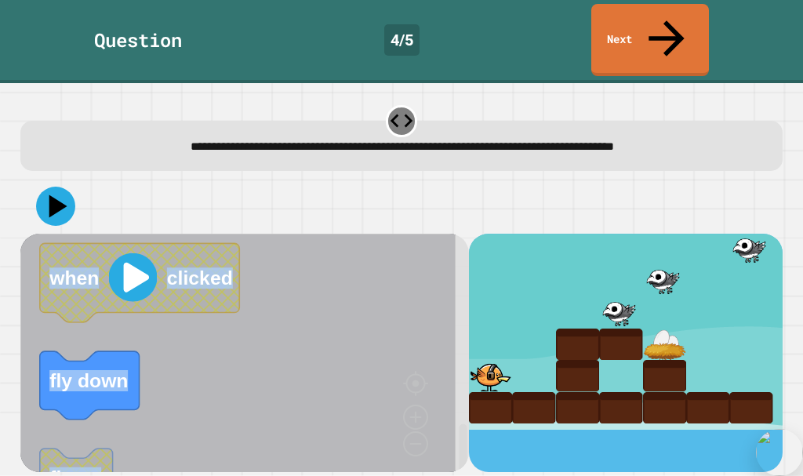
click at [426, 372] on icon "Blockly Workspace" at bounding box center [250, 359] width 461 height 250
click at [454, 395] on icon "Blockly Workspace" at bounding box center [250, 359] width 461 height 250
click at [453, 395] on icon "Blockly Workspace" at bounding box center [250, 359] width 461 height 250
click at [434, 394] on icon "Blockly Workspace" at bounding box center [250, 359] width 461 height 250
click at [415, 392] on icon "Blockly Workspace" at bounding box center [250, 359] width 461 height 250
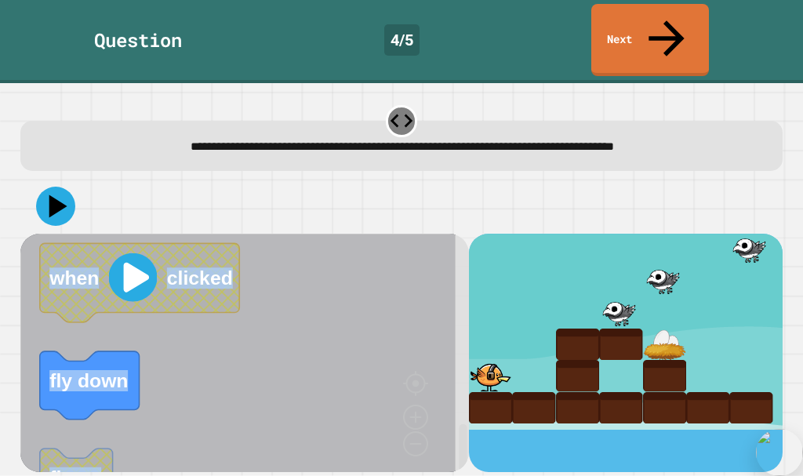
click at [414, 388] on icon "Blockly Workspace" at bounding box center [250, 359] width 461 height 250
drag, startPoint x: 467, startPoint y: 425, endPoint x: 452, endPoint y: 426, distance: 14.9
click at [320, 475] on html "**********" at bounding box center [401, 238] width 803 height 476
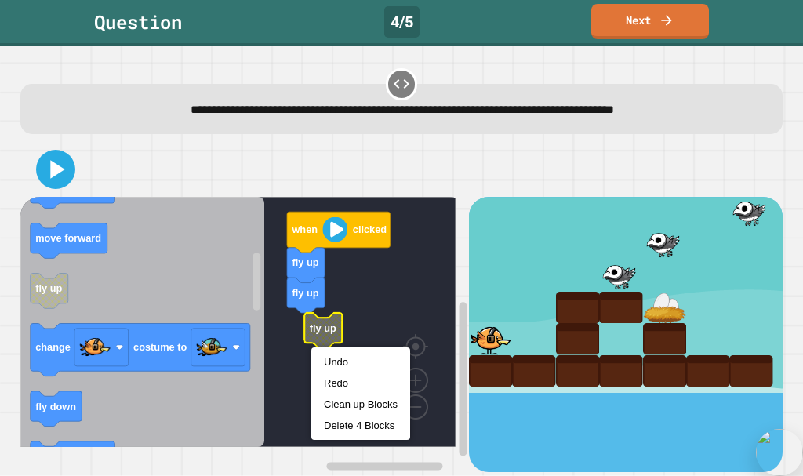
click at [295, 336] on rect "Blockly Workspace" at bounding box center [237, 322] width 435 height 250
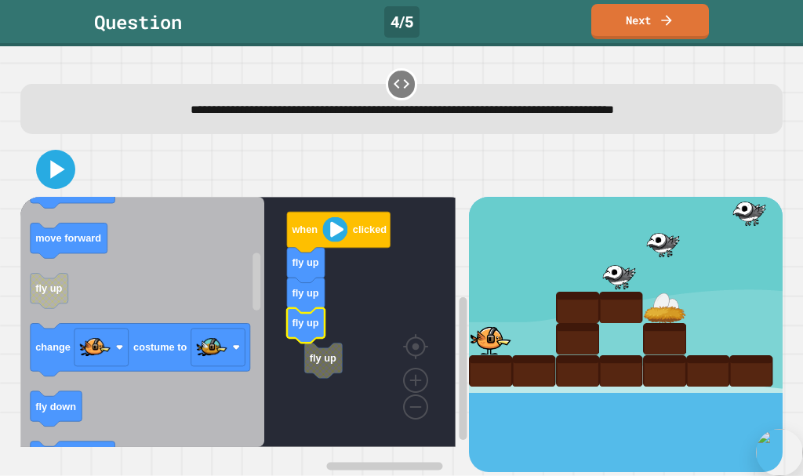
click at [396, 403] on rect "Blockly Workspace" at bounding box center [237, 322] width 435 height 250
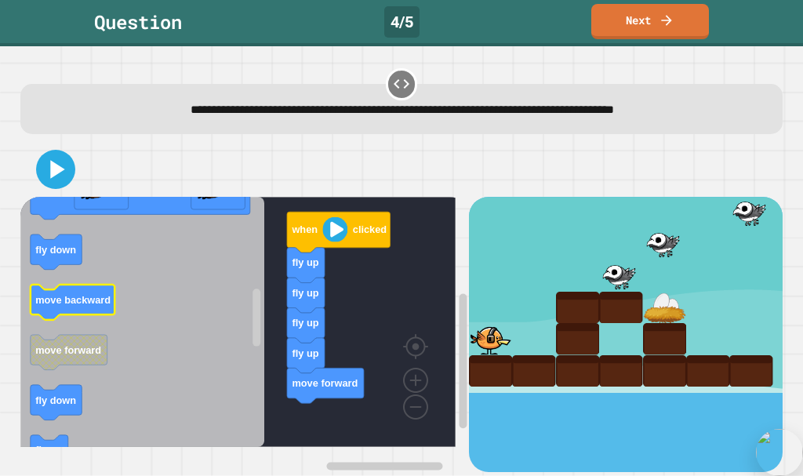
click at [72, 317] on rect "Blockly Workspace" at bounding box center [72, 302] width 85 height 35
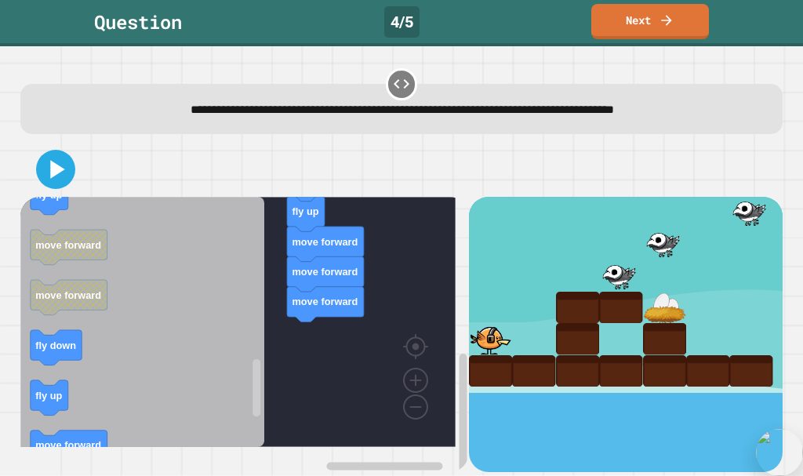
click at [145, 431] on icon "Blockly Workspace" at bounding box center [142, 322] width 244 height 250
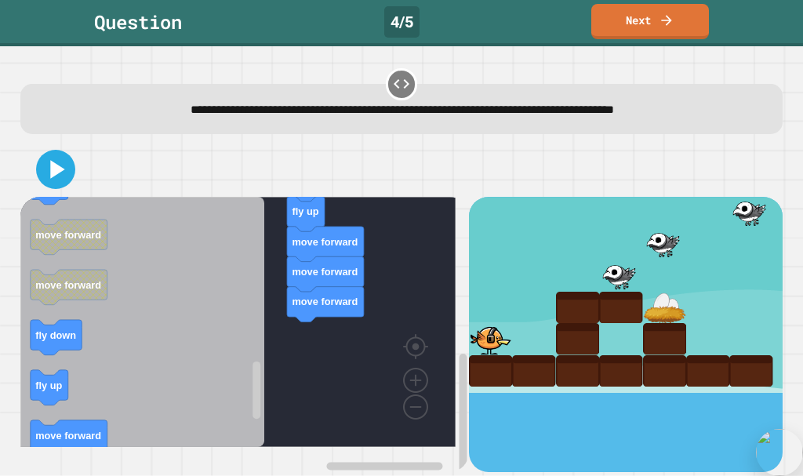
click at [232, 425] on icon "when clicked fly down fly up move forward move backward move forward fly up cha…" at bounding box center [142, 322] width 244 height 250
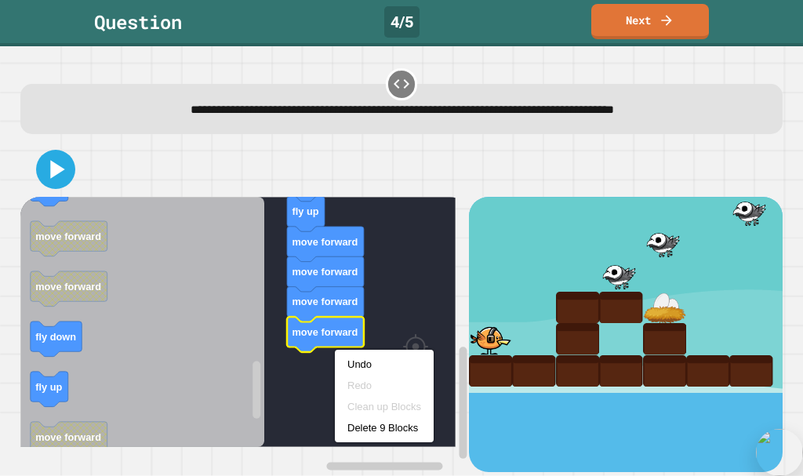
click at [309, 352] on icon "Blockly Workspace" at bounding box center [325, 334] width 77 height 35
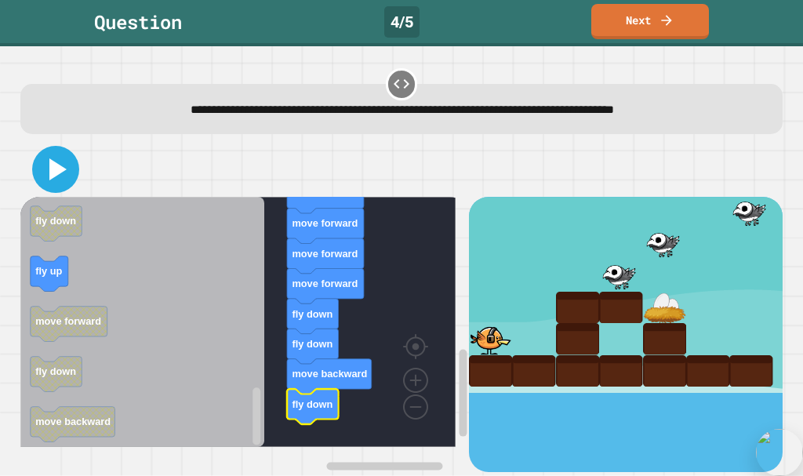
click at [44, 173] on icon at bounding box center [56, 170] width 38 height 38
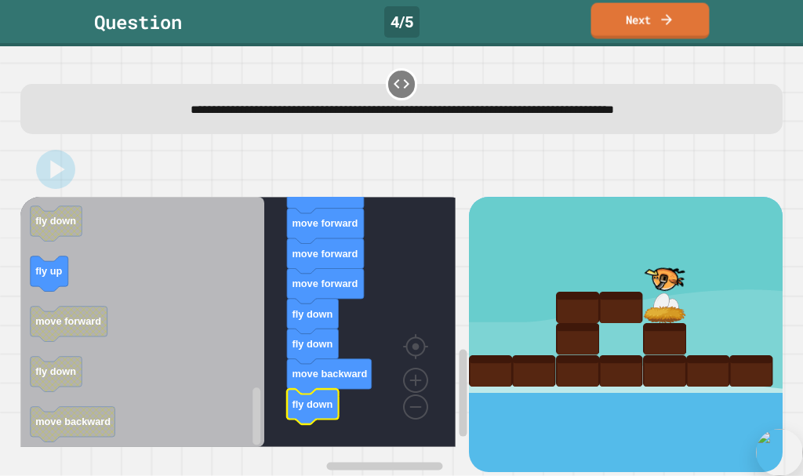
click at [620, 26] on link "Next" at bounding box center [650, 21] width 118 height 36
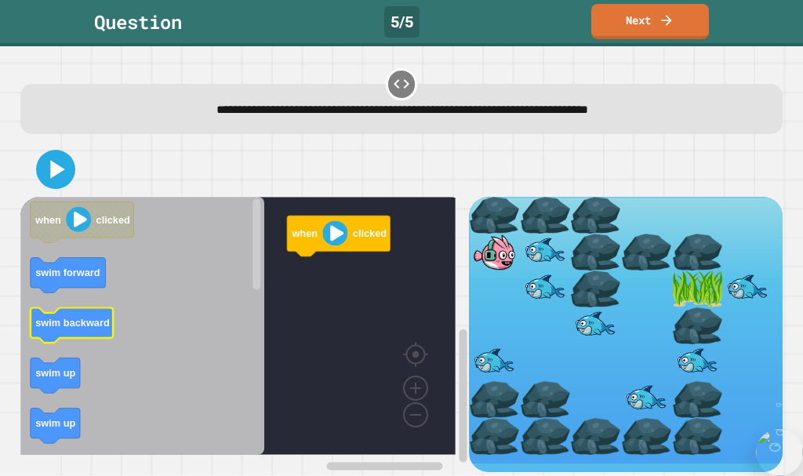
click at [61, 340] on g "swim backward" at bounding box center [71, 325] width 83 height 35
click at [39, 371] on text "swim up" at bounding box center [55, 373] width 40 height 12
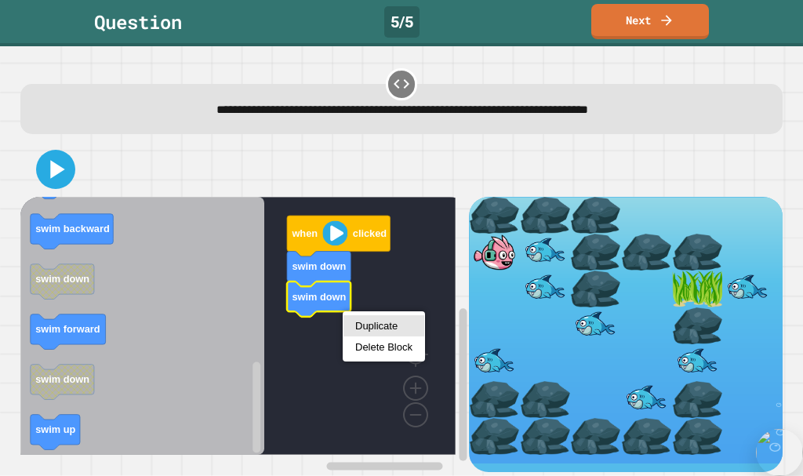
drag, startPoint x: 381, startPoint y: 325, endPoint x: 358, endPoint y: 328, distance: 23.6
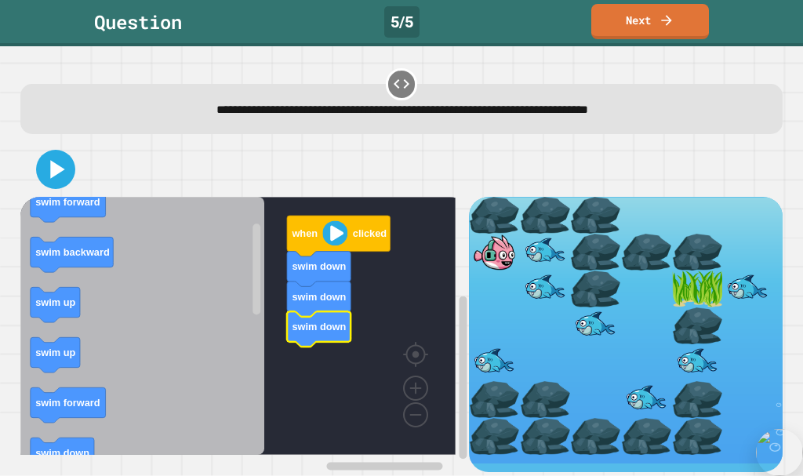
click at [96, 235] on icon "Blockly Workspace" at bounding box center [142, 326] width 244 height 258
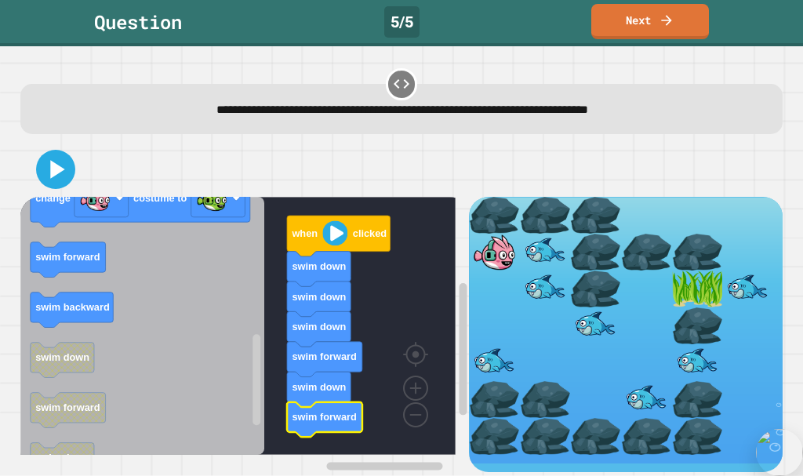
click at [67, 279] on icon "Blockly Workspace" at bounding box center [142, 326] width 244 height 258
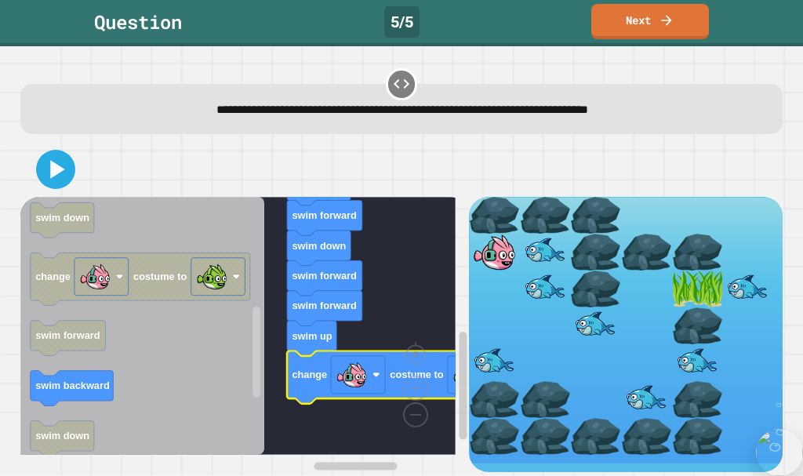
click at [60, 183] on icon at bounding box center [55, 169] width 31 height 31
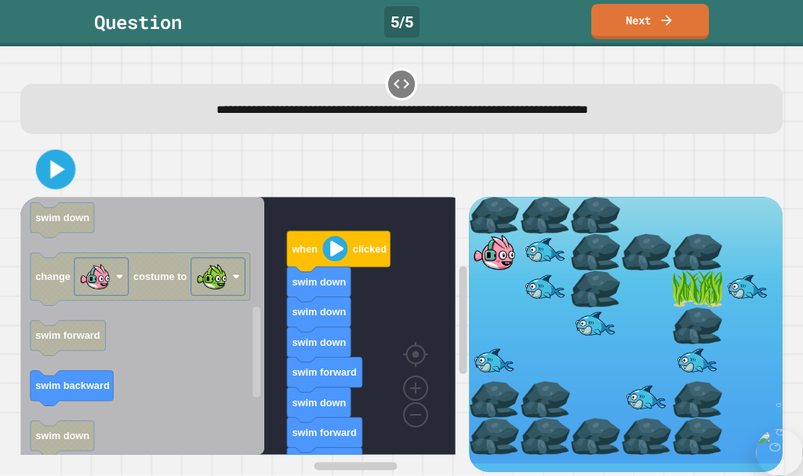
click at [57, 180] on icon at bounding box center [55, 170] width 32 height 32
click at [74, 173] on button at bounding box center [55, 169] width 39 height 39
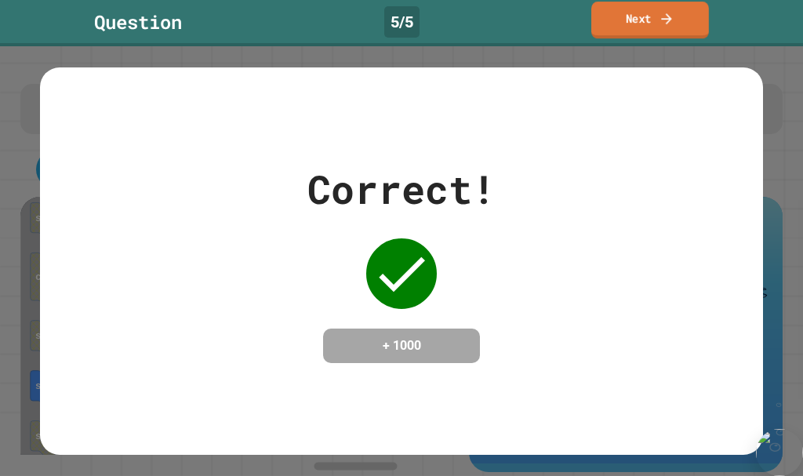
click at [657, 18] on link "Next" at bounding box center [650, 20] width 118 height 37
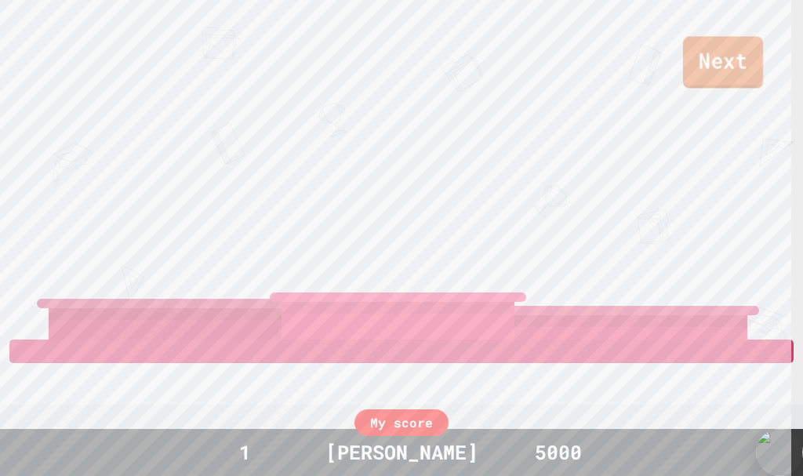
click at [720, 70] on link "Next" at bounding box center [723, 62] width 80 height 52
